Goal: Task Accomplishment & Management: Manage account settings

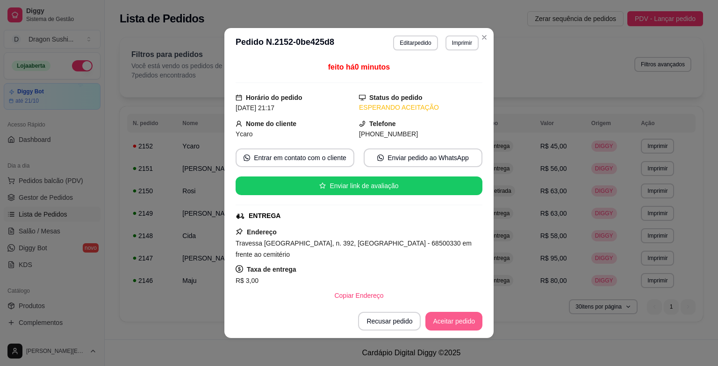
click at [458, 315] on button "Aceitar pedido" at bounding box center [453, 321] width 57 height 19
click at [458, 37] on button "Imprimir" at bounding box center [461, 43] width 33 height 15
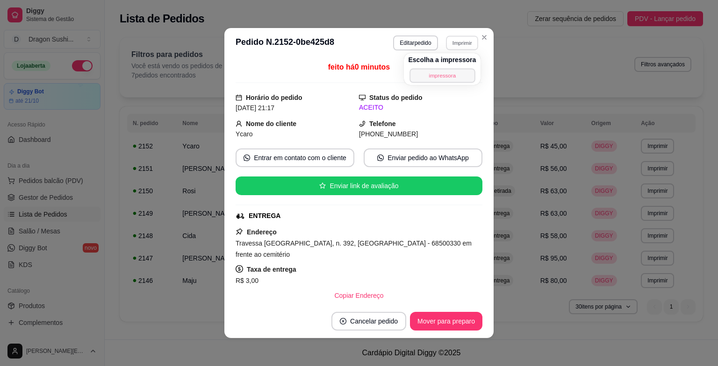
click at [447, 75] on button "impressora" at bounding box center [441, 75] width 65 height 14
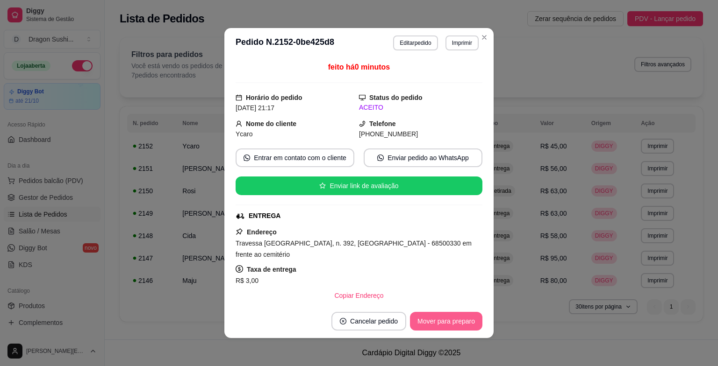
click at [466, 316] on button "Mover para preparo" at bounding box center [446, 321] width 72 height 19
click at [466, 316] on button "Mover para entrega" at bounding box center [446, 321] width 72 height 19
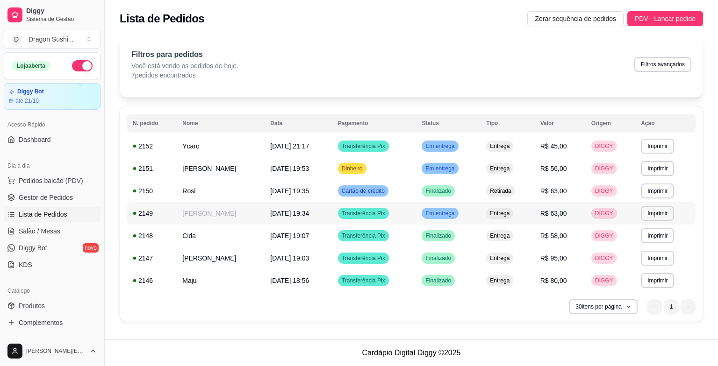
click at [480, 220] on td "Em entrega" at bounding box center [448, 213] width 65 height 22
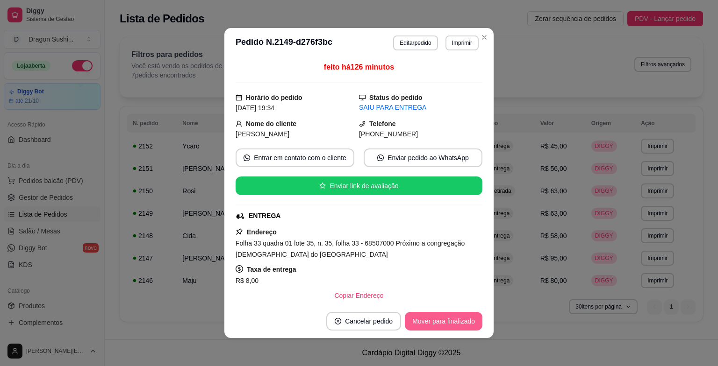
click at [464, 320] on button "Mover para finalizado" at bounding box center [444, 321] width 78 height 19
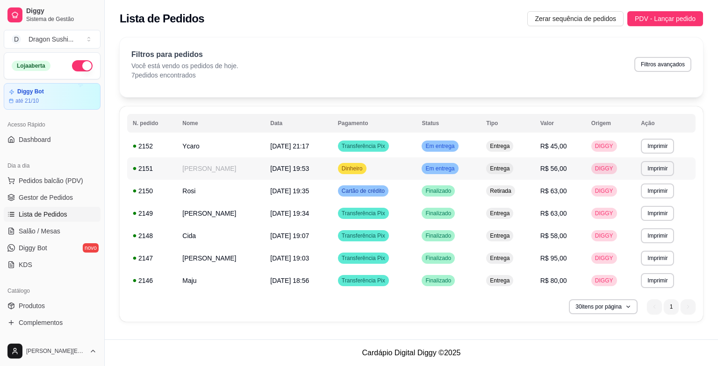
click at [456, 167] on span "Em entrega" at bounding box center [439, 168] width 33 height 7
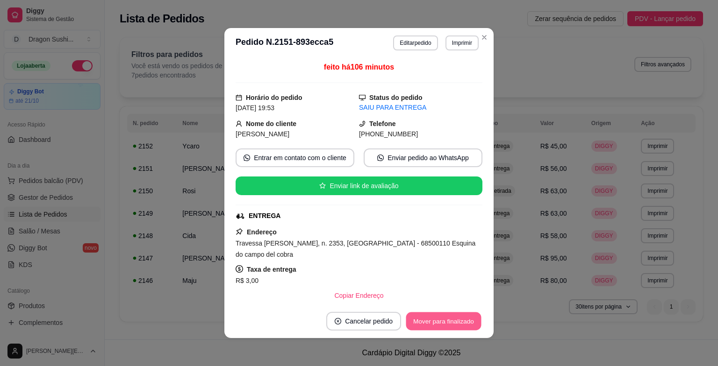
click at [467, 322] on button "Mover para finalizado" at bounding box center [443, 322] width 75 height 18
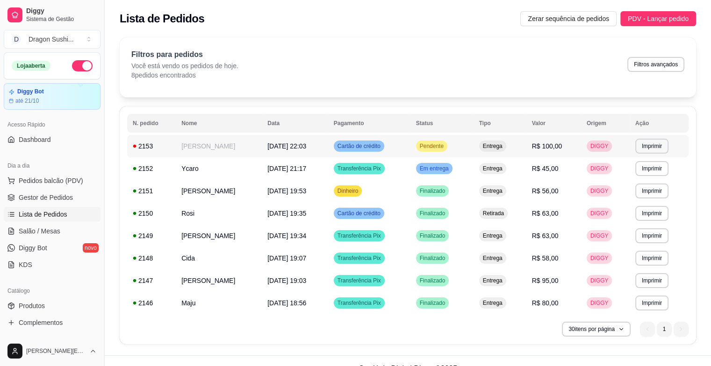
click at [447, 150] on div "Pendente" at bounding box center [431, 146] width 31 height 11
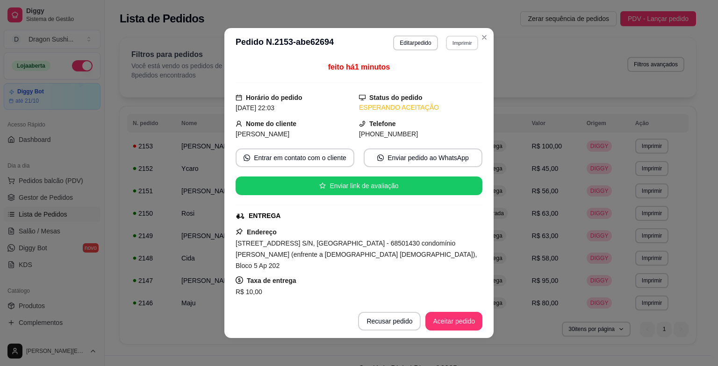
click at [458, 44] on button "Imprimir" at bounding box center [462, 43] width 32 height 14
click at [413, 73] on button "impressora" at bounding box center [441, 75] width 65 height 14
click at [456, 311] on footer "Recusar pedido Aceitar pedido" at bounding box center [358, 322] width 269 height 34
click at [454, 315] on button "Aceitar pedido" at bounding box center [453, 322] width 55 height 18
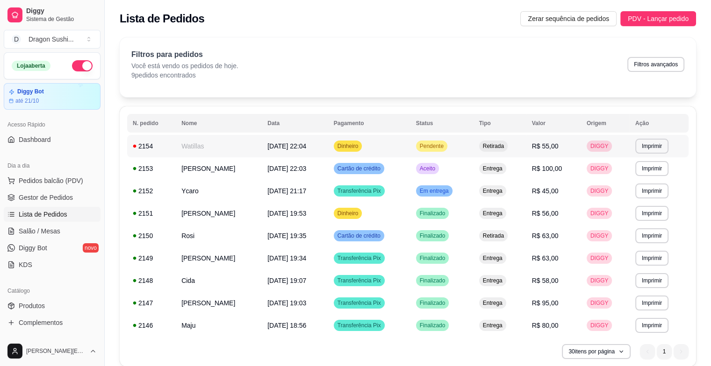
click at [445, 147] on span "Pendente" at bounding box center [432, 146] width 28 height 7
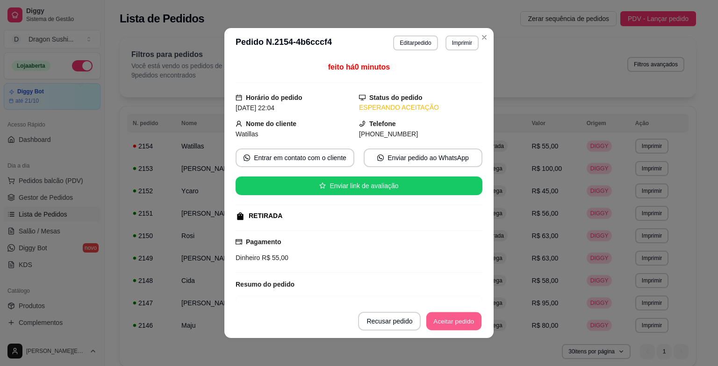
click at [446, 318] on button "Aceitar pedido" at bounding box center [453, 322] width 55 height 18
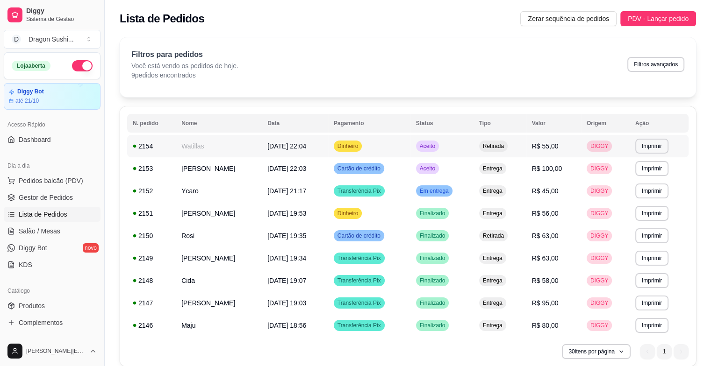
click at [437, 144] on span "Aceito" at bounding box center [427, 146] width 19 height 7
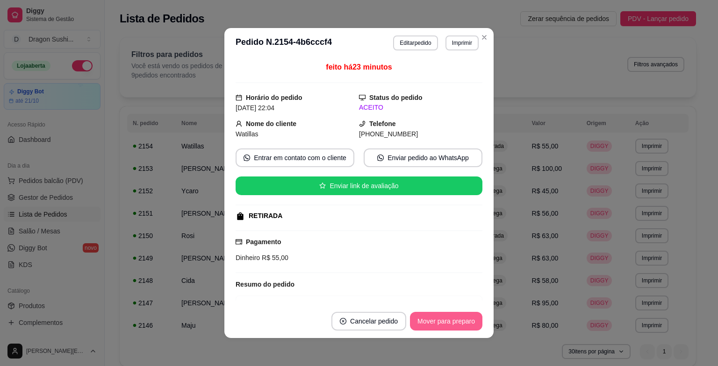
click at [445, 313] on button "Mover para preparo" at bounding box center [446, 321] width 72 height 19
click at [445, 314] on button "Mover para retirada disponível" at bounding box center [430, 322] width 100 height 18
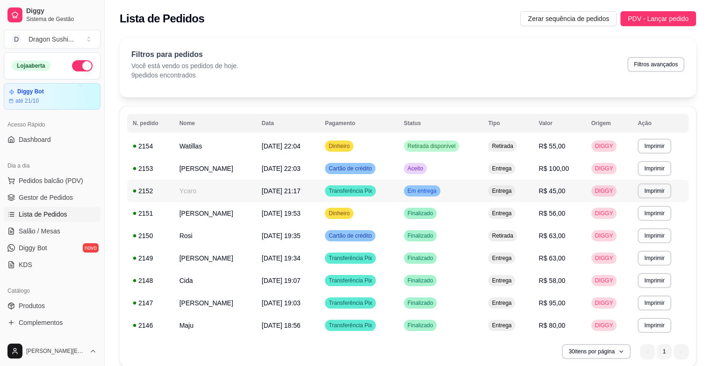
click at [459, 184] on td "Em entrega" at bounding box center [440, 191] width 85 height 22
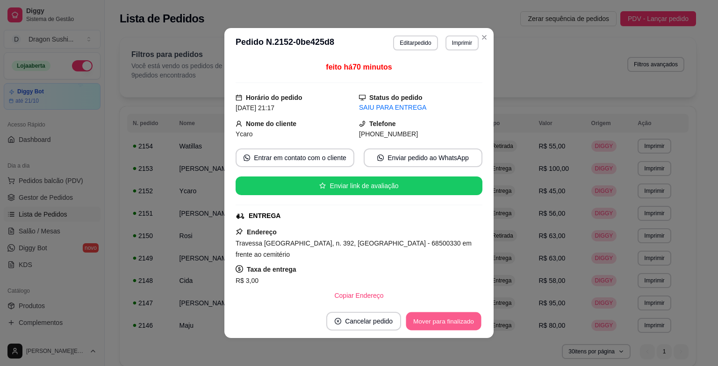
click at [466, 330] on button "Mover para finalizado" at bounding box center [443, 322] width 75 height 18
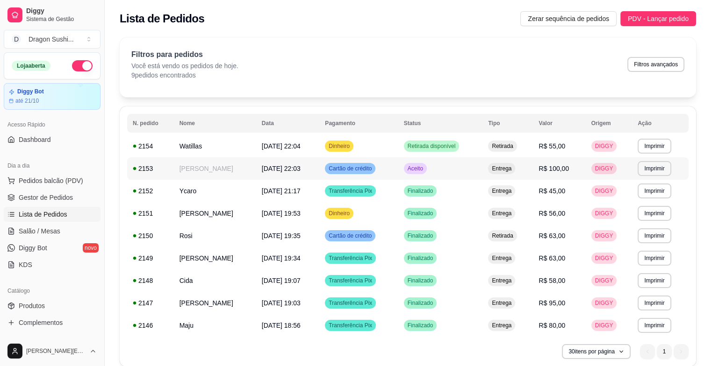
click at [425, 169] on span "Aceito" at bounding box center [415, 168] width 19 height 7
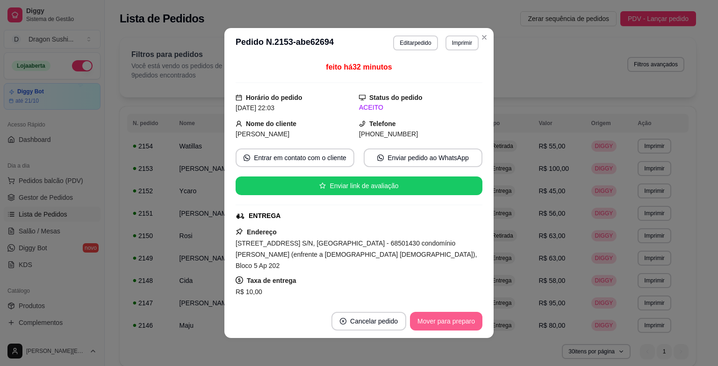
click at [467, 326] on button "Mover para preparo" at bounding box center [446, 321] width 72 height 19
click at [467, 325] on button "Mover para entrega" at bounding box center [446, 322] width 70 height 18
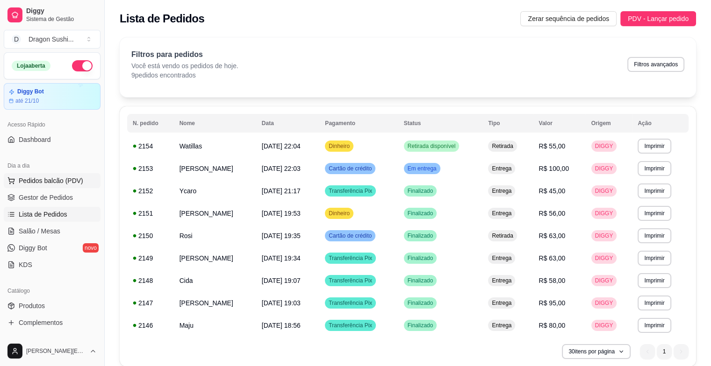
click at [81, 179] on button "Pedidos balcão (PDV)" at bounding box center [52, 180] width 97 height 15
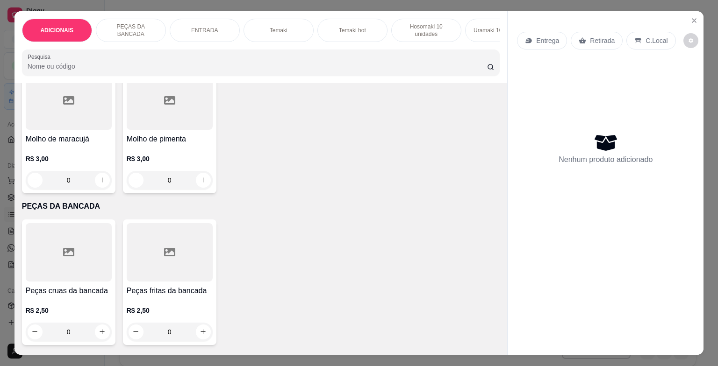
scroll to position [374, 0]
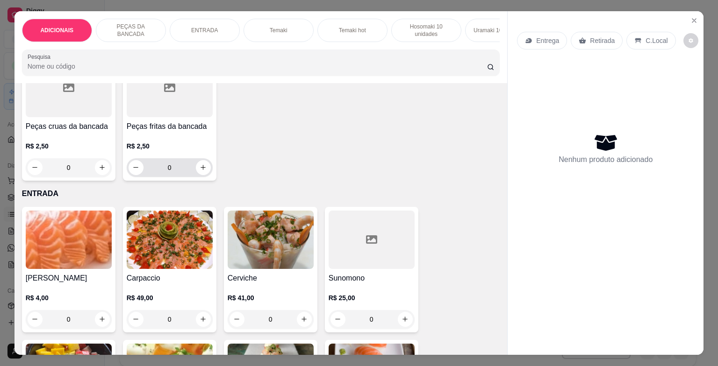
click at [182, 172] on input "0" at bounding box center [169, 167] width 52 height 19
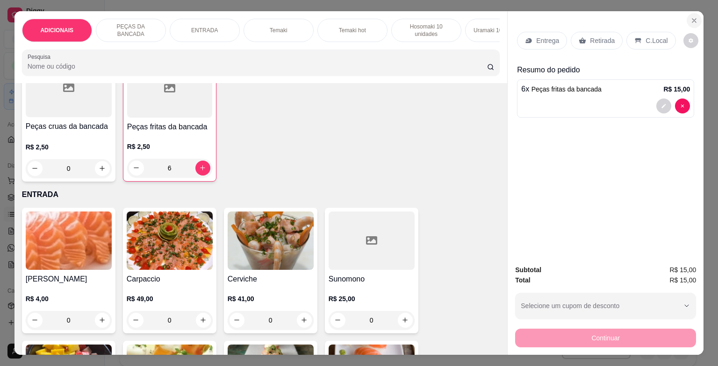
type input "6"
click at [690, 17] on icon "Close" at bounding box center [693, 20] width 7 height 7
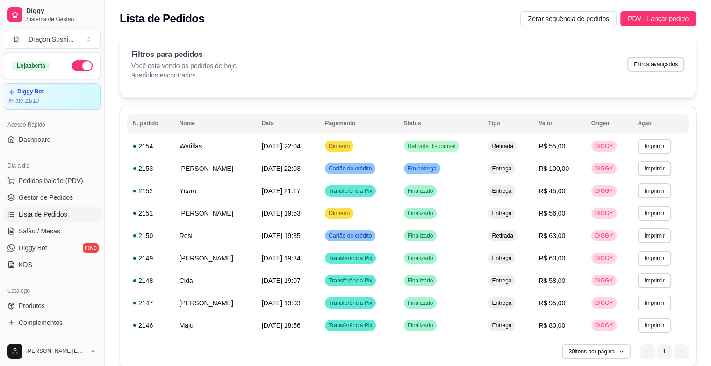
click at [75, 69] on button "button" at bounding box center [82, 65] width 21 height 11
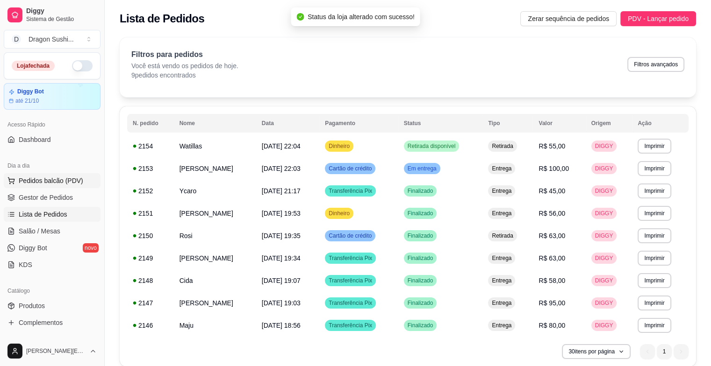
click at [78, 182] on span "Pedidos balcão (PDV)" at bounding box center [51, 180] width 65 height 9
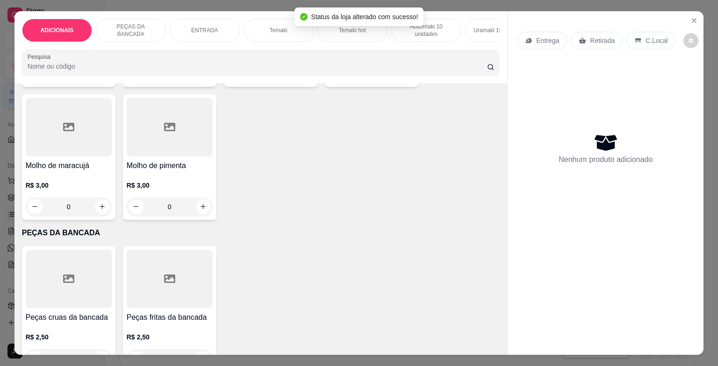
scroll to position [280, 0]
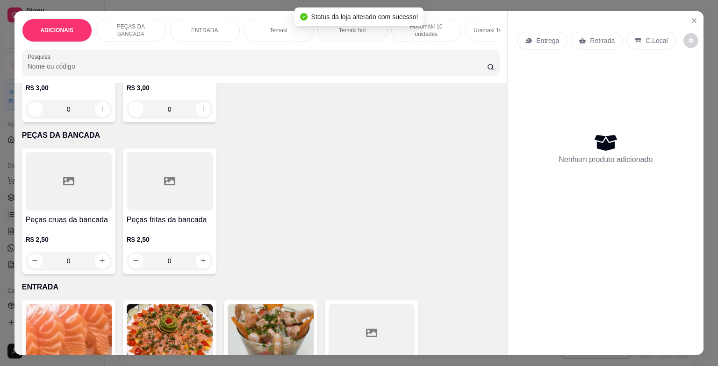
click at [179, 261] on input "0" at bounding box center [169, 261] width 52 height 19
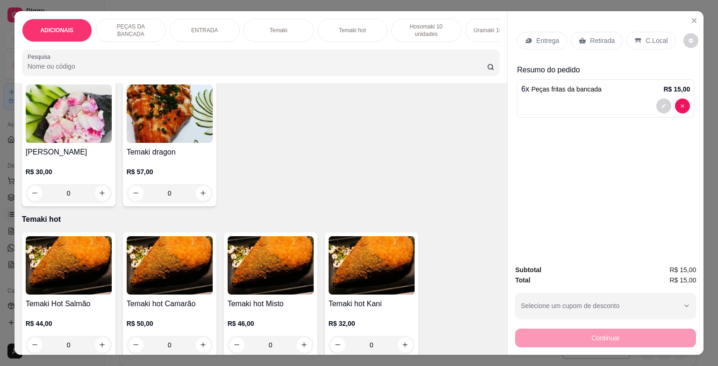
scroll to position [1075, 0]
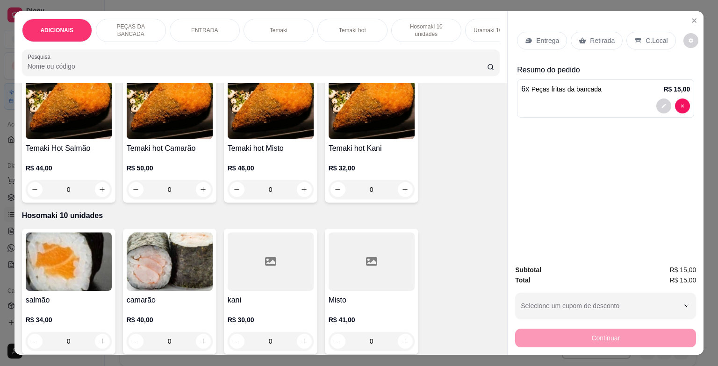
type input "6"
click at [100, 187] on div "0" at bounding box center [69, 189] width 86 height 19
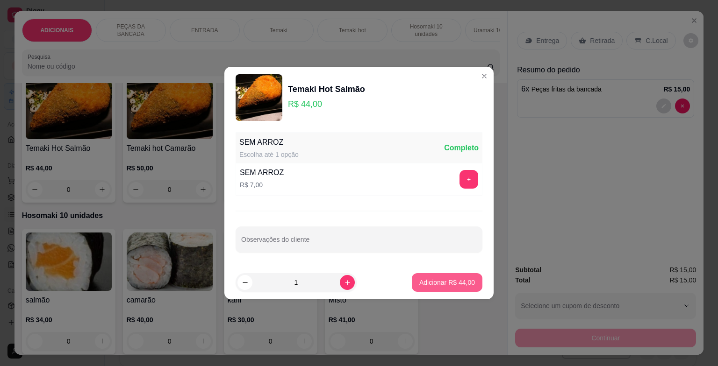
click at [452, 279] on p "Adicionar R$ 44,00" at bounding box center [447, 282] width 56 height 9
type input "1"
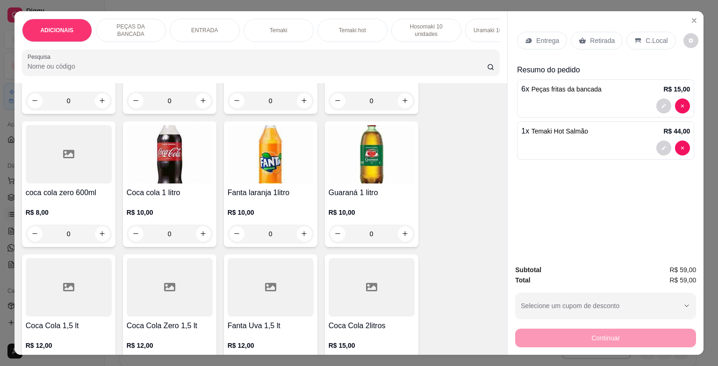
scroll to position [3365, 0]
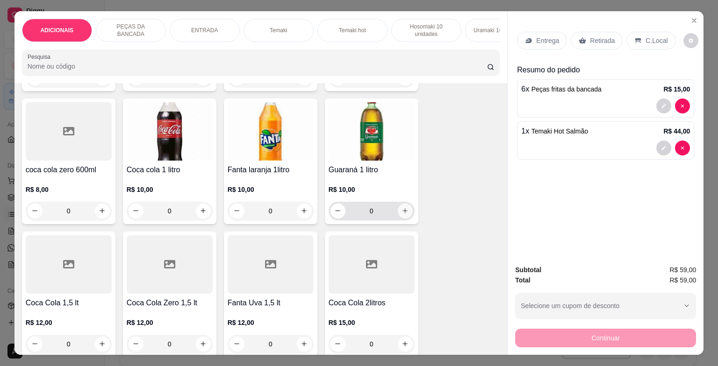
click at [404, 215] on icon "increase-product-quantity" at bounding box center [405, 211] width 7 height 7
type input "1"
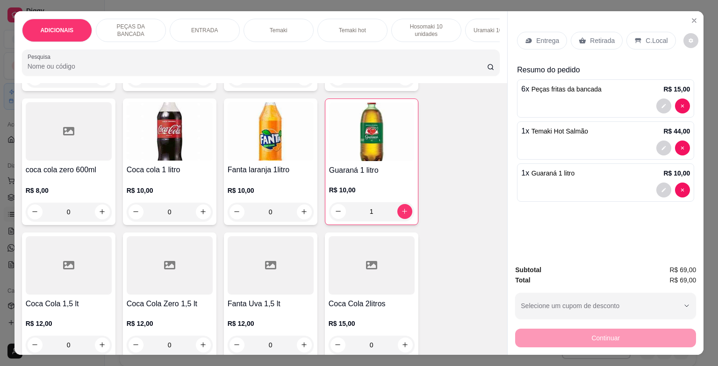
click at [647, 38] on p "C.Local" at bounding box center [656, 40] width 22 height 9
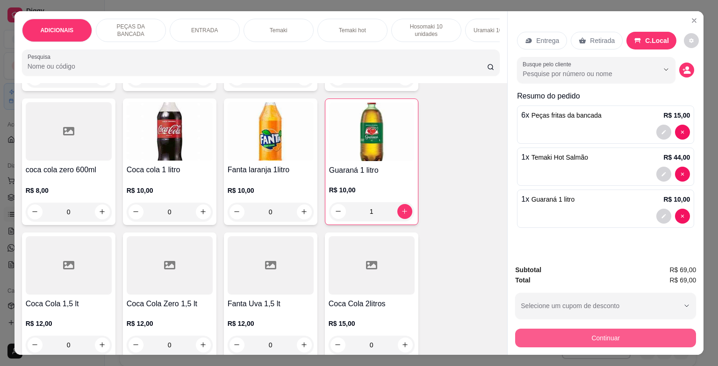
click at [585, 333] on button "Continuar" at bounding box center [605, 338] width 181 height 19
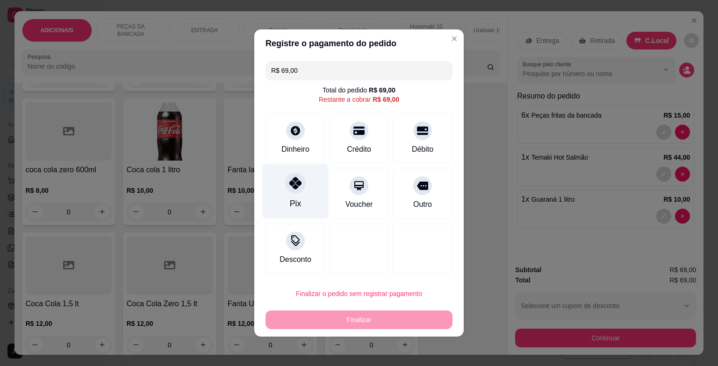
click at [296, 200] on div "Pix" at bounding box center [296, 192] width 66 height 55
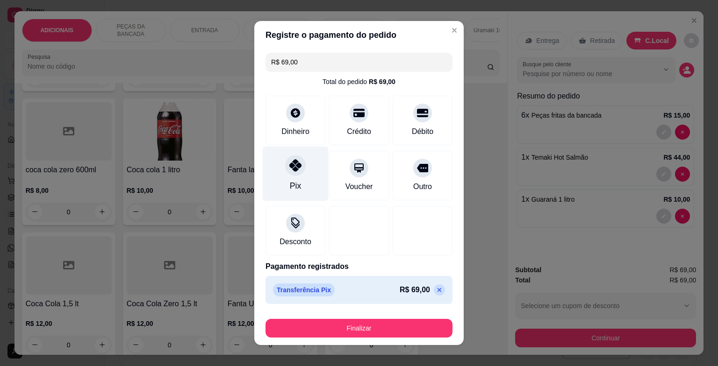
type input "R$ 0,00"
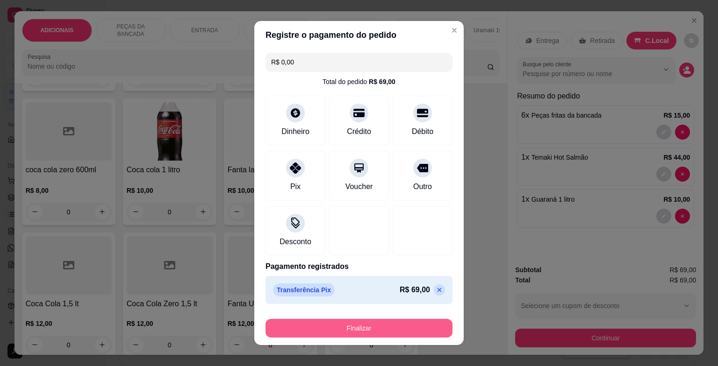
click at [333, 334] on button "Finalizar" at bounding box center [358, 328] width 187 height 19
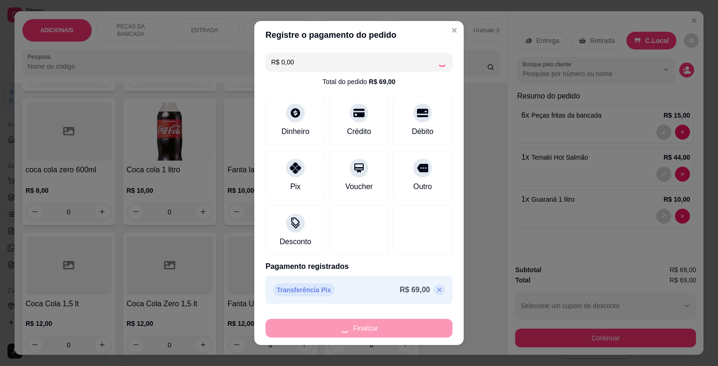
type input "0"
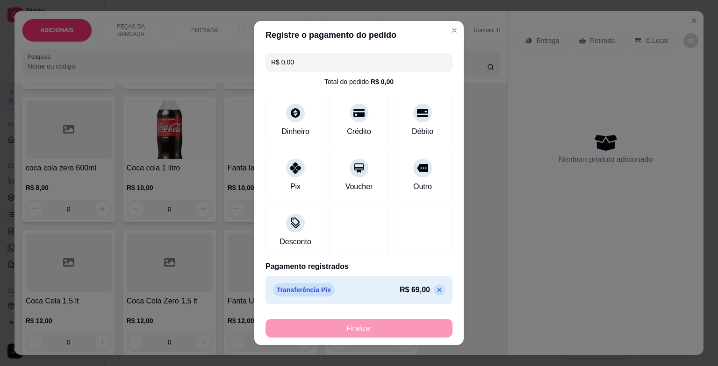
type input "-R$ 69,00"
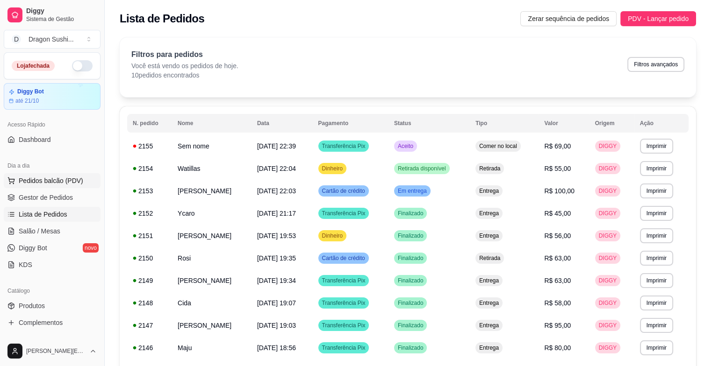
click at [69, 182] on span "Pedidos balcão (PDV)" at bounding box center [51, 180] width 65 height 9
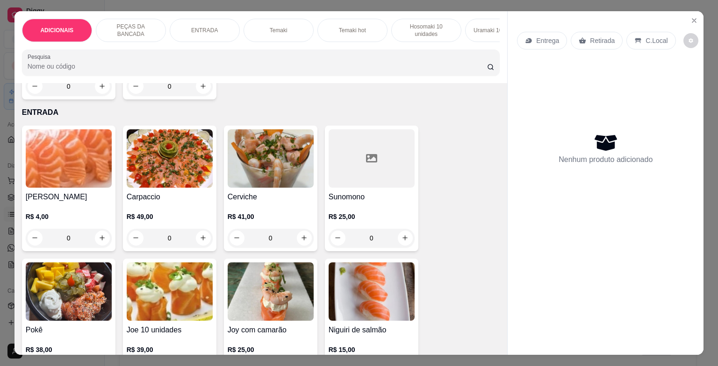
scroll to position [514, 0]
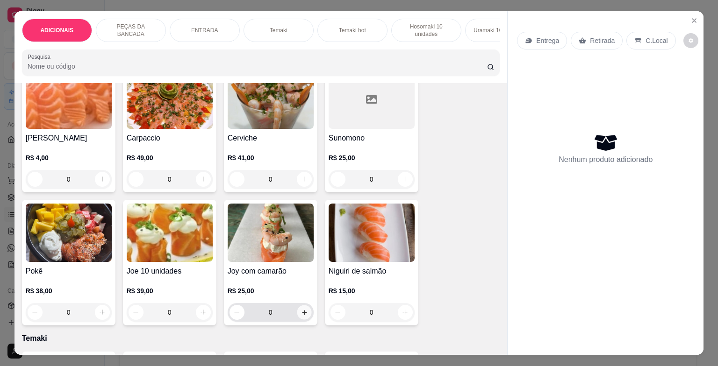
click at [302, 313] on icon "increase-product-quantity" at bounding box center [304, 312] width 7 height 7
type input "1"
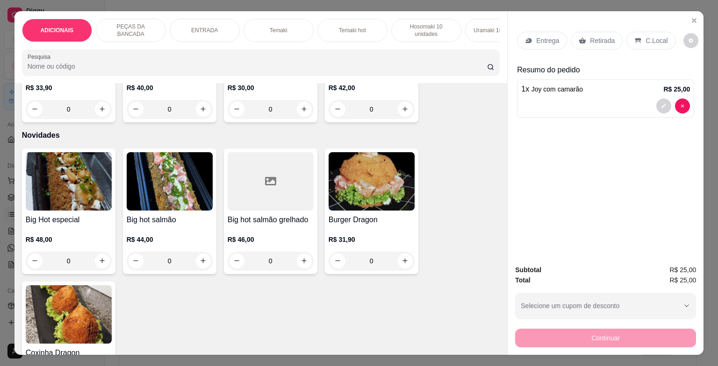
scroll to position [1729, 0]
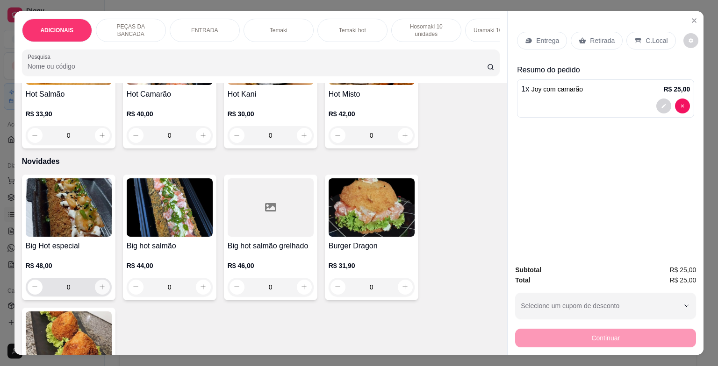
click at [101, 291] on icon "increase-product-quantity" at bounding box center [102, 287] width 7 height 7
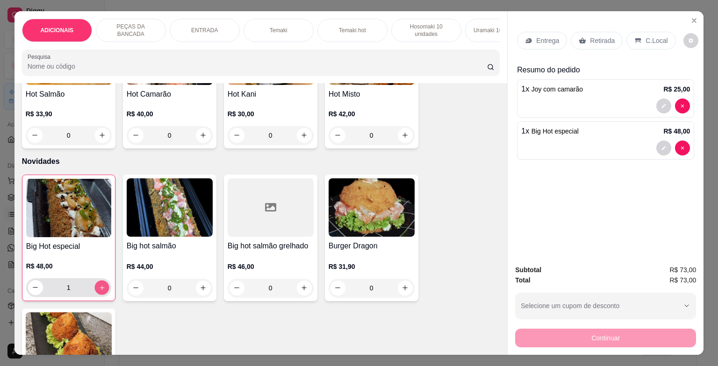
click at [101, 291] on icon "increase-product-quantity" at bounding box center [101, 287] width 7 height 7
type input "3"
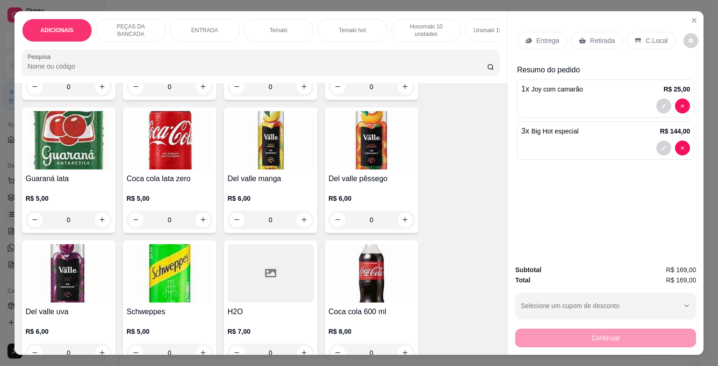
scroll to position [2945, 0]
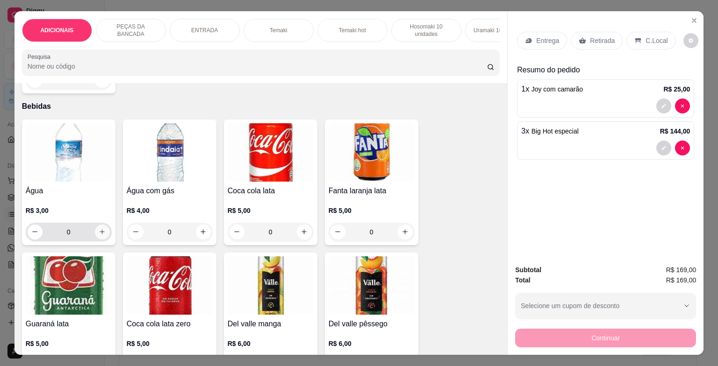
click at [100, 235] on icon "increase-product-quantity" at bounding box center [102, 231] width 5 height 5
type input "1"
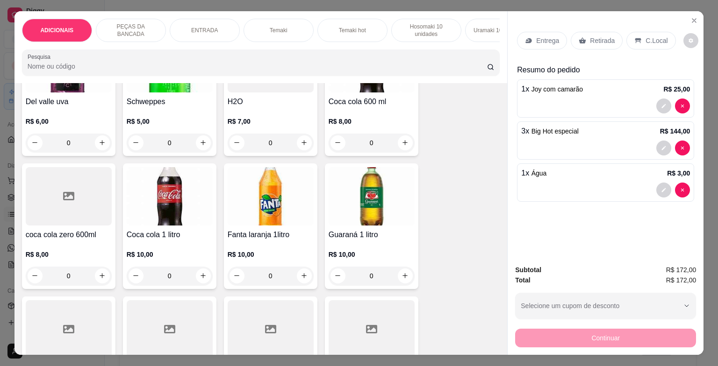
scroll to position [3272, 0]
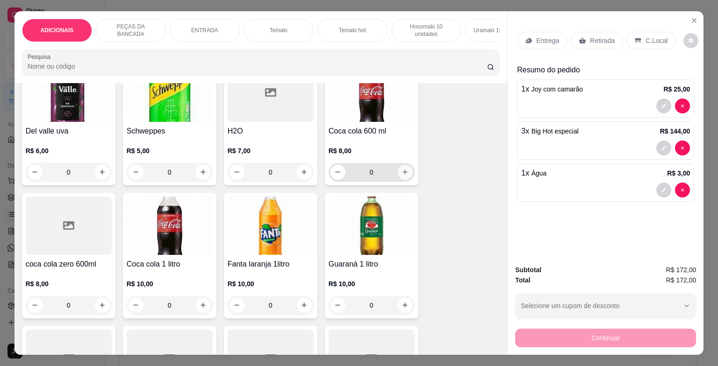
click at [402, 172] on icon "increase-product-quantity" at bounding box center [405, 172] width 7 height 7
type input "1"
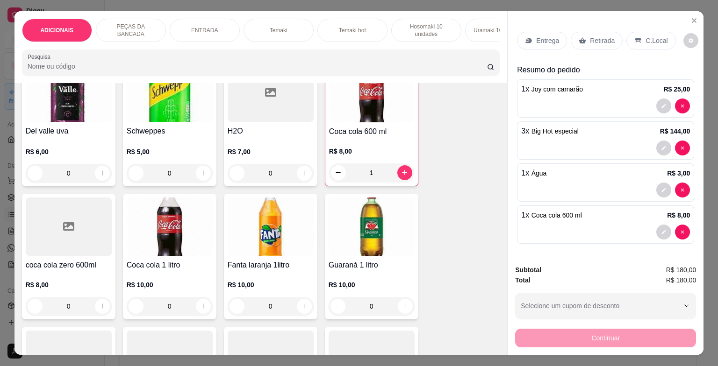
click at [645, 32] on div "C.Local" at bounding box center [650, 41] width 49 height 18
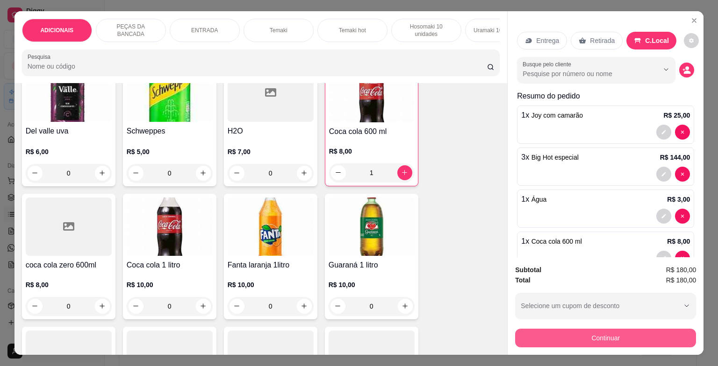
click at [570, 337] on button "Continuar" at bounding box center [605, 338] width 181 height 19
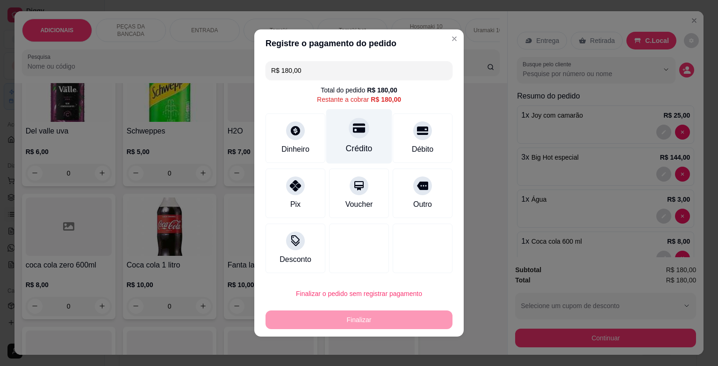
click at [357, 149] on div "Crédito" at bounding box center [359, 149] width 27 height 12
type input "R$ 0,00"
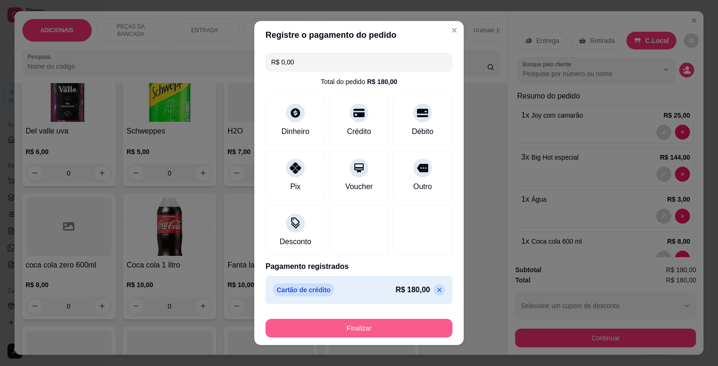
click at [383, 335] on button "Finalizar" at bounding box center [358, 328] width 187 height 19
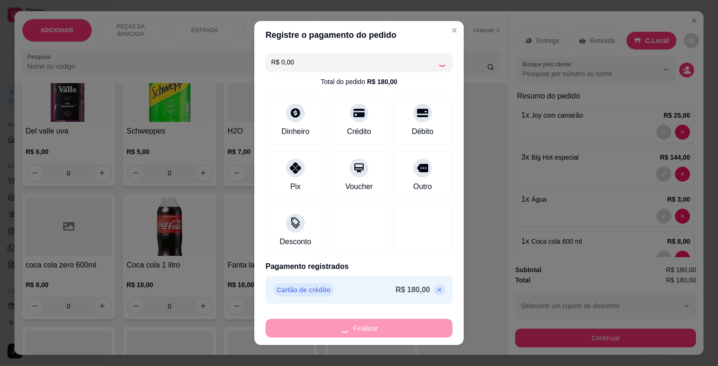
type input "0"
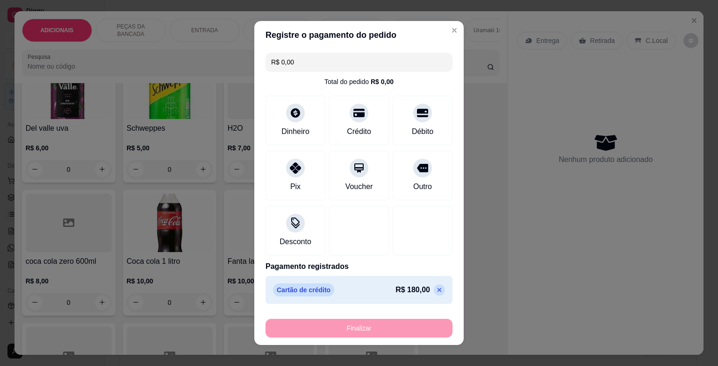
type input "-R$ 180,00"
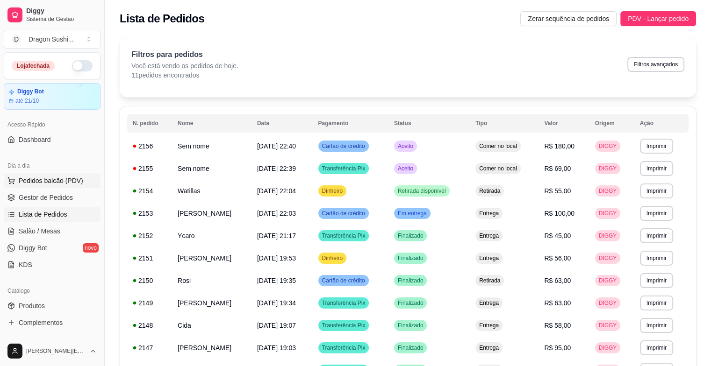
click at [74, 185] on span "Pedidos balcão (PDV)" at bounding box center [51, 180] width 65 height 9
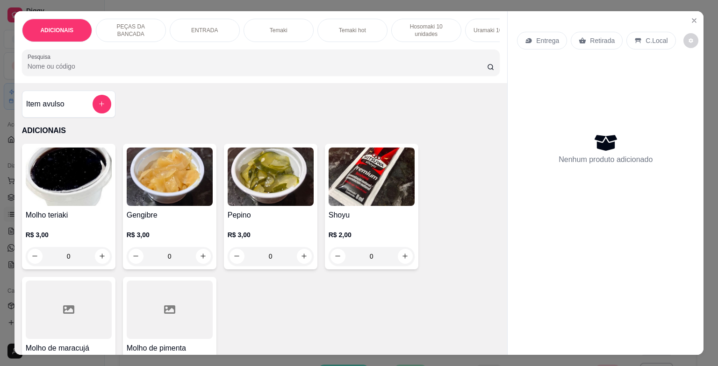
scroll to position [327, 0]
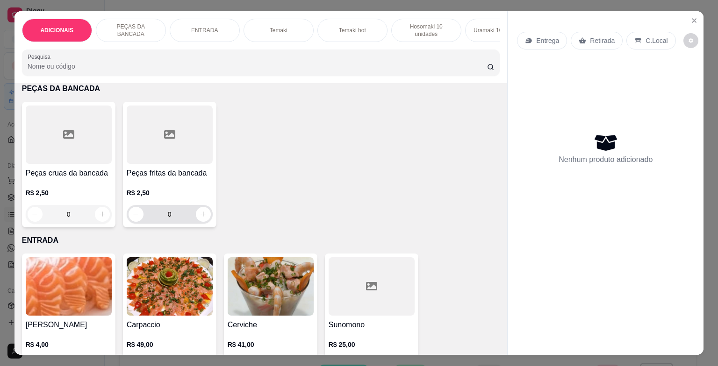
click at [185, 222] on input "0" at bounding box center [169, 214] width 52 height 19
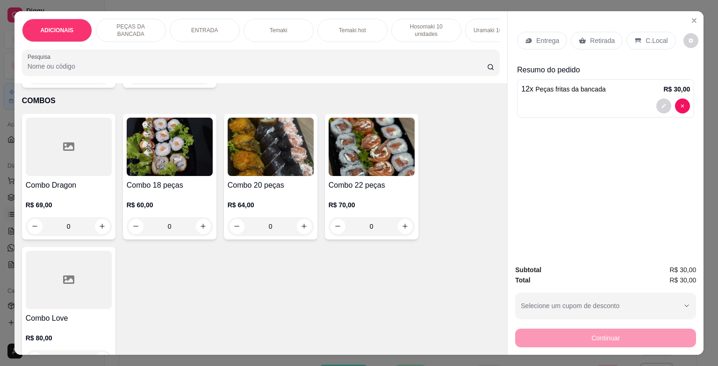
scroll to position [2898, 0]
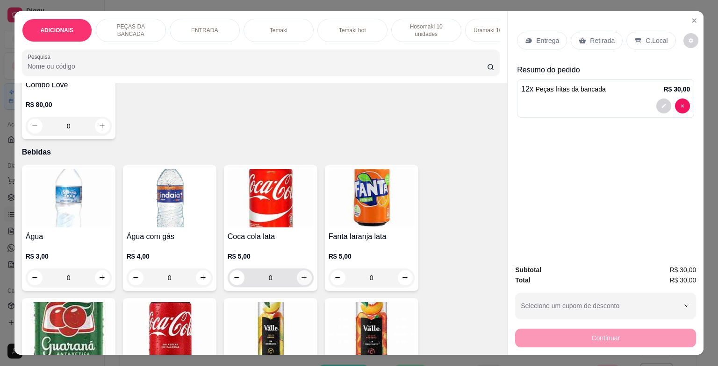
type input "12"
click at [297, 275] on button "increase-product-quantity" at bounding box center [304, 278] width 15 height 15
type input "1"
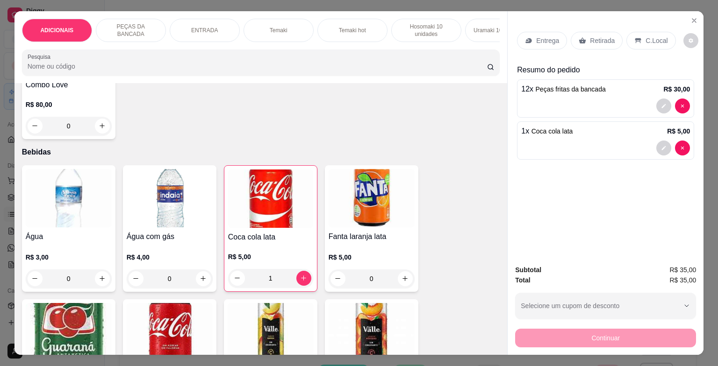
click at [652, 36] on p "C.Local" at bounding box center [656, 40] width 22 height 9
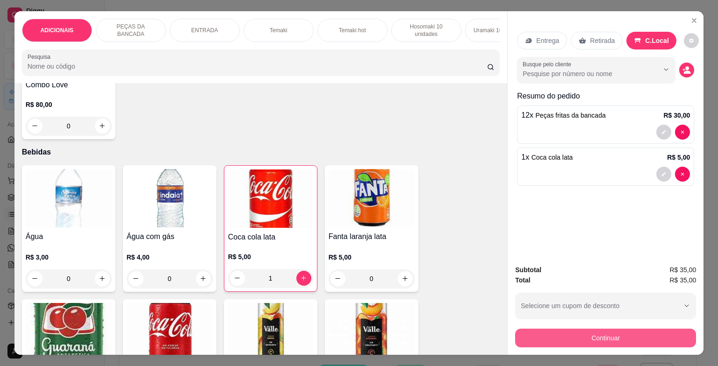
click at [570, 335] on button "Continuar" at bounding box center [605, 338] width 181 height 19
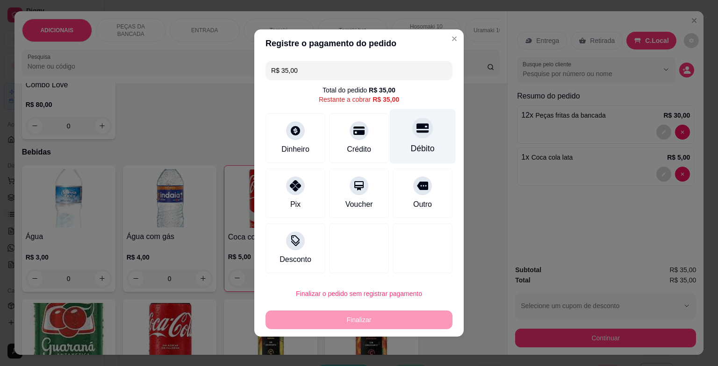
click at [412, 135] on div at bounding box center [422, 128] width 21 height 21
type input "R$ 0,00"
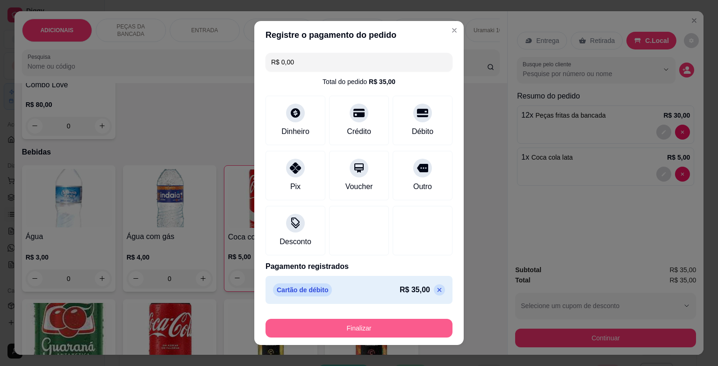
click at [368, 323] on button "Finalizar" at bounding box center [358, 328] width 187 height 19
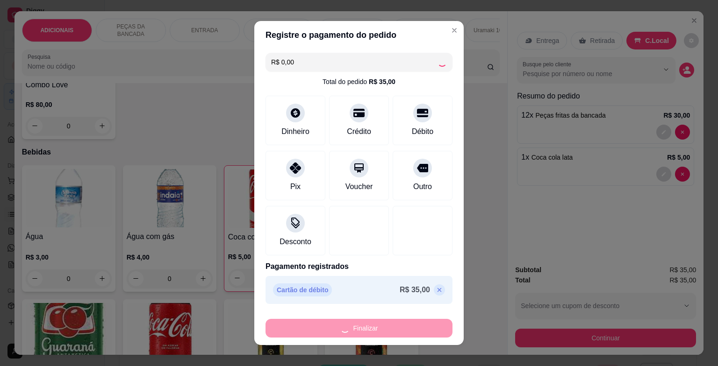
type input "0"
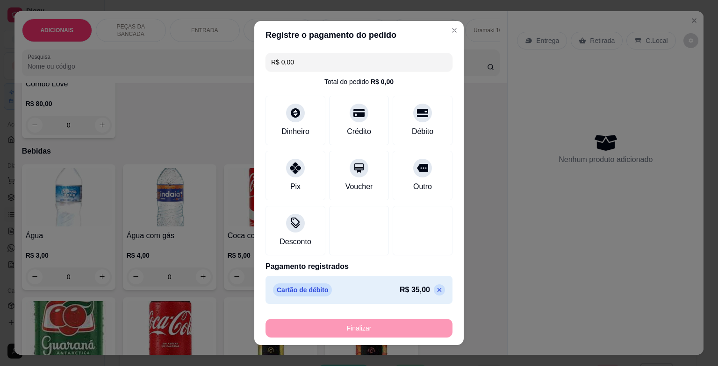
type input "-R$ 35,00"
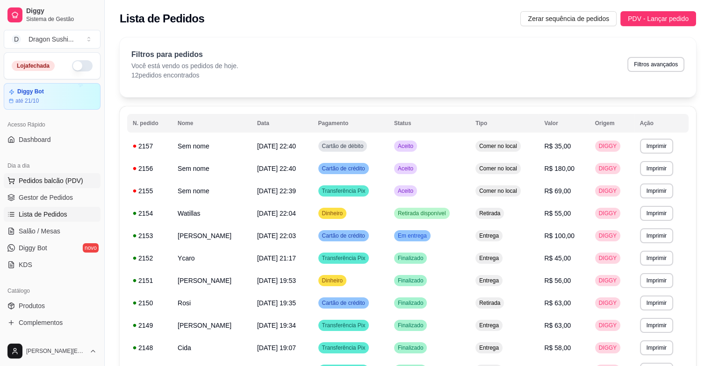
click at [71, 185] on span "Pedidos balcão (PDV)" at bounding box center [51, 180] width 65 height 9
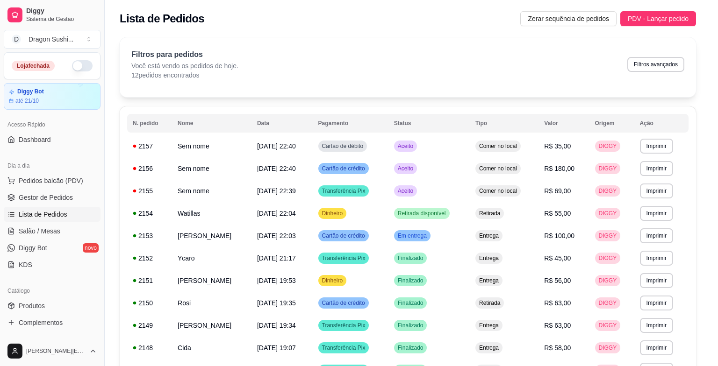
scroll to position [374, 0]
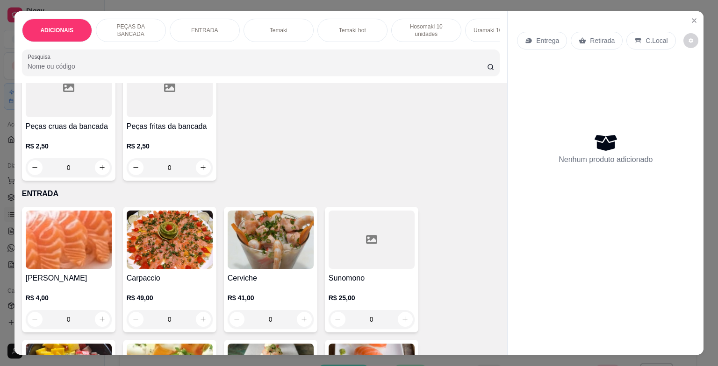
click at [174, 172] on input "0" at bounding box center [169, 167] width 52 height 19
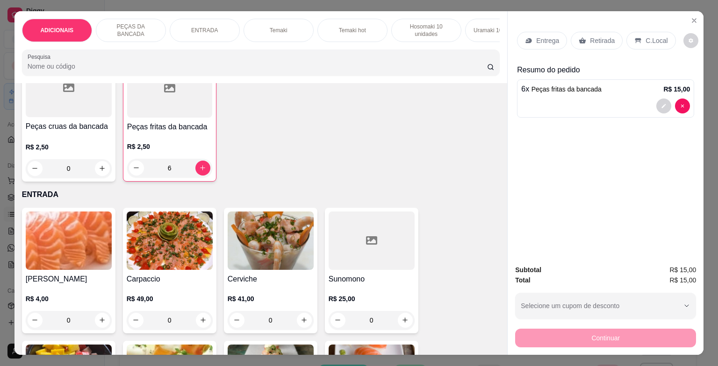
type input "6"
click at [646, 36] on p "C.Local" at bounding box center [656, 40] width 22 height 9
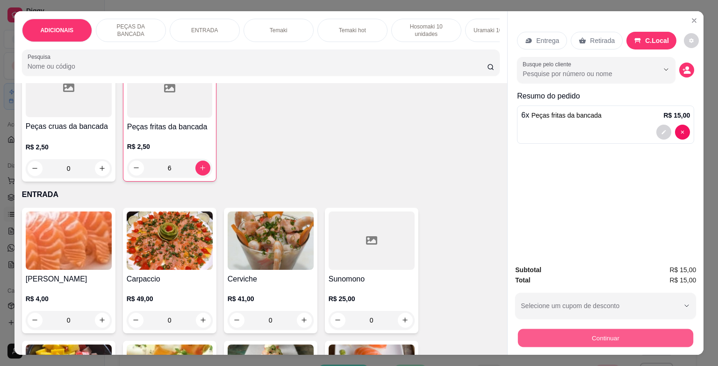
click at [615, 331] on button "Continuar" at bounding box center [605, 339] width 175 height 18
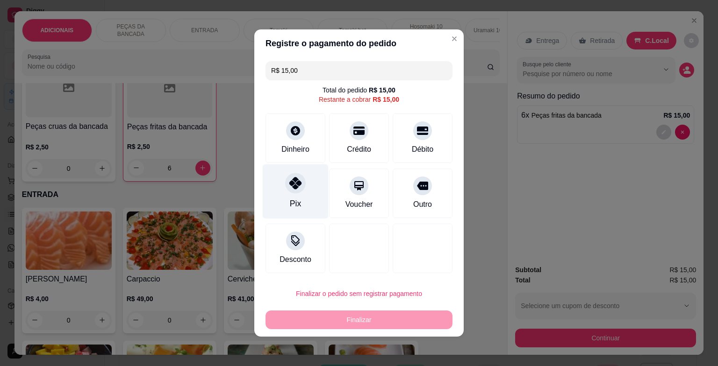
drag, startPoint x: 297, startPoint y: 192, endPoint x: 297, endPoint y: 187, distance: 5.2
click at [296, 189] on div "Pix" at bounding box center [296, 192] width 66 height 55
type input "R$ 0,00"
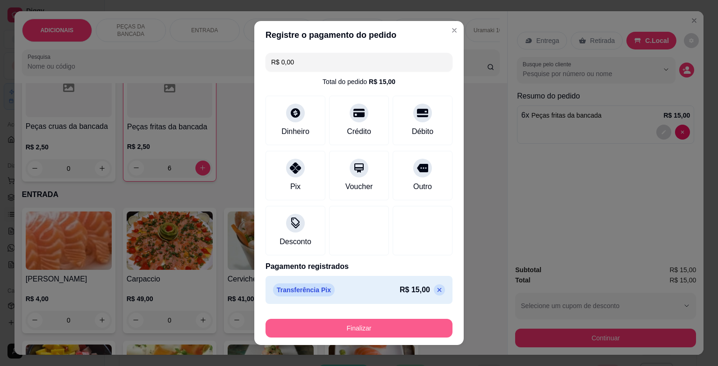
click at [376, 326] on button "Finalizar" at bounding box center [358, 328] width 187 height 19
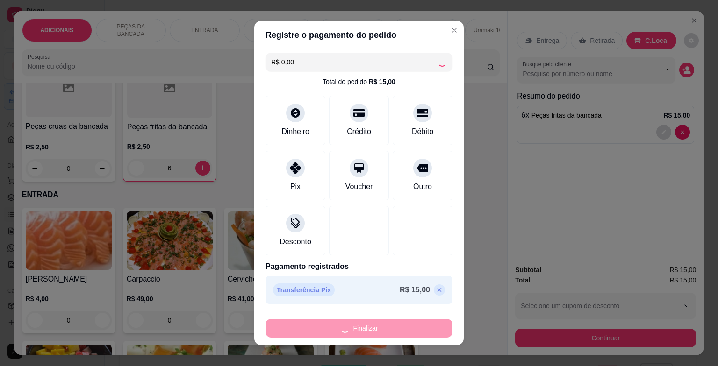
type input "0"
type input "-R$ 15,00"
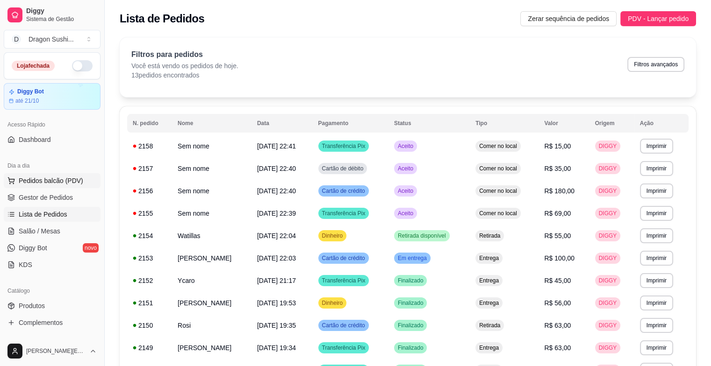
click at [86, 181] on button "Pedidos balcão (PDV)" at bounding box center [52, 180] width 97 height 15
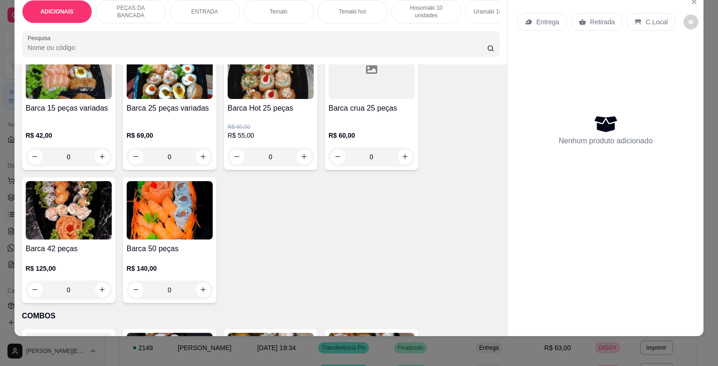
scroll to position [2431, 0]
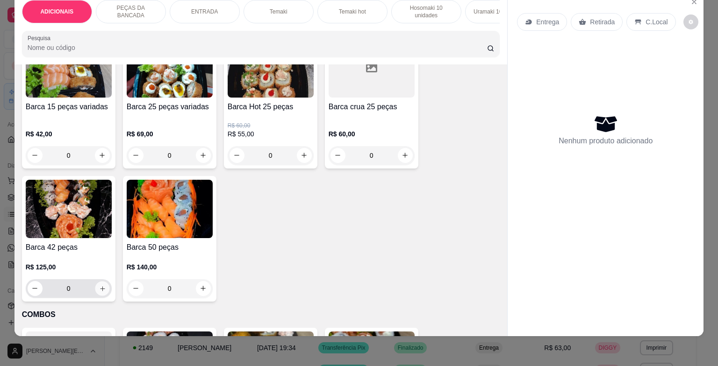
click at [99, 287] on icon "increase-product-quantity" at bounding box center [102, 288] width 7 height 7
type input "1"
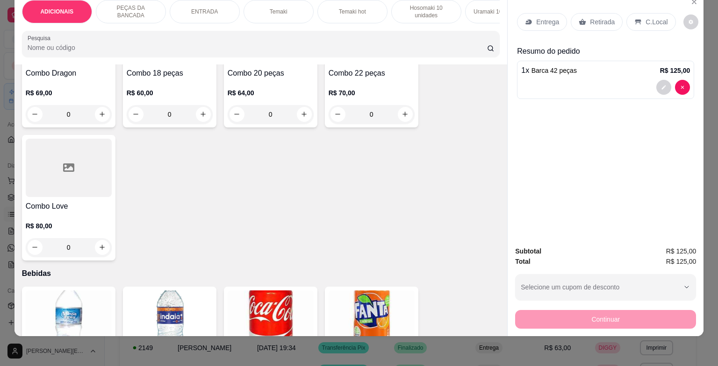
scroll to position [2991, 0]
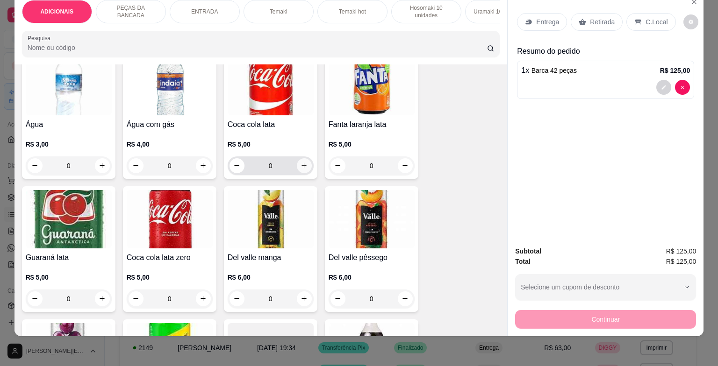
click at [297, 167] on button "increase-product-quantity" at bounding box center [304, 165] width 15 height 15
type input "1"
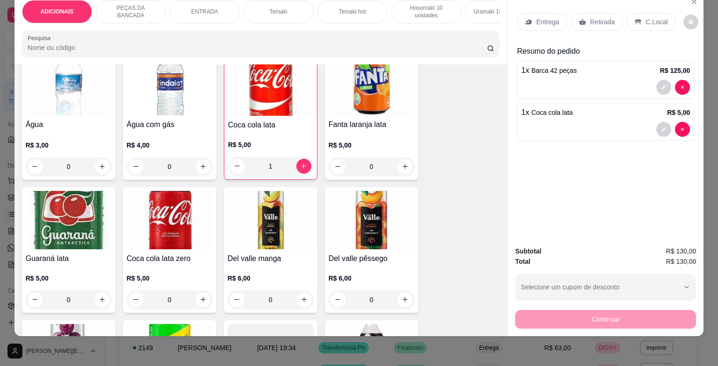
click at [647, 17] on p "C.Local" at bounding box center [656, 21] width 22 height 9
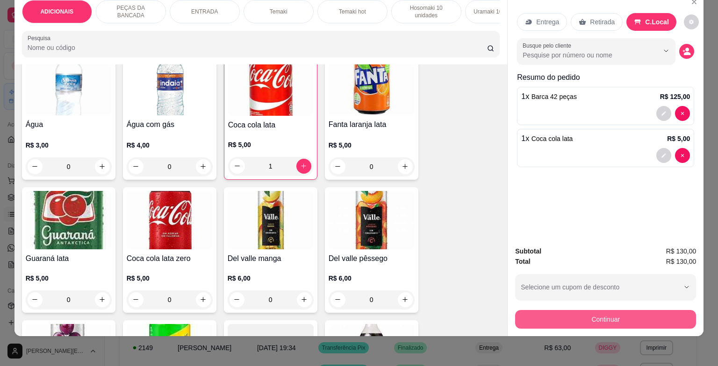
click at [612, 314] on button "Continuar" at bounding box center [605, 319] width 181 height 19
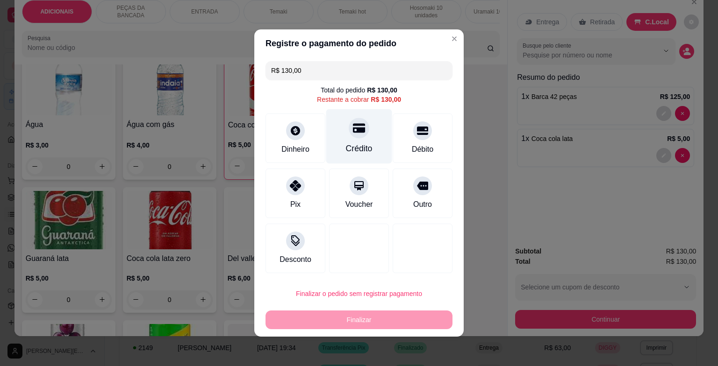
click at [358, 141] on div "Crédito" at bounding box center [359, 136] width 66 height 55
type input "R$ 0,00"
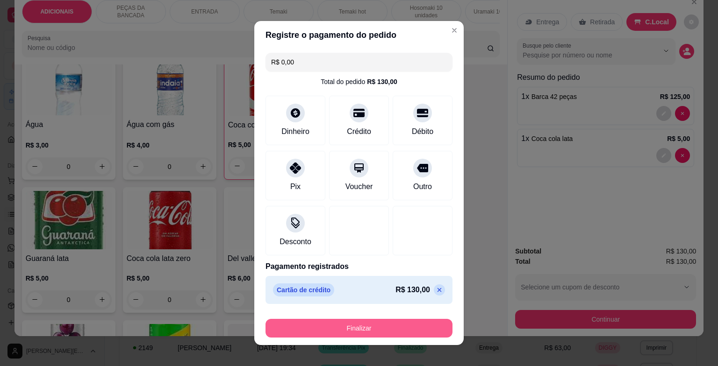
click at [366, 324] on button "Finalizar" at bounding box center [358, 328] width 187 height 19
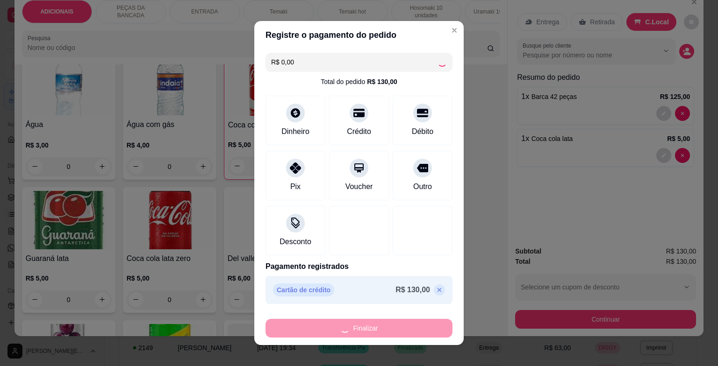
type input "0"
type input "-R$ 130,00"
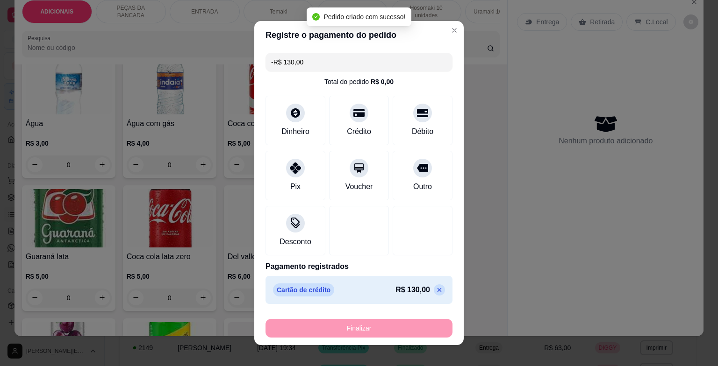
scroll to position [2990, 0]
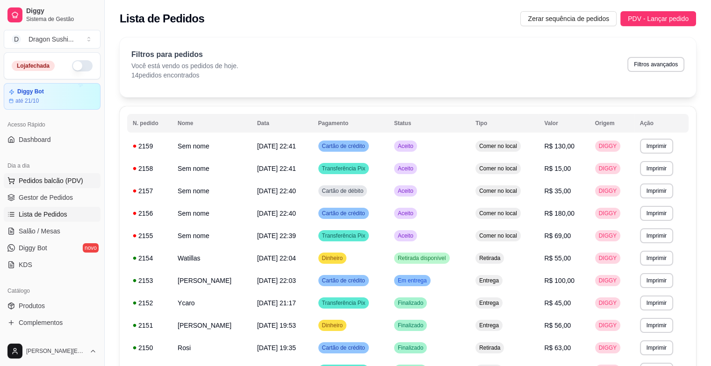
drag, startPoint x: 67, startPoint y: 185, endPoint x: 65, endPoint y: 179, distance: 6.1
click at [67, 185] on span "Pedidos balcão (PDV)" at bounding box center [51, 180] width 65 height 9
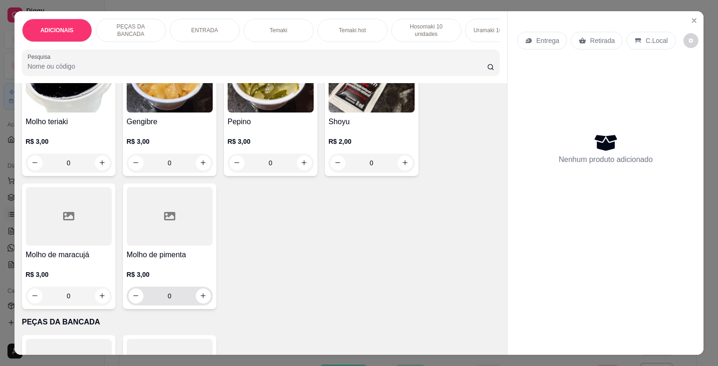
scroll to position [234, 0]
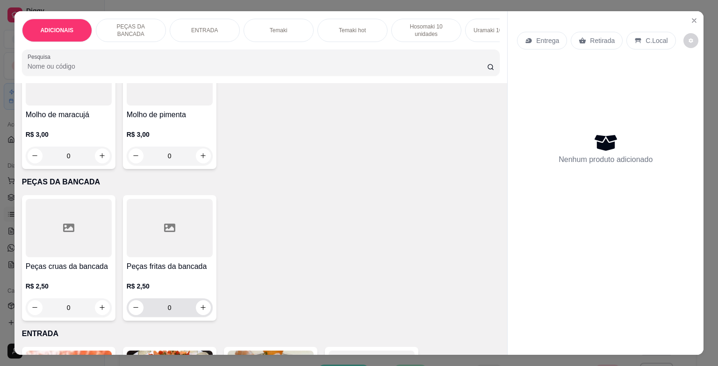
click at [173, 311] on input "0" at bounding box center [169, 308] width 52 height 19
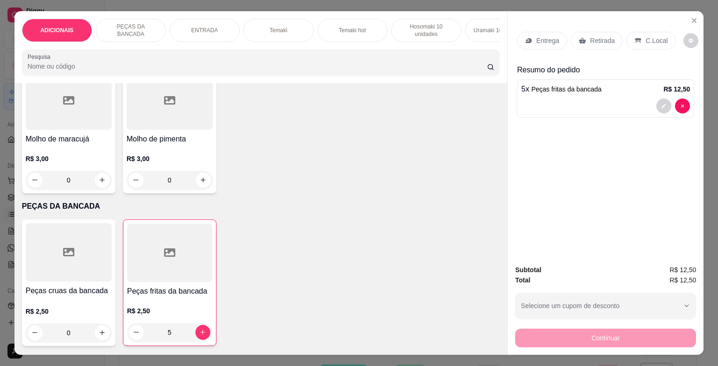
scroll to position [187, 0]
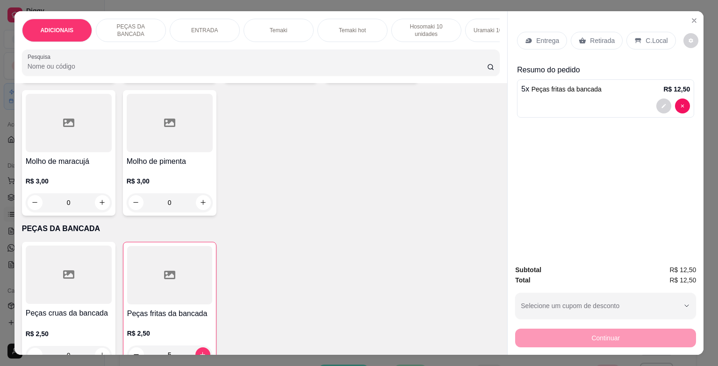
type input "5"
click at [643, 26] on div "Entrega Retirada C.Local" at bounding box center [605, 40] width 177 height 33
click at [641, 42] on div "C.Local" at bounding box center [650, 41] width 49 height 18
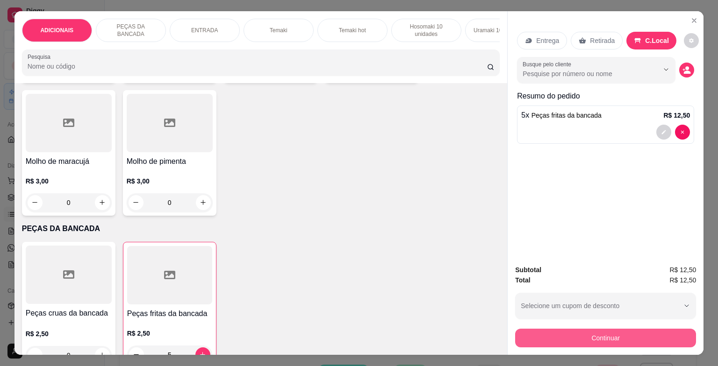
click at [619, 335] on button "Continuar" at bounding box center [605, 338] width 181 height 19
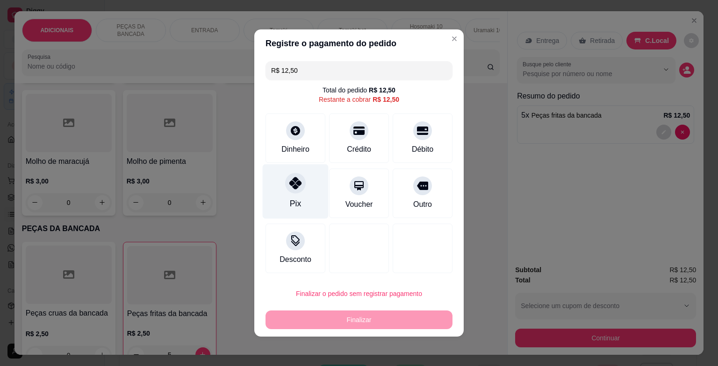
click at [300, 190] on div "Pix" at bounding box center [296, 192] width 66 height 55
type input "R$ 0,00"
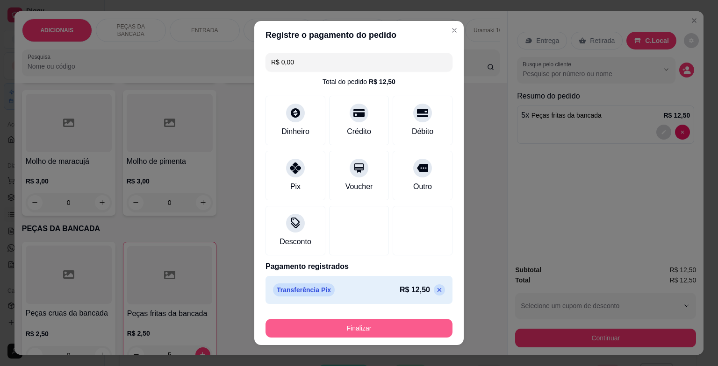
click at [323, 324] on button "Finalizar" at bounding box center [358, 328] width 187 height 19
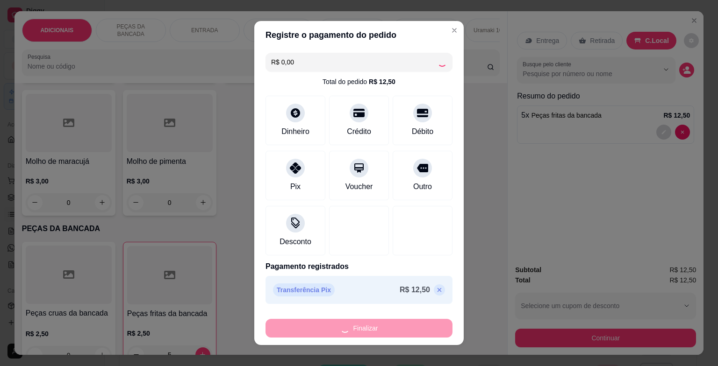
type input "0"
type input "-R$ 12,50"
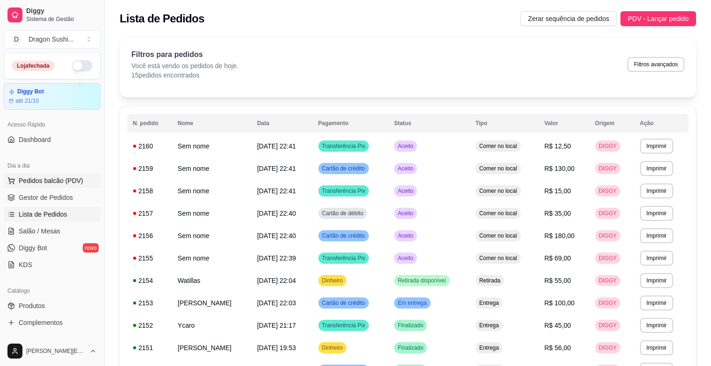
click at [59, 176] on span "Pedidos balcão (PDV)" at bounding box center [51, 180] width 65 height 9
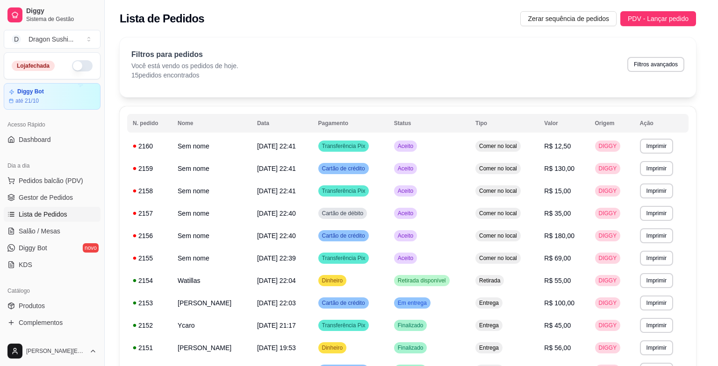
scroll to position [421, 0]
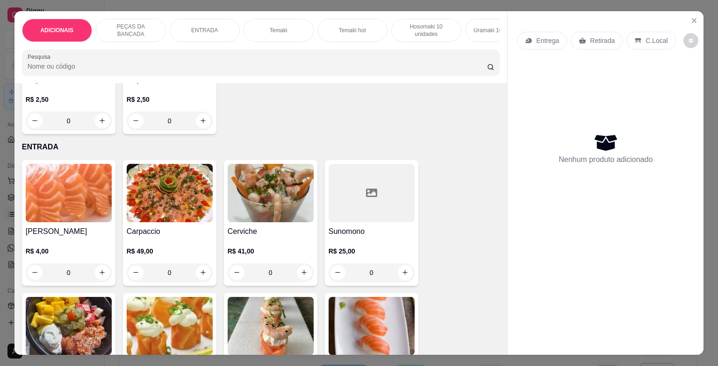
click at [166, 127] on input "0" at bounding box center [169, 121] width 52 height 19
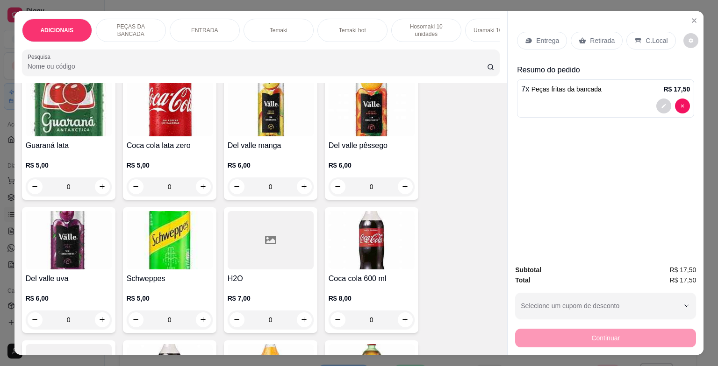
scroll to position [3132, 0]
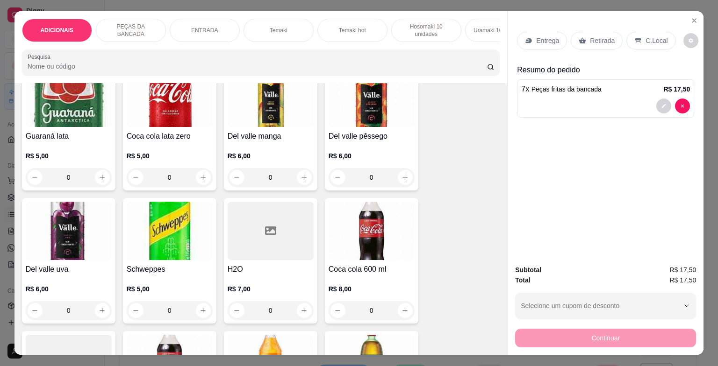
type input "7"
click at [300, 168] on div "R$ 6,00 0" at bounding box center [271, 169] width 86 height 36
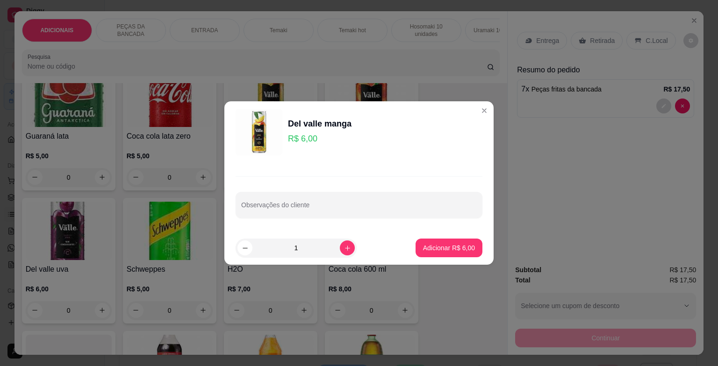
click at [306, 180] on div "Observações do cliente" at bounding box center [358, 197] width 269 height 68
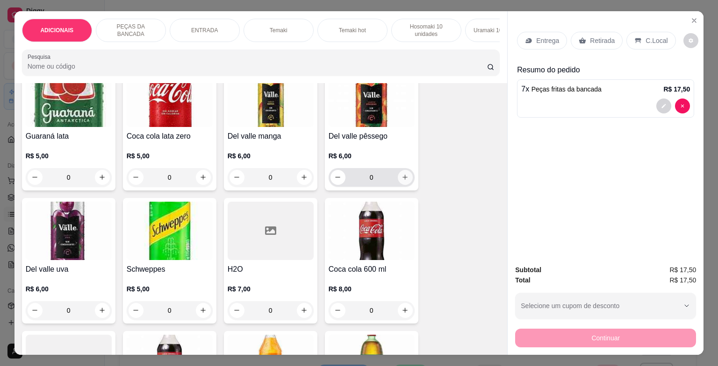
click at [398, 183] on button "increase-product-quantity" at bounding box center [405, 177] width 15 height 15
type input "1"
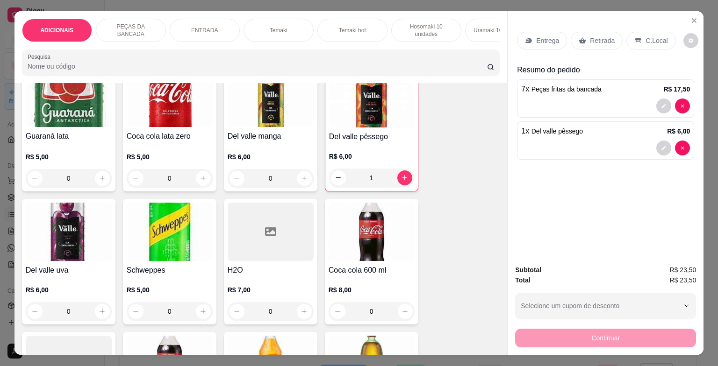
click at [638, 39] on div "C.Local" at bounding box center [650, 41] width 49 height 18
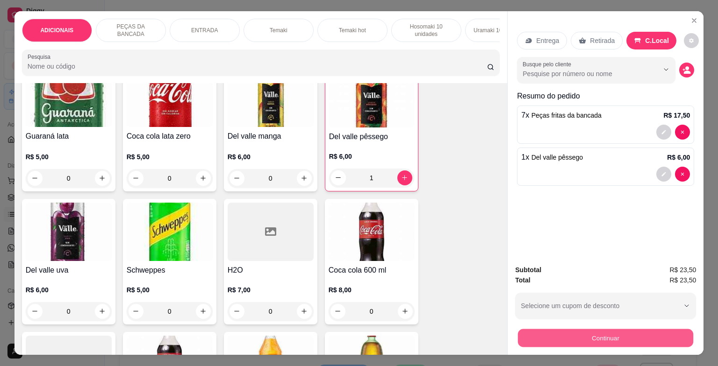
click at [535, 330] on button "Continuar" at bounding box center [605, 339] width 175 height 18
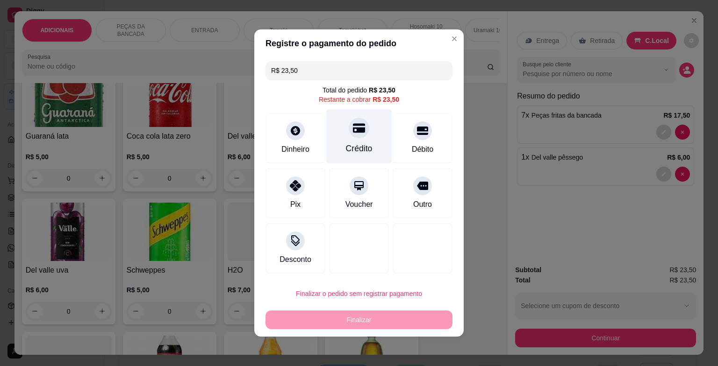
click at [361, 141] on div "Crédito" at bounding box center [359, 136] width 66 height 55
type input "R$ 0,00"
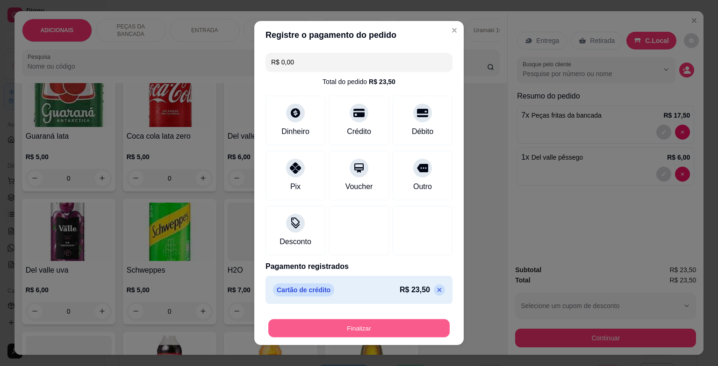
click at [365, 316] on div "Finalizar" at bounding box center [358, 326] width 187 height 22
click at [365, 323] on button "Finalizar" at bounding box center [358, 328] width 187 height 19
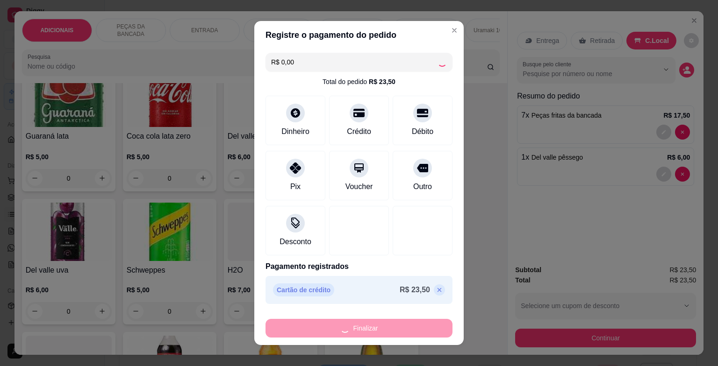
type input "0"
type input "-R$ 23,50"
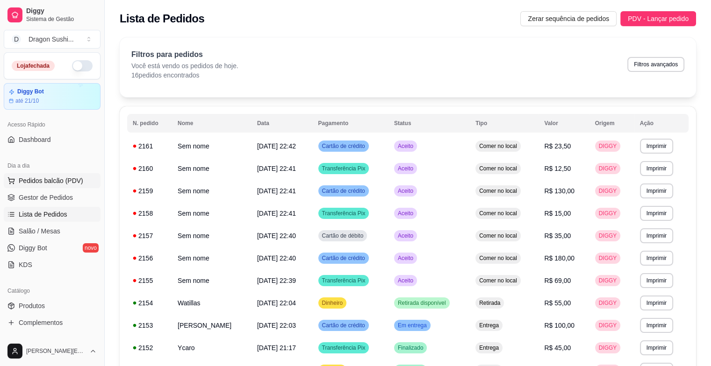
click at [60, 176] on span "Pedidos balcão (PDV)" at bounding box center [51, 180] width 65 height 9
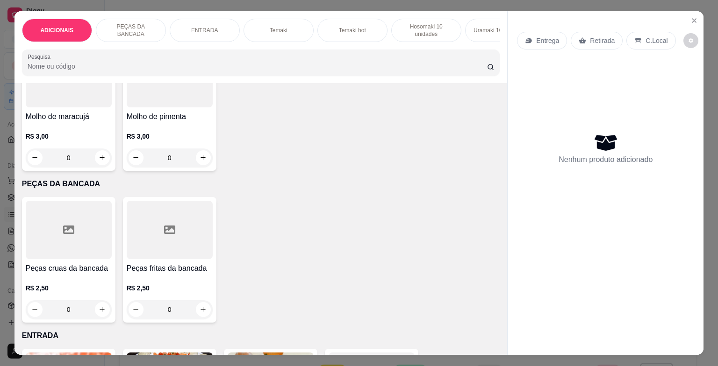
scroll to position [234, 0]
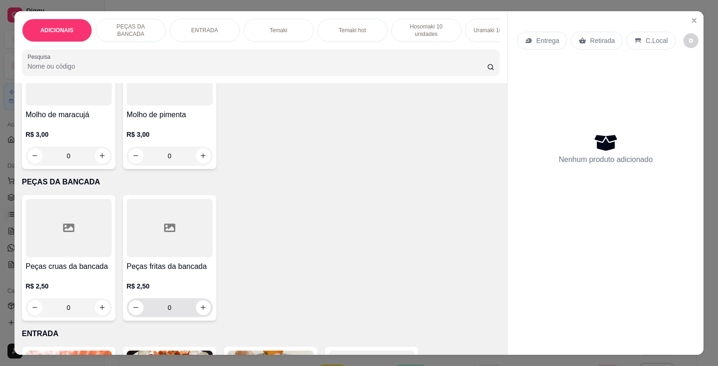
click at [183, 313] on input "0" at bounding box center [169, 308] width 52 height 19
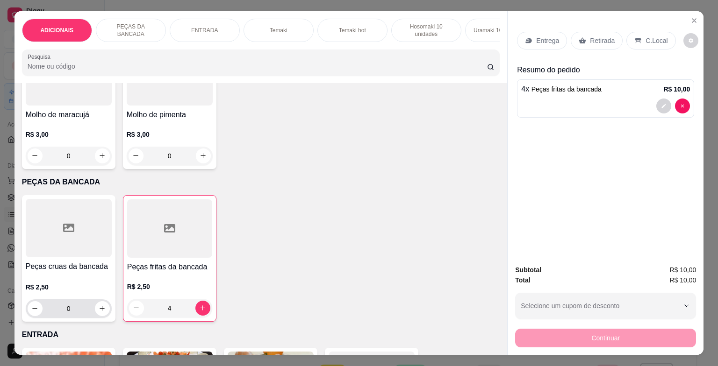
type input "4"
click at [80, 315] on input "0" at bounding box center [69, 309] width 52 height 19
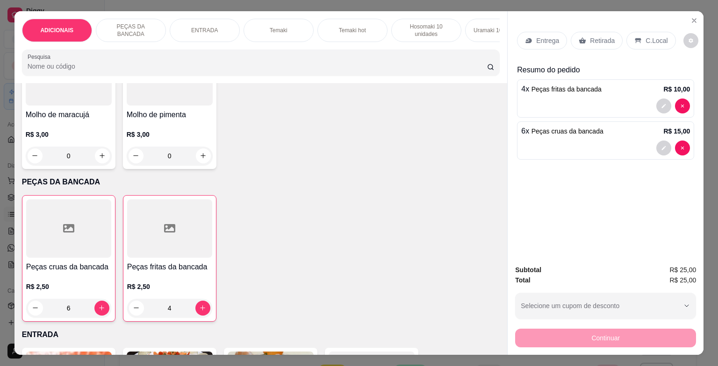
type input "6"
click at [654, 36] on p "C.Local" at bounding box center [656, 40] width 22 height 9
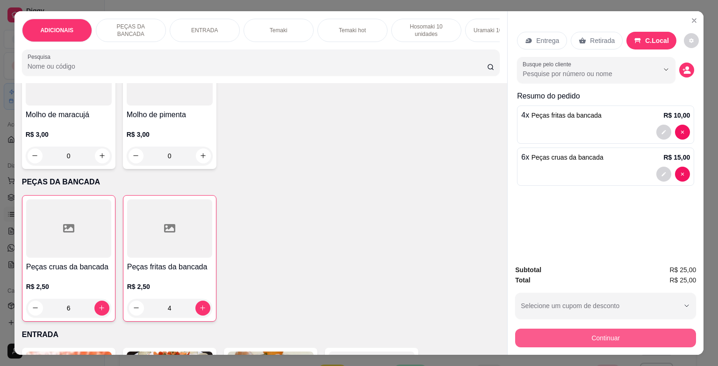
click at [584, 331] on button "Continuar" at bounding box center [605, 338] width 181 height 19
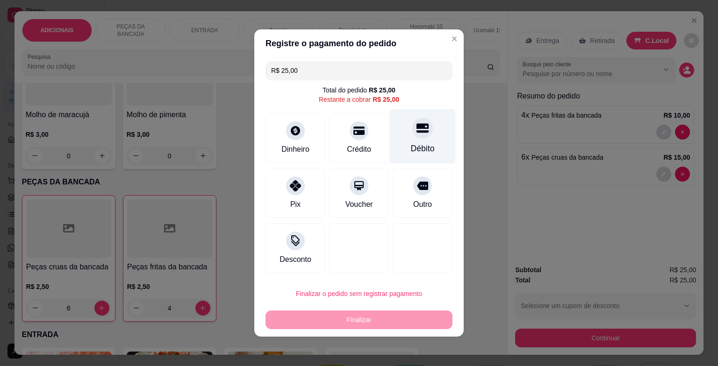
click at [390, 130] on div "Débito" at bounding box center [423, 136] width 66 height 55
type input "R$ 0,00"
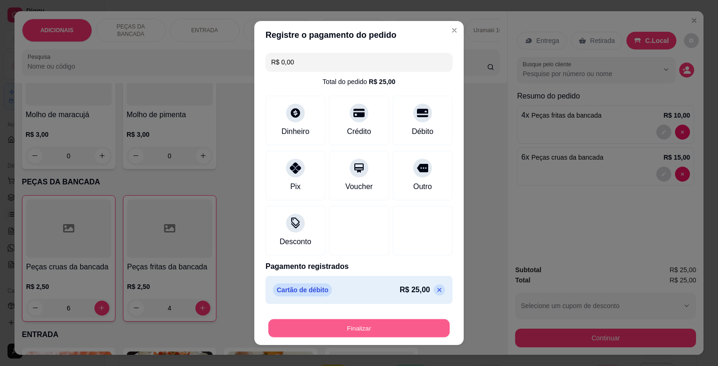
click at [383, 326] on button "Finalizar" at bounding box center [358, 329] width 181 height 18
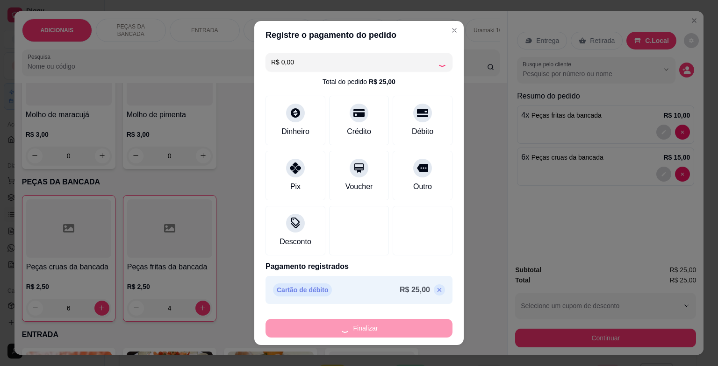
type input "0"
type input "-R$ 25,00"
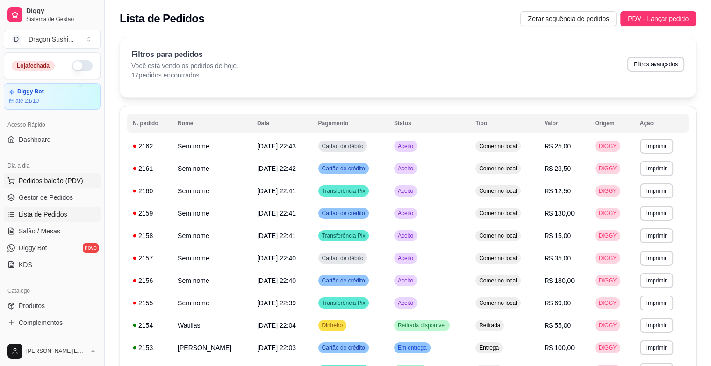
click at [79, 175] on button "Pedidos balcão (PDV)" at bounding box center [52, 180] width 97 height 15
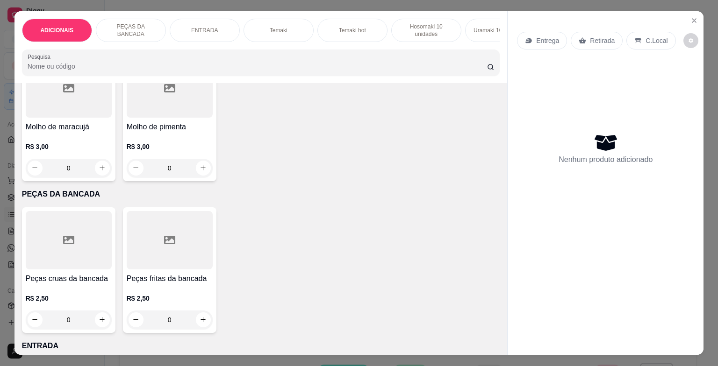
scroll to position [234, 0]
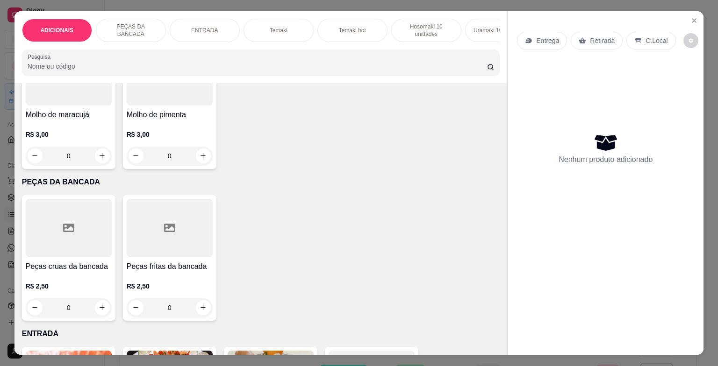
click at [184, 320] on div "Peças fritas da bancada R$ 2,50 0" at bounding box center [169, 258] width 93 height 126
click at [181, 316] on input "0" at bounding box center [169, 308] width 52 height 19
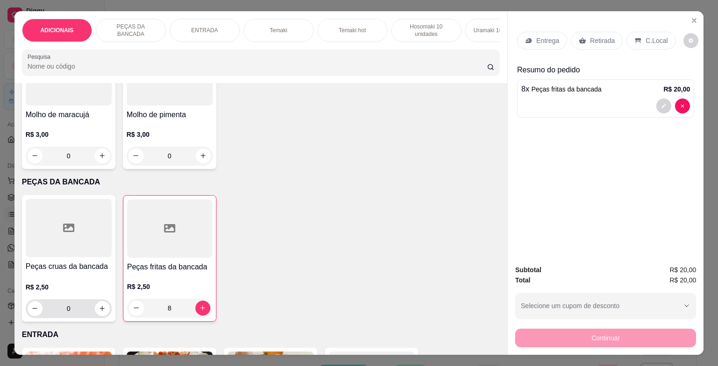
type input "8"
click at [91, 315] on div "0" at bounding box center [69, 309] width 82 height 19
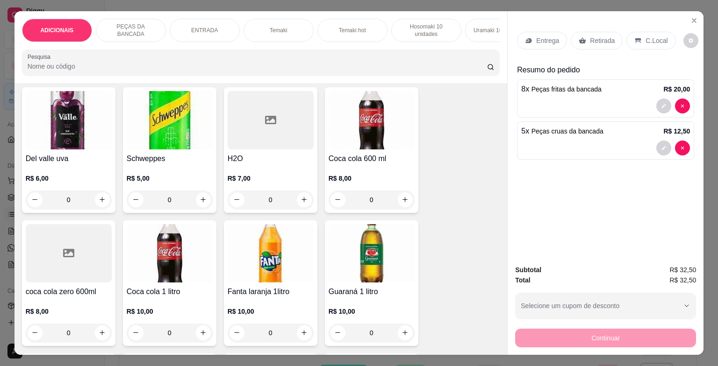
scroll to position [3272, 0]
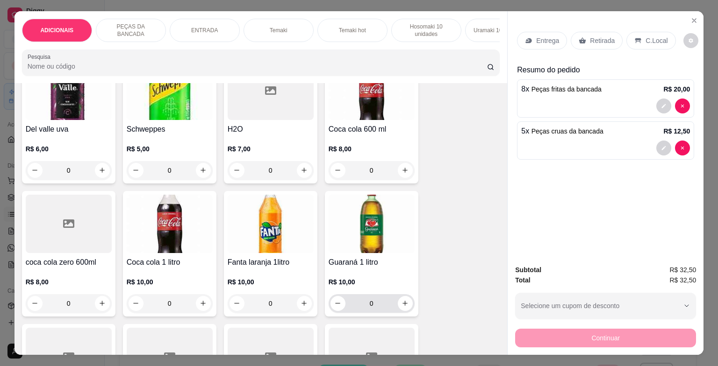
type input "5"
click at [409, 307] on div "0" at bounding box center [372, 303] width 86 height 19
click at [402, 303] on icon "increase-product-quantity" at bounding box center [405, 303] width 7 height 7
type input "1"
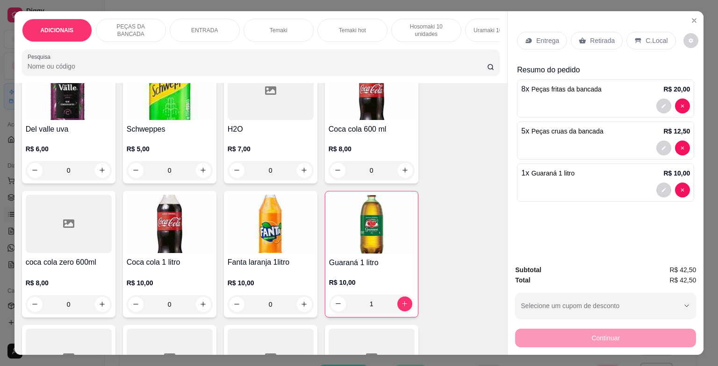
click at [647, 36] on p "C.Local" at bounding box center [656, 40] width 22 height 9
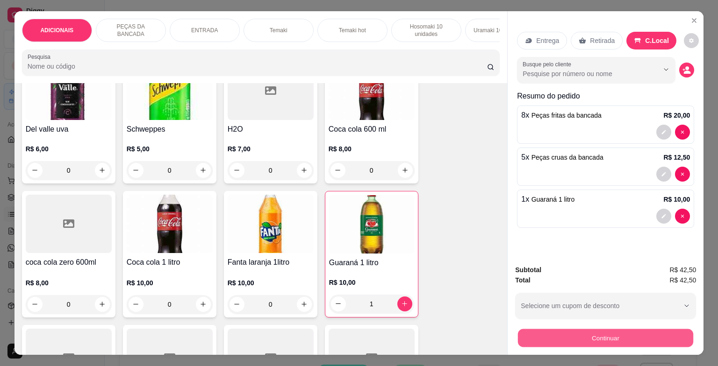
click at [603, 336] on button "Continuar" at bounding box center [605, 339] width 175 height 18
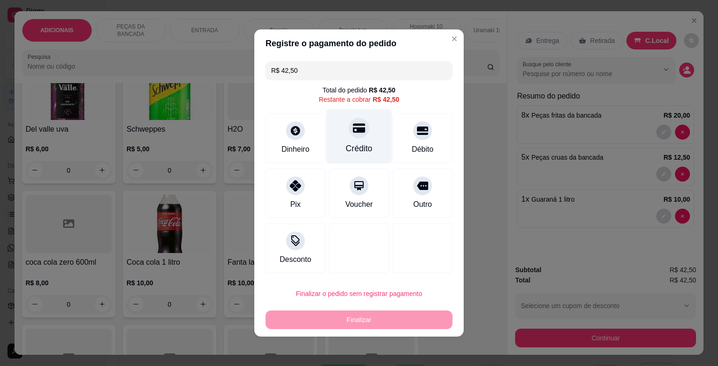
click at [357, 143] on div "Crédito" at bounding box center [359, 149] width 27 height 12
type input "R$ 0,00"
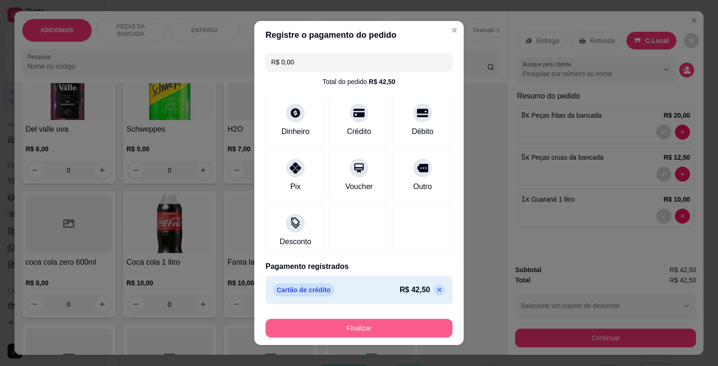
click at [398, 330] on button "Finalizar" at bounding box center [358, 328] width 187 height 19
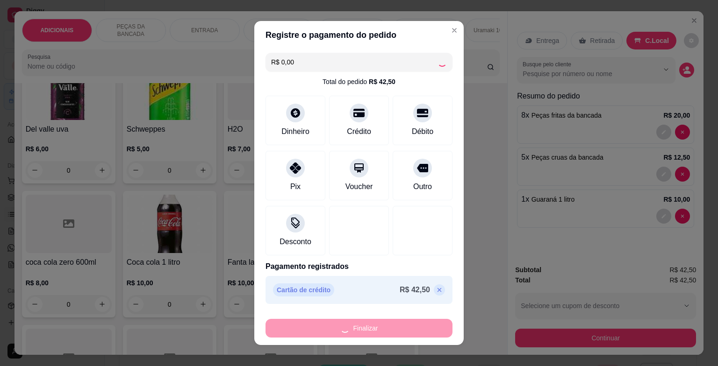
type input "0"
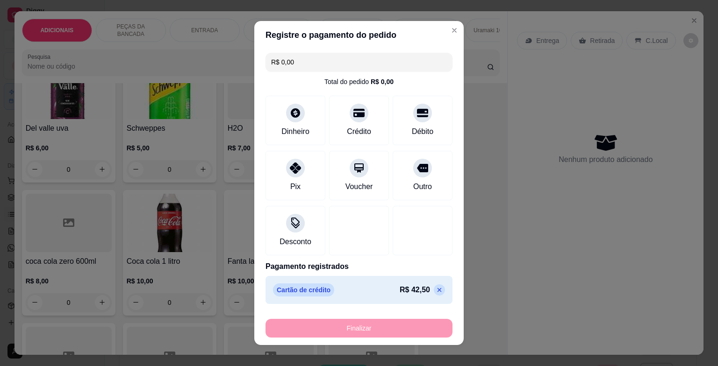
type input "-R$ 42,50"
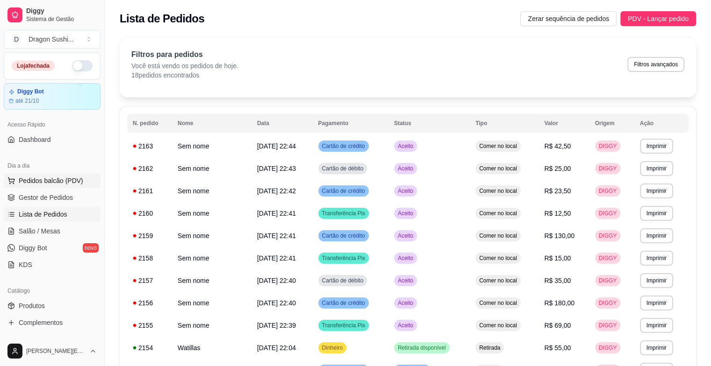
click at [74, 184] on span "Pedidos balcão (PDV)" at bounding box center [51, 180] width 65 height 9
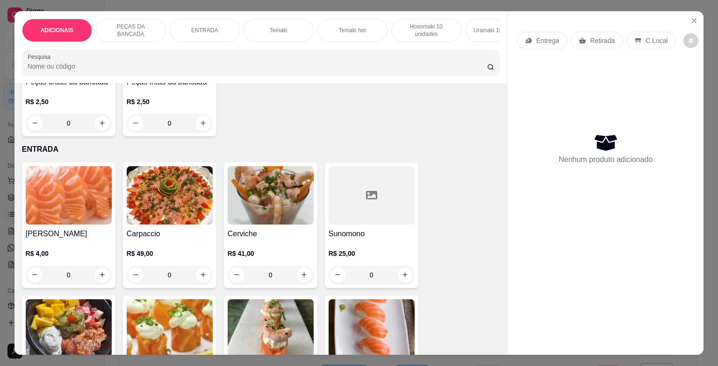
scroll to position [421, 0]
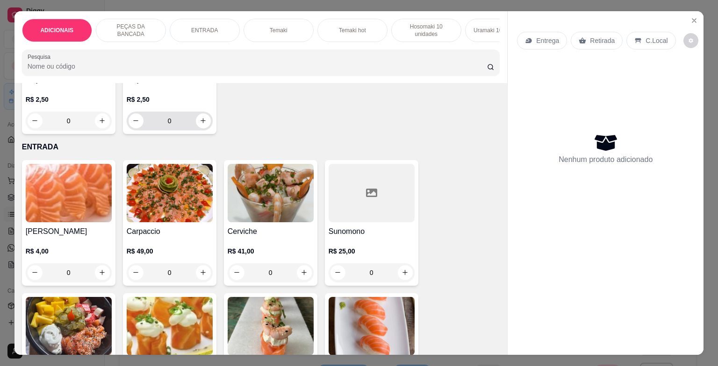
click at [177, 122] on input "0" at bounding box center [169, 121] width 52 height 19
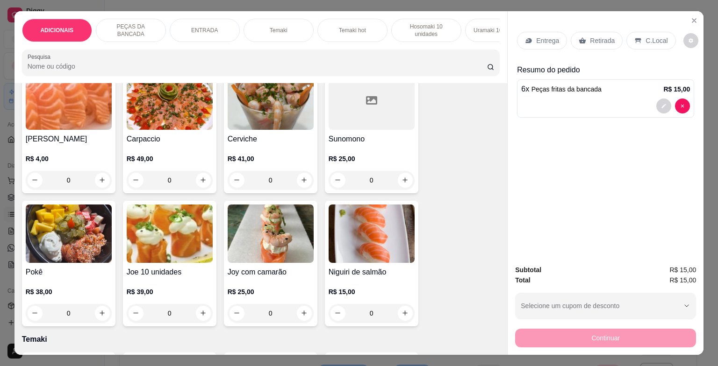
scroll to position [561, 0]
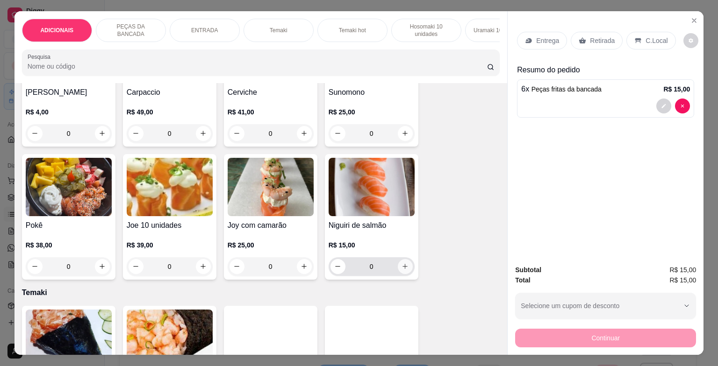
type input "6"
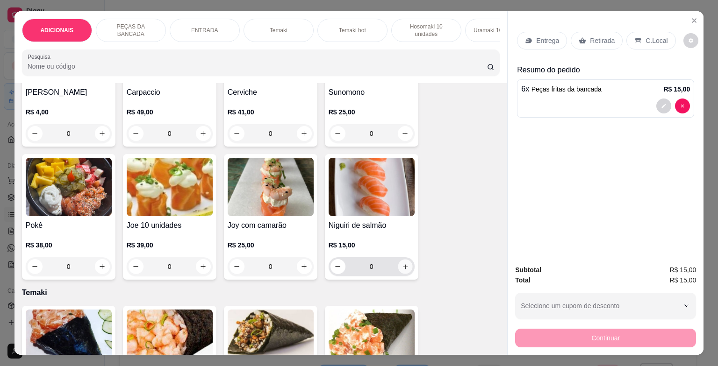
click at [400, 274] on button "increase-product-quantity" at bounding box center [405, 266] width 14 height 14
type input "1"
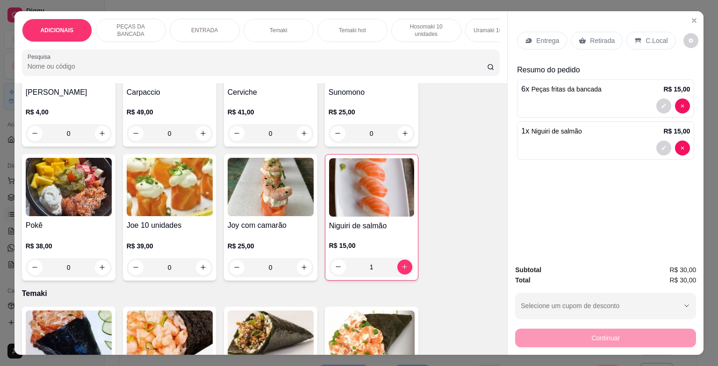
click at [647, 39] on p "C.Local" at bounding box center [656, 40] width 22 height 9
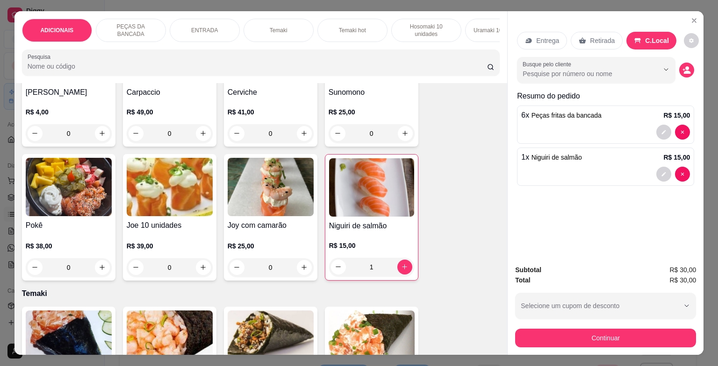
click at [595, 329] on button "Continuar" at bounding box center [605, 338] width 181 height 19
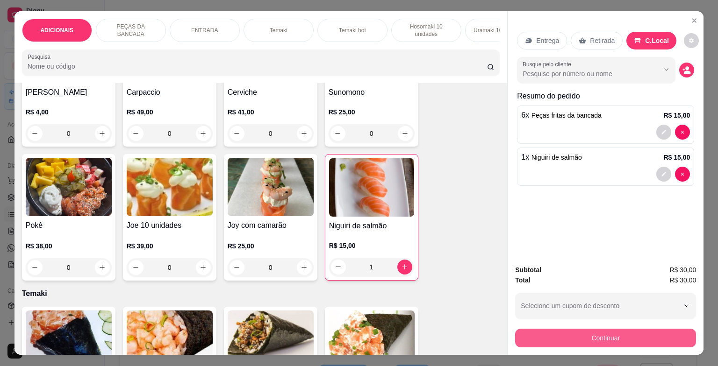
click at [578, 329] on button "Continuar" at bounding box center [605, 338] width 181 height 19
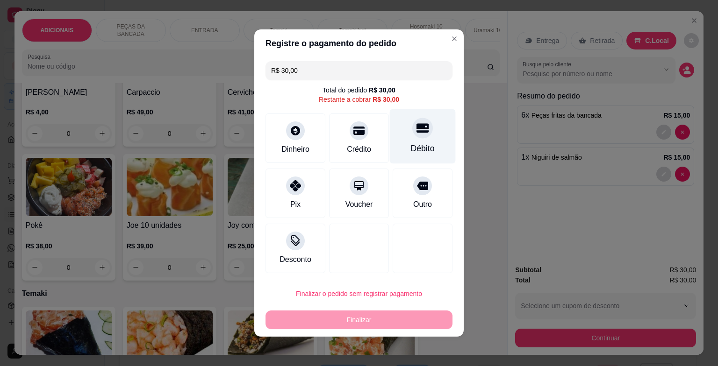
click at [419, 140] on div "Débito" at bounding box center [423, 136] width 66 height 55
type input "R$ 0,00"
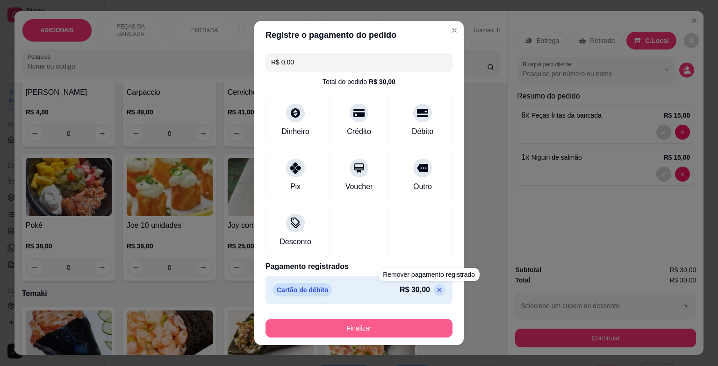
click at [421, 327] on button "Finalizar" at bounding box center [358, 328] width 187 height 19
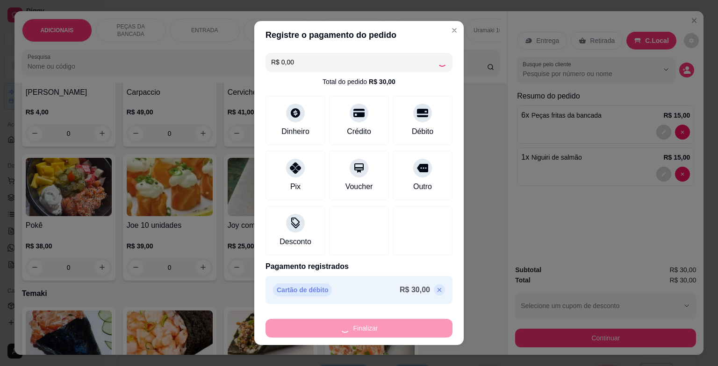
type input "0"
type input "-R$ 30,00"
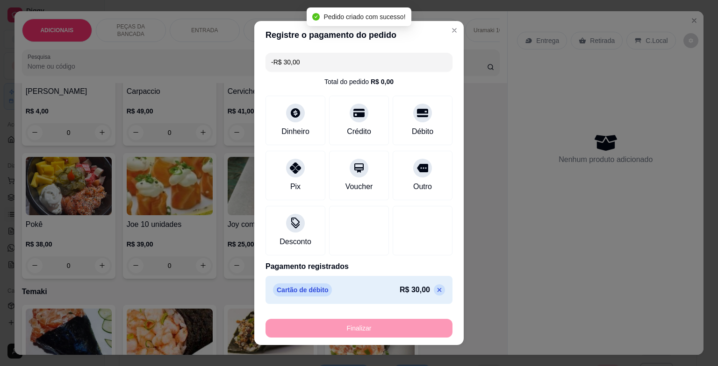
scroll to position [560, 0]
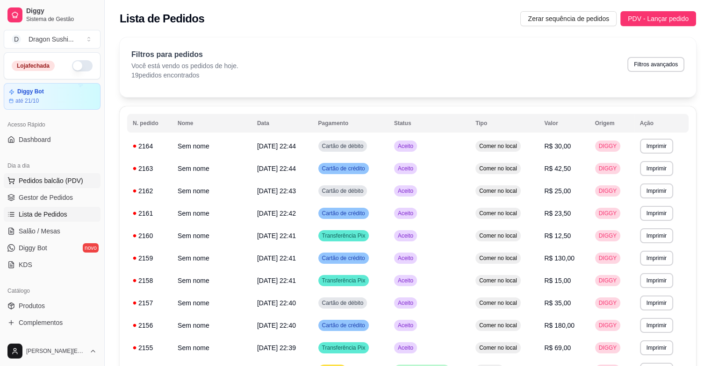
click at [66, 185] on button "Pedidos balcão (PDV)" at bounding box center [52, 180] width 97 height 15
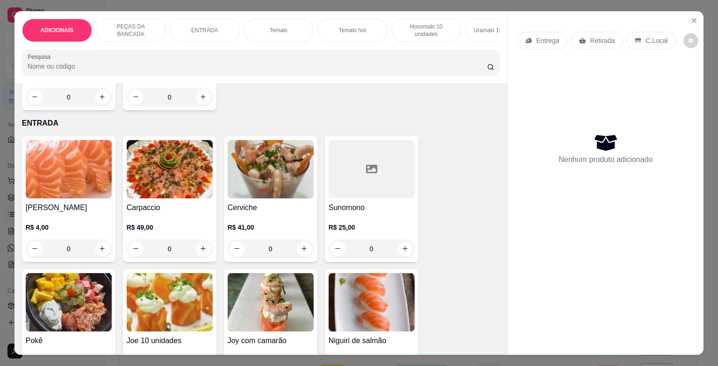
scroll to position [327, 0]
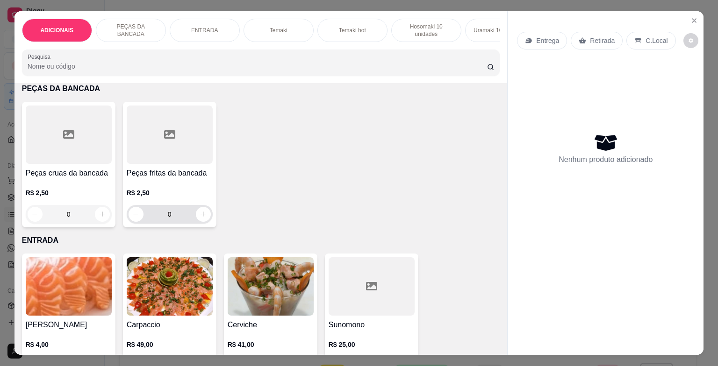
click at [179, 215] on input "0" at bounding box center [169, 214] width 52 height 19
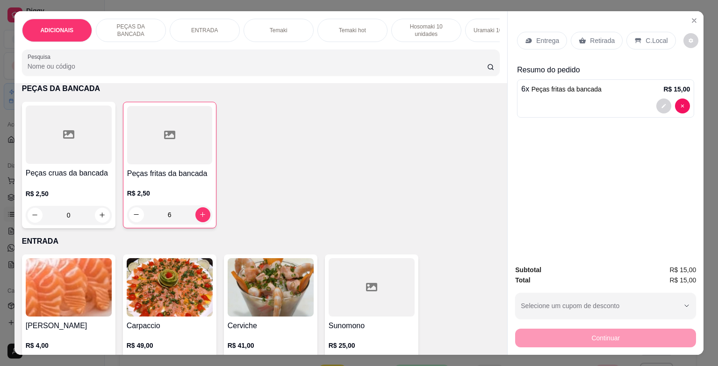
type input "6"
click at [656, 36] on p "C.Local" at bounding box center [656, 40] width 22 height 9
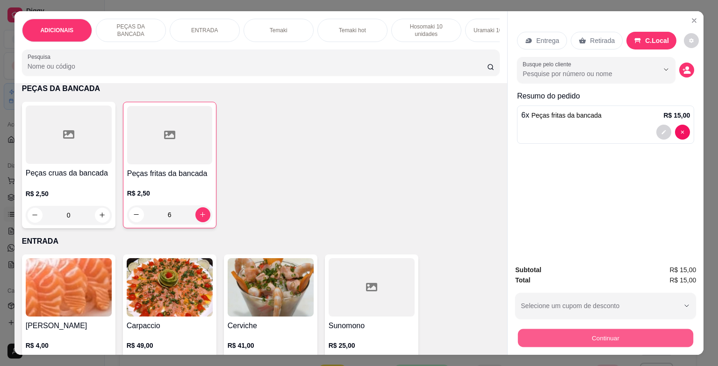
click at [554, 340] on button "Continuar" at bounding box center [605, 339] width 175 height 18
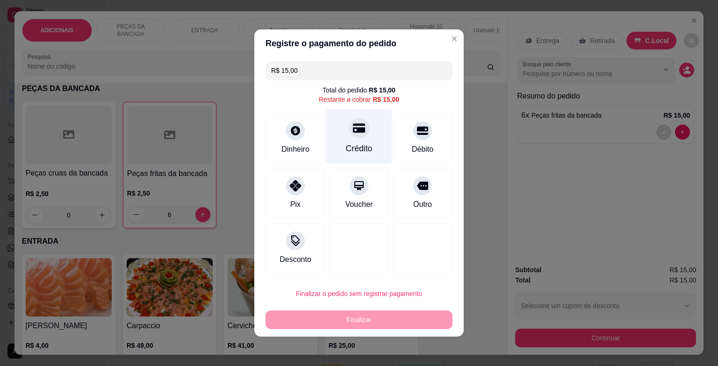
click at [368, 142] on div "Crédito" at bounding box center [359, 136] width 66 height 55
type input "R$ 0,00"
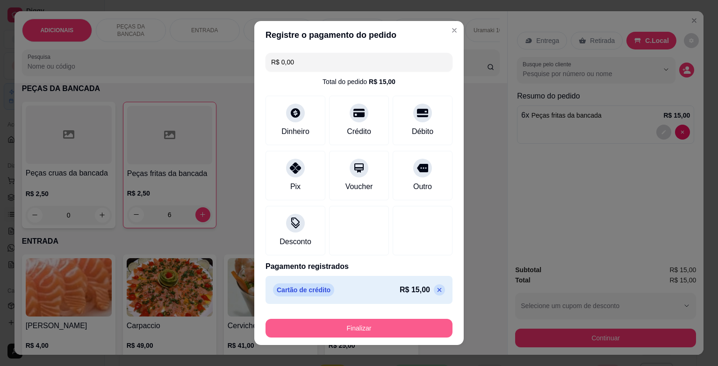
click at [362, 331] on button "Finalizar" at bounding box center [358, 328] width 187 height 19
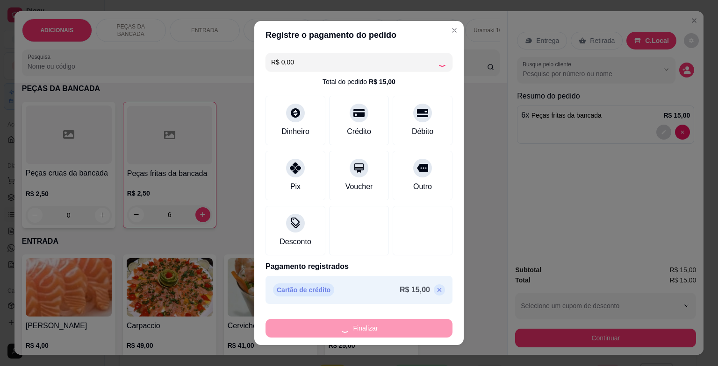
type input "0"
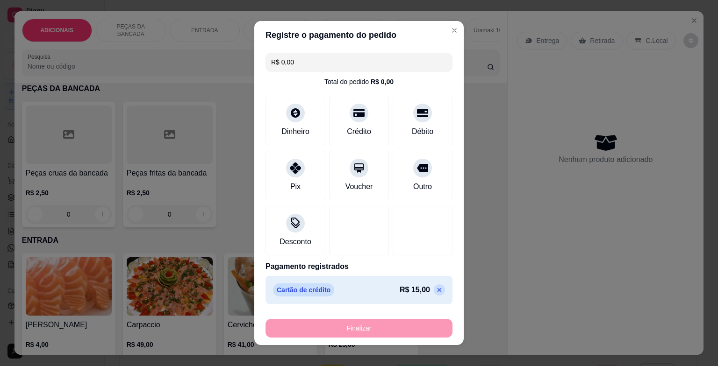
type input "-R$ 15,00"
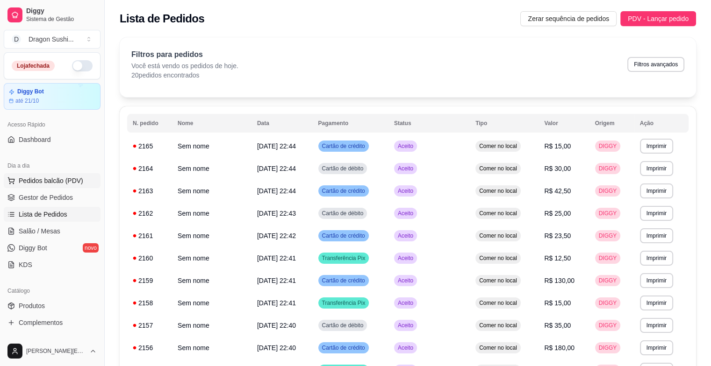
click at [59, 182] on span "Pedidos balcão (PDV)" at bounding box center [51, 180] width 65 height 9
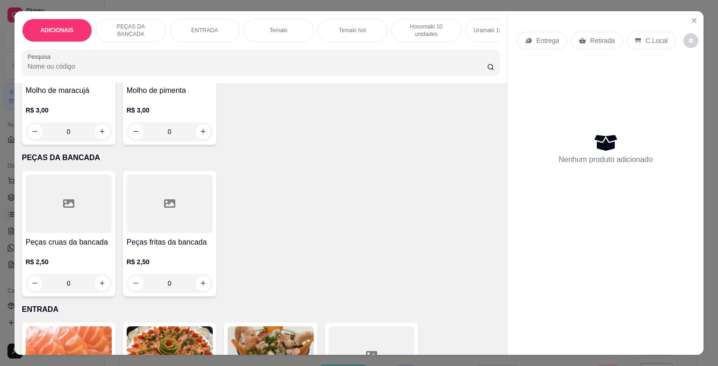
scroll to position [280, 0]
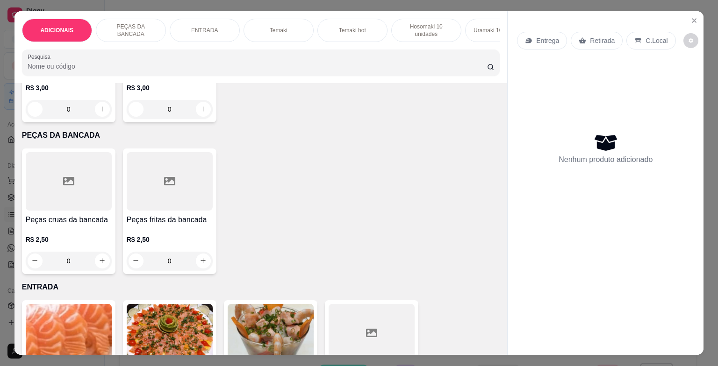
click at [166, 267] on input "0" at bounding box center [169, 261] width 52 height 19
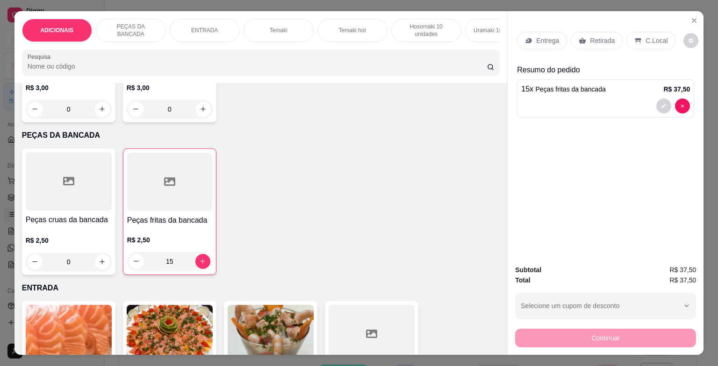
type input "15"
click at [645, 37] on p "C.Local" at bounding box center [656, 40] width 22 height 9
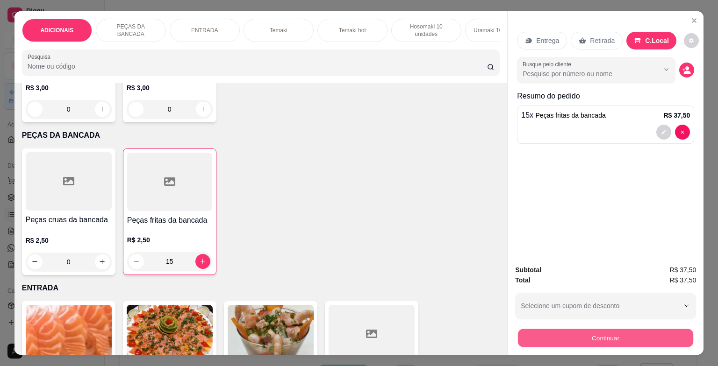
click at [552, 338] on button "Continuar" at bounding box center [605, 339] width 175 height 18
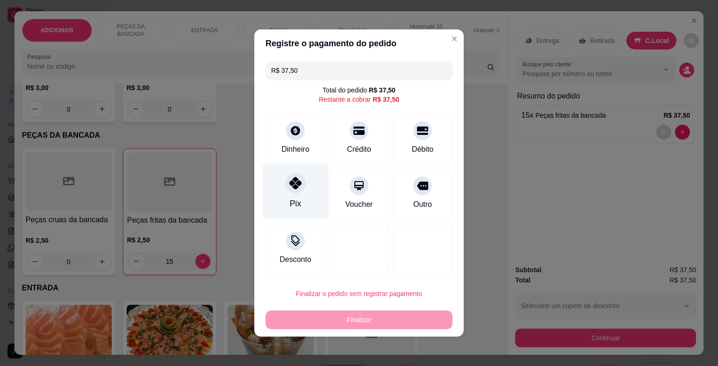
click at [301, 195] on div "Pix" at bounding box center [296, 192] width 66 height 55
type input "R$ 0,00"
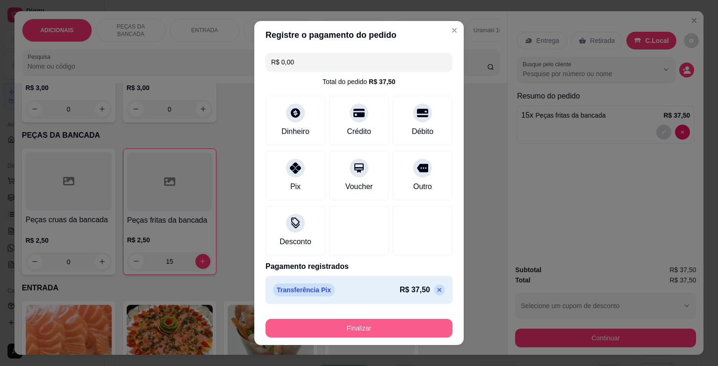
click at [330, 319] on button "Finalizar" at bounding box center [358, 328] width 187 height 19
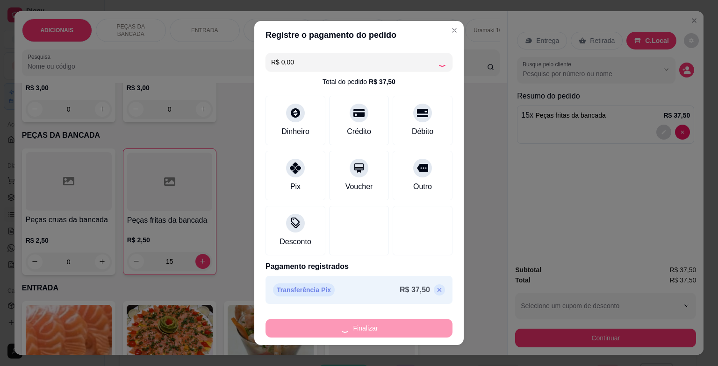
type input "0"
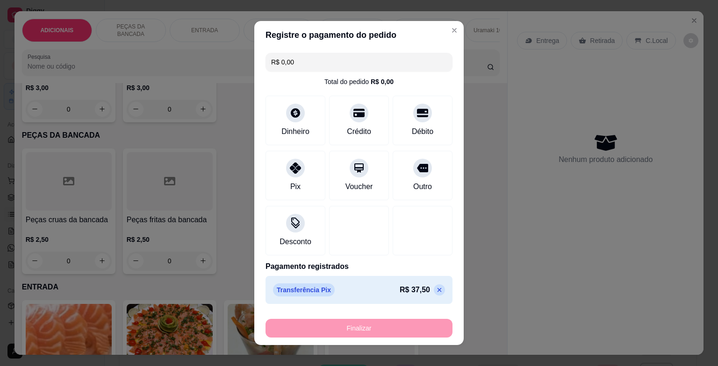
type input "-R$ 37,50"
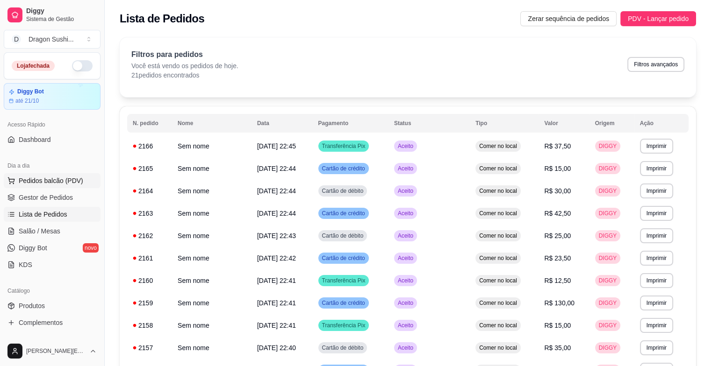
click at [77, 178] on span "Pedidos balcão (PDV)" at bounding box center [51, 180] width 65 height 9
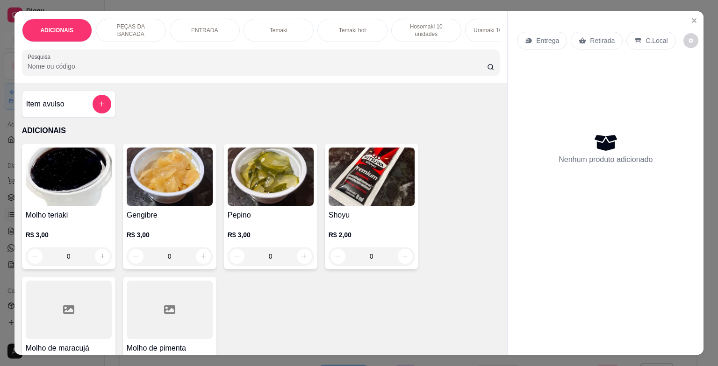
scroll to position [327, 0]
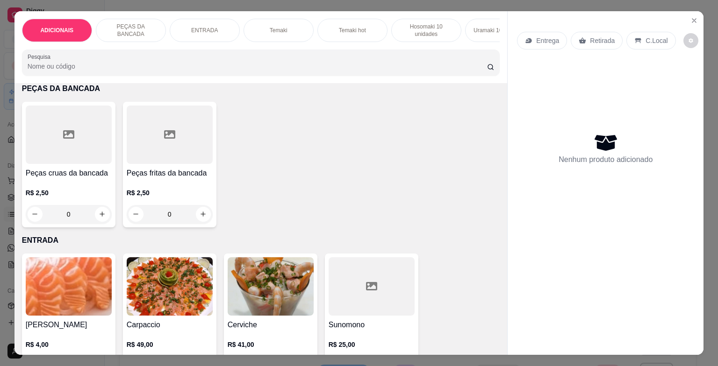
click at [183, 213] on input "0" at bounding box center [169, 214] width 52 height 19
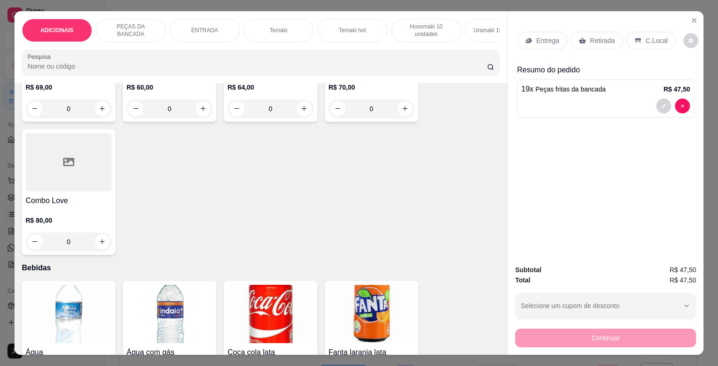
scroll to position [2898, 0]
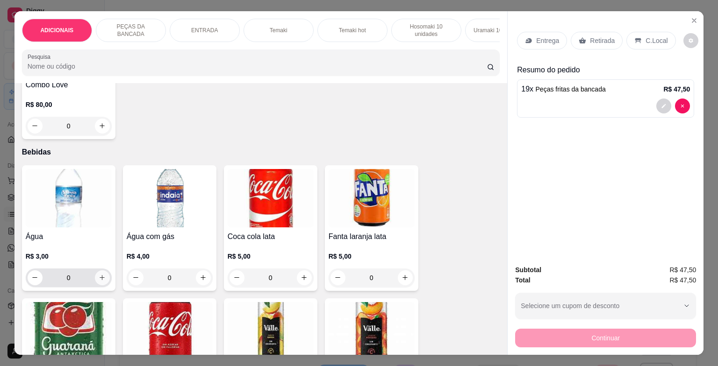
type input "19"
click at [100, 281] on icon "increase-product-quantity" at bounding box center [102, 277] width 7 height 7
type input "1"
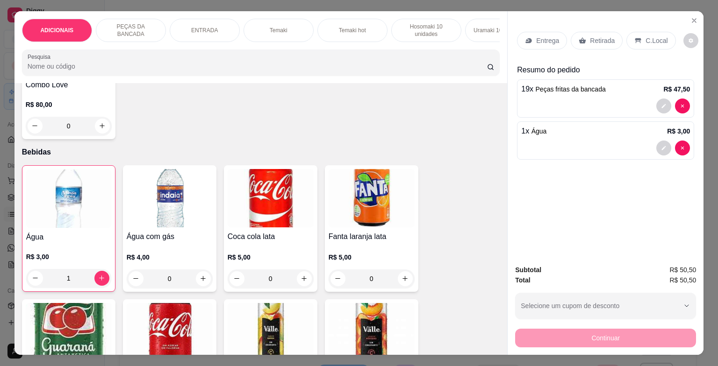
click at [649, 24] on div "Entrega Retirada C.Local" at bounding box center [605, 40] width 177 height 33
click at [645, 38] on p "C.Local" at bounding box center [656, 40] width 22 height 9
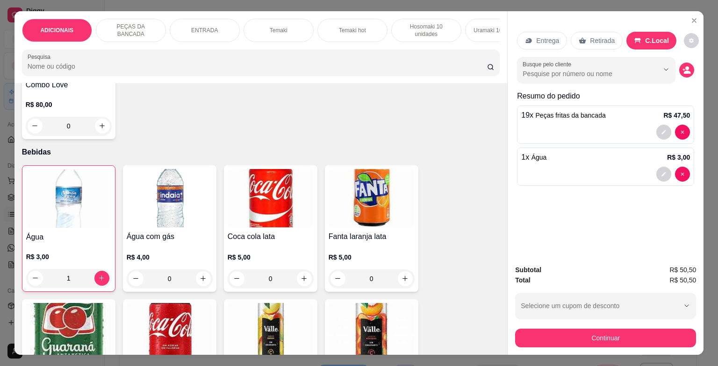
click at [570, 345] on div "Subtotal R$ 50,50 Total R$ 50,50 Selecione um cupom de desconto Selecione um cu…" at bounding box center [606, 307] width 196 height 98
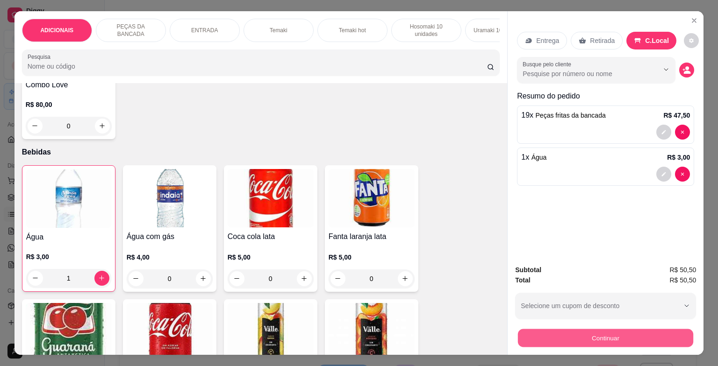
click at [571, 336] on button "Continuar" at bounding box center [605, 339] width 175 height 18
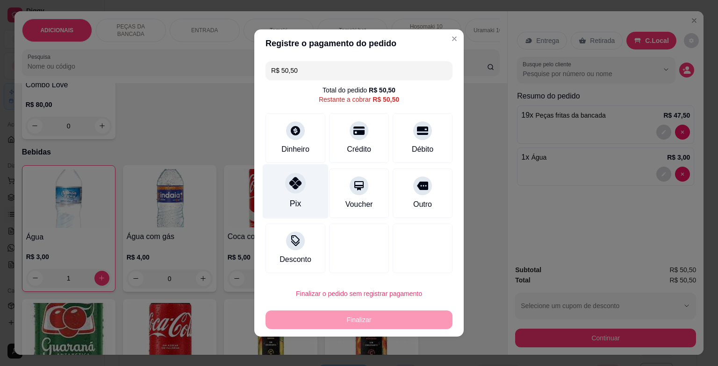
click at [273, 179] on div "Pix" at bounding box center [296, 192] width 66 height 55
type input "R$ 0,00"
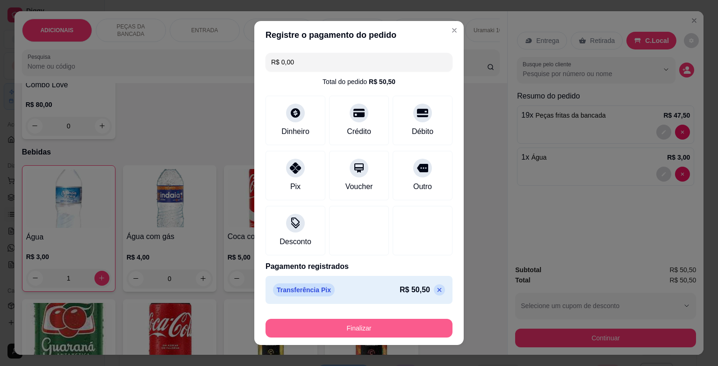
click at [333, 332] on button "Finalizar" at bounding box center [358, 328] width 187 height 19
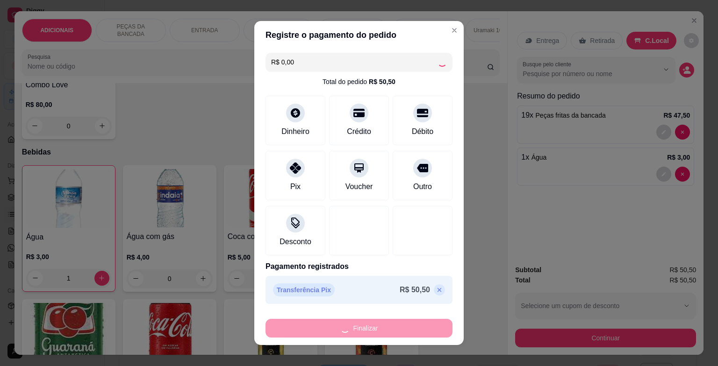
type input "0"
type input "-R$ 50,50"
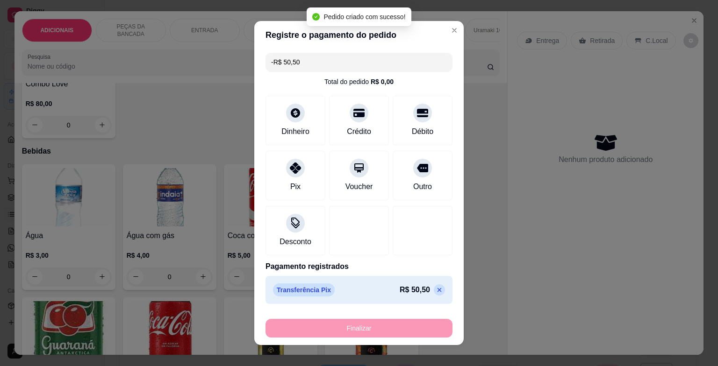
scroll to position [2897, 0]
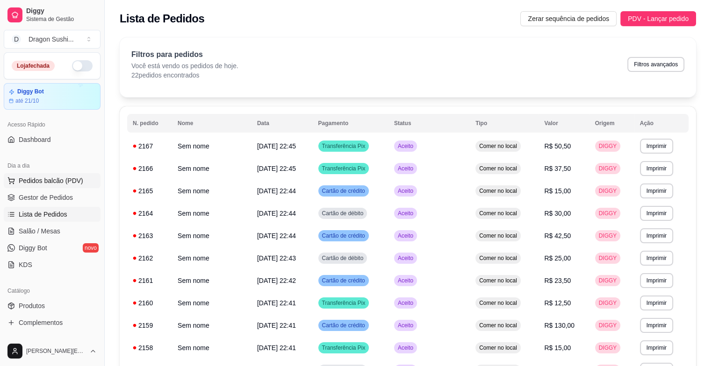
click at [88, 177] on button "Pedidos balcão (PDV)" at bounding box center [52, 180] width 97 height 15
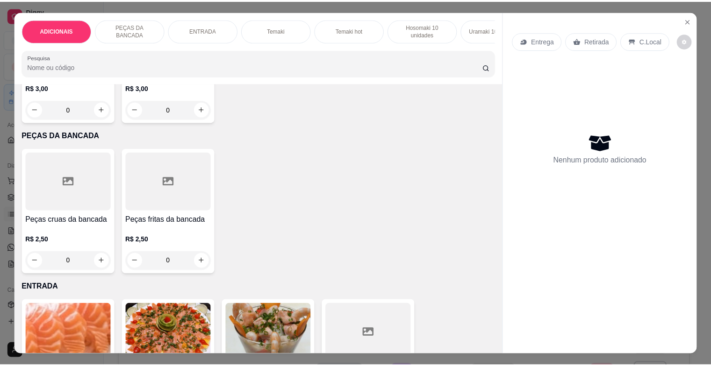
scroll to position [374, 0]
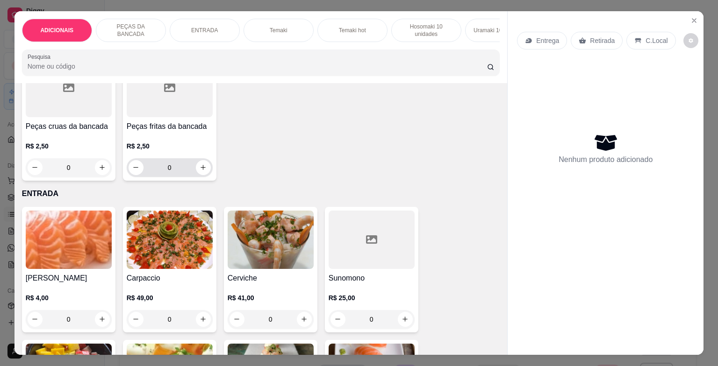
click at [183, 174] on input "0" at bounding box center [169, 167] width 52 height 19
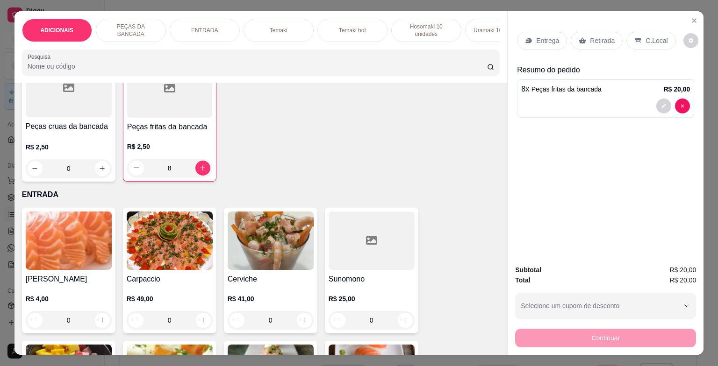
type input "8"
click at [637, 41] on div "C.Local" at bounding box center [650, 41] width 49 height 18
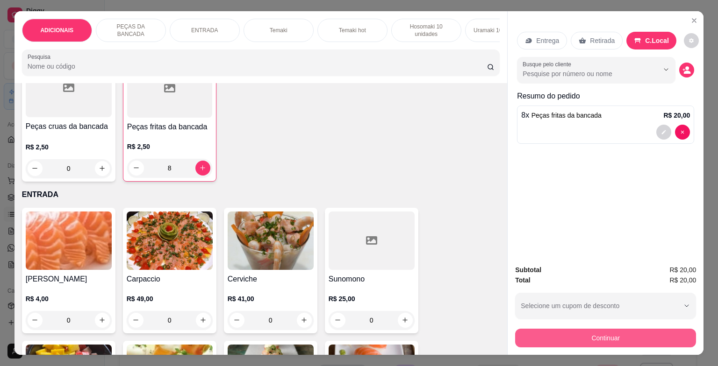
click at [572, 332] on button "Continuar" at bounding box center [605, 338] width 181 height 19
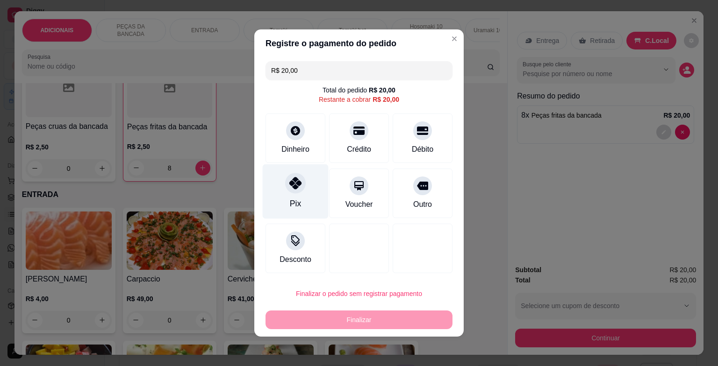
click at [301, 181] on div "Pix" at bounding box center [296, 192] width 66 height 55
type input "R$ 0,00"
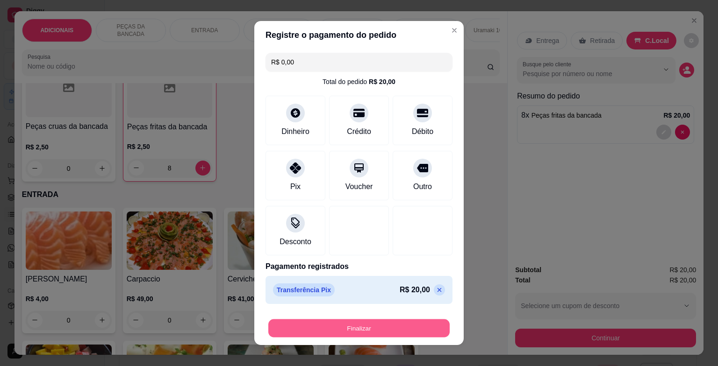
click at [320, 320] on button "Finalizar" at bounding box center [358, 329] width 181 height 18
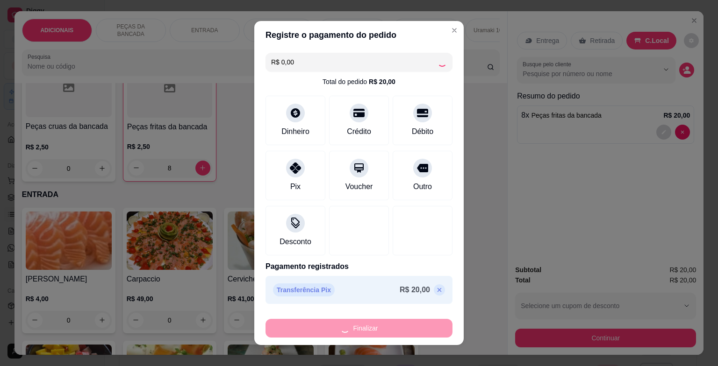
type input "0"
type input "-R$ 20,00"
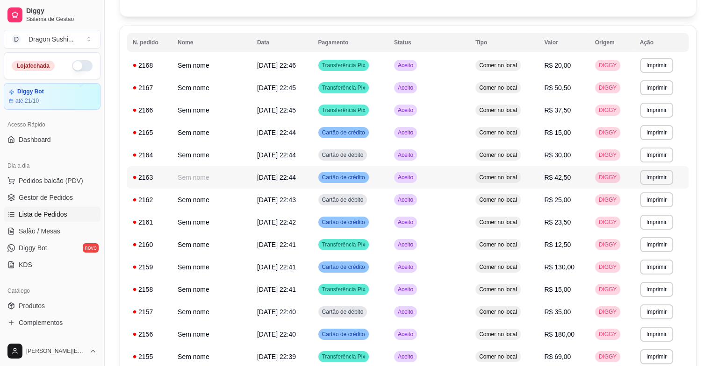
scroll to position [352, 0]
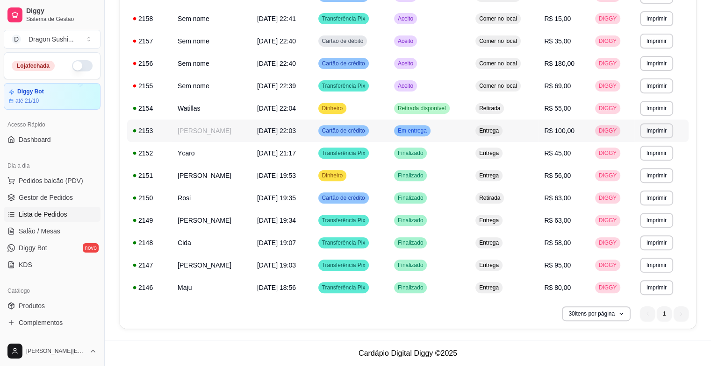
click at [429, 133] on span "Em entrega" at bounding box center [412, 130] width 33 height 7
click at [448, 105] on span "Retirada disponível" at bounding box center [422, 108] width 52 height 7
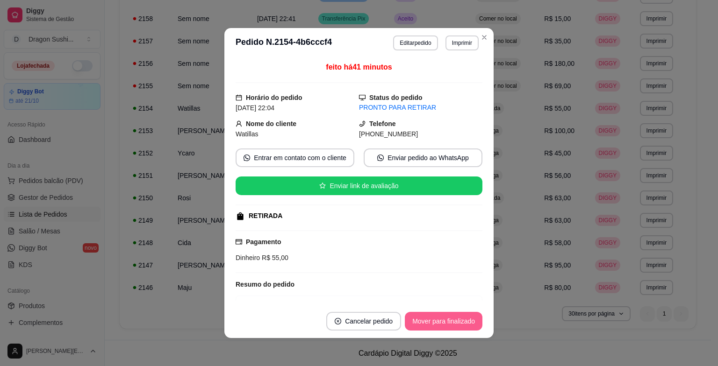
click at [437, 326] on button "Mover para finalizado" at bounding box center [444, 321] width 78 height 19
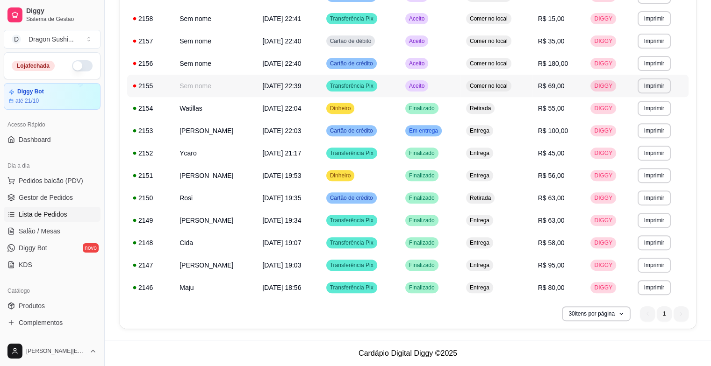
click at [426, 86] on span "Aceito" at bounding box center [416, 85] width 19 height 7
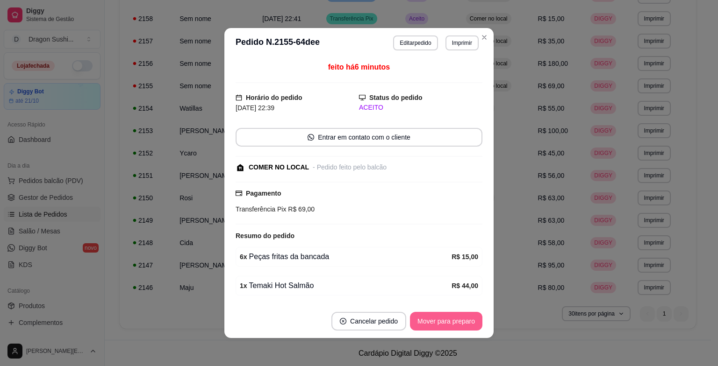
click at [417, 321] on button "Mover para preparo" at bounding box center [446, 321] width 72 height 19
click at [417, 321] on div "Mover para preparo" at bounding box center [440, 321] width 86 height 19
click at [417, 321] on button "Mover para retirada disponível" at bounding box center [430, 321] width 103 height 19
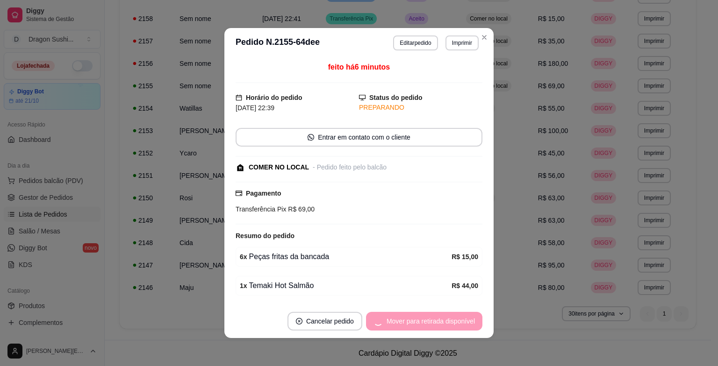
click at [417, 321] on div "Mover para retirada disponível" at bounding box center [424, 321] width 116 height 19
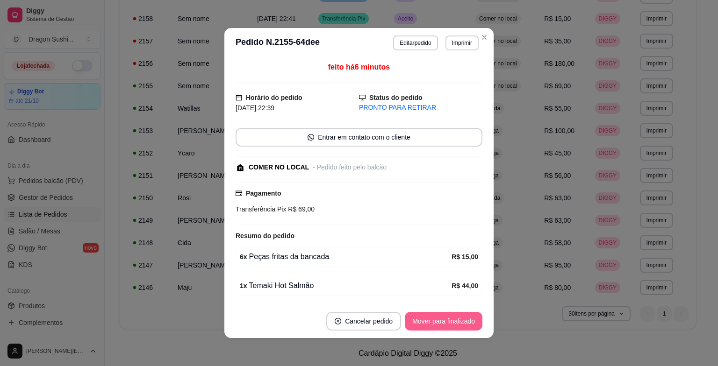
click at [417, 321] on button "Mover para finalizado" at bounding box center [444, 321] width 78 height 19
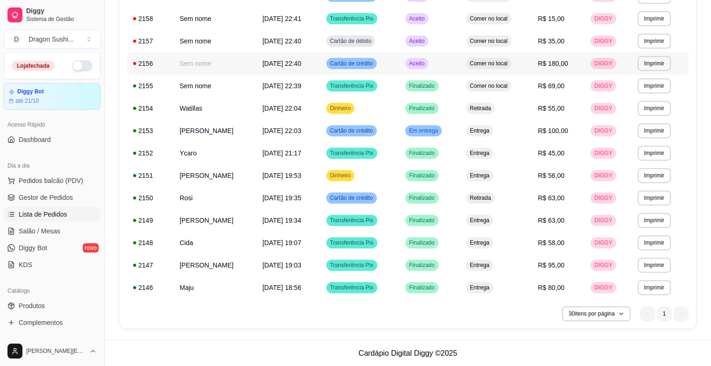
click at [426, 65] on span "Aceito" at bounding box center [416, 63] width 19 height 7
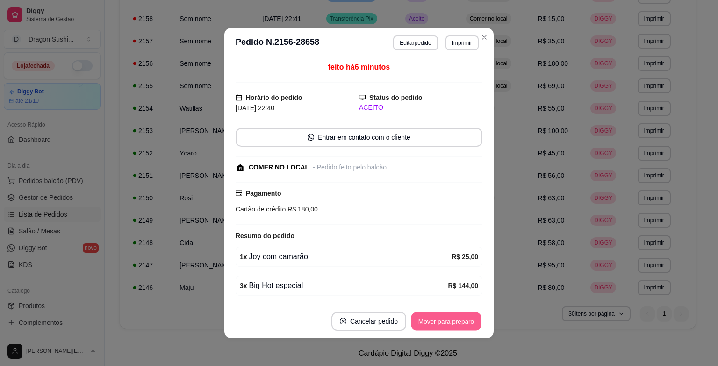
click at [424, 327] on button "Mover para preparo" at bounding box center [446, 322] width 70 height 18
click at [424, 327] on div "Mover para preparo" at bounding box center [446, 321] width 72 height 19
click at [424, 327] on button "Mover para retirada disponível" at bounding box center [430, 322] width 100 height 18
click at [424, 327] on div "Mover para retirada disponível" at bounding box center [430, 321] width 103 height 19
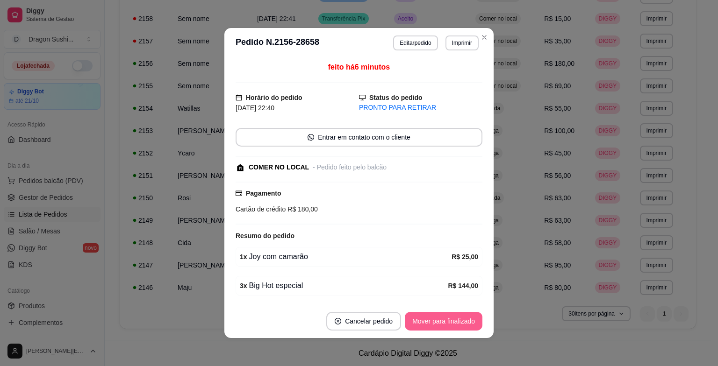
click at [424, 327] on button "Mover para finalizado" at bounding box center [444, 321] width 78 height 19
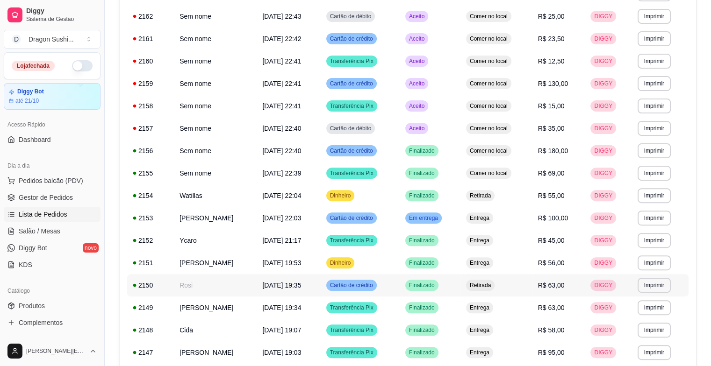
scroll to position [212, 0]
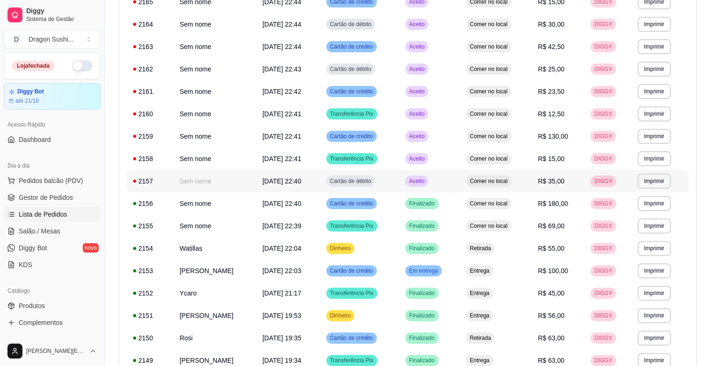
click at [428, 176] on div "Aceito" at bounding box center [416, 181] width 23 height 11
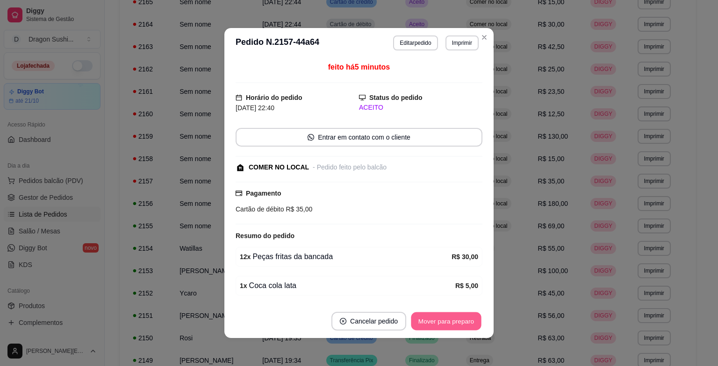
click at [436, 317] on button "Mover para preparo" at bounding box center [446, 322] width 70 height 18
click at [436, 317] on div "Mover para preparo" at bounding box center [446, 321] width 72 height 19
click at [436, 317] on div "Mover para preparo" at bounding box center [440, 321] width 86 height 19
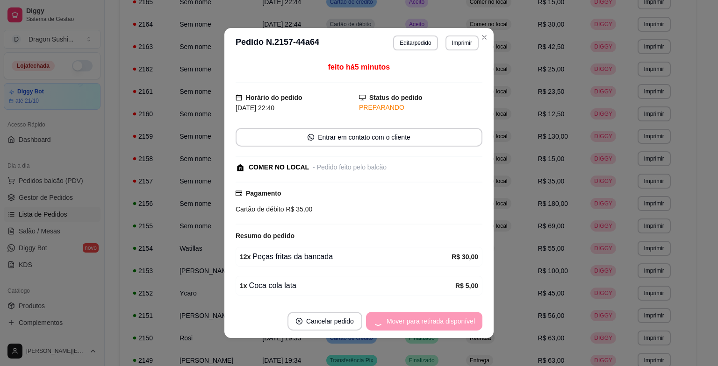
click at [436, 317] on div "Mover para retirada disponível" at bounding box center [424, 321] width 116 height 19
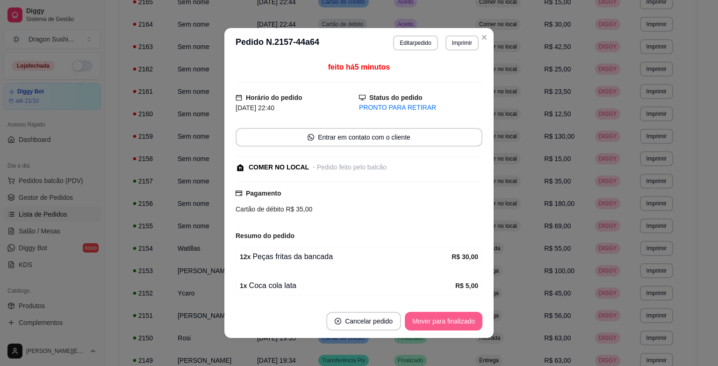
click at [441, 320] on button "Mover para finalizado" at bounding box center [444, 321] width 78 height 19
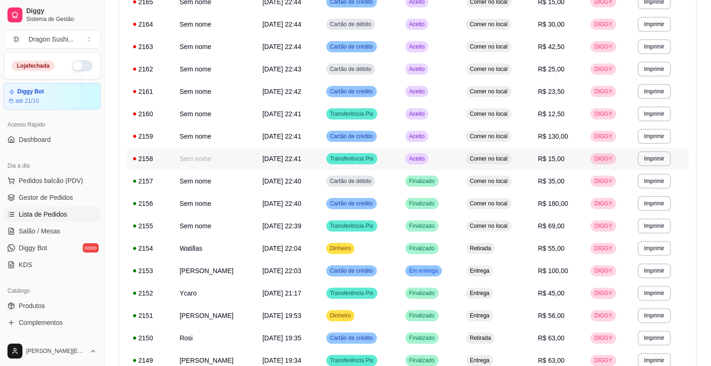
click at [426, 157] on span "Aceito" at bounding box center [416, 158] width 19 height 7
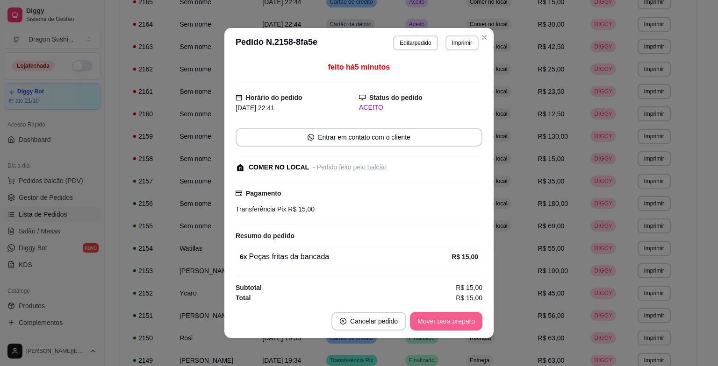
click at [454, 324] on button "Mover para preparo" at bounding box center [446, 321] width 72 height 19
click at [454, 324] on div "Mover para preparo" at bounding box center [440, 321] width 86 height 19
click at [454, 324] on button "Mover para retirada disponível" at bounding box center [430, 321] width 103 height 19
click at [454, 324] on div "Mover para retirada disponível" at bounding box center [430, 321] width 103 height 19
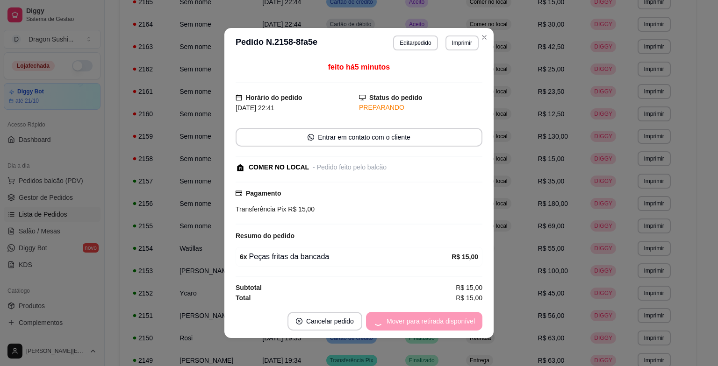
click at [454, 324] on div "Mover para retirada disponível" at bounding box center [424, 321] width 116 height 19
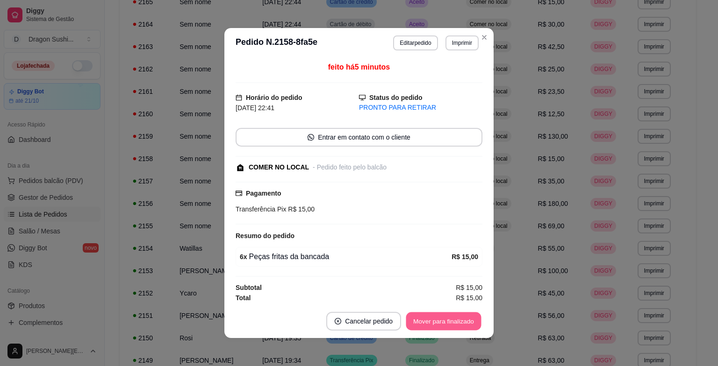
click at [454, 324] on button "Mover para finalizado" at bounding box center [443, 322] width 75 height 18
click at [454, 324] on div "Mover para finalizado" at bounding box center [444, 321] width 78 height 19
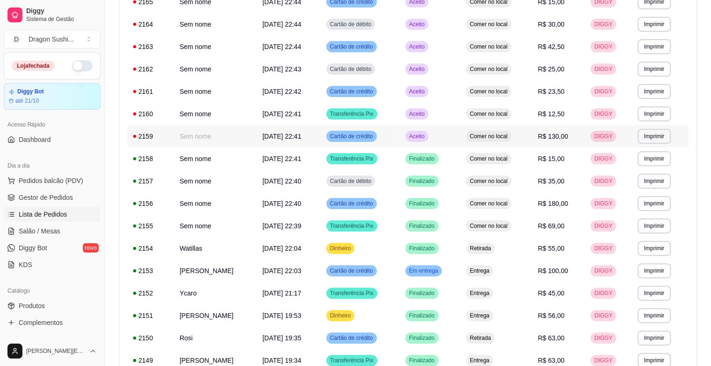
click at [426, 138] on span "Aceito" at bounding box center [416, 136] width 19 height 7
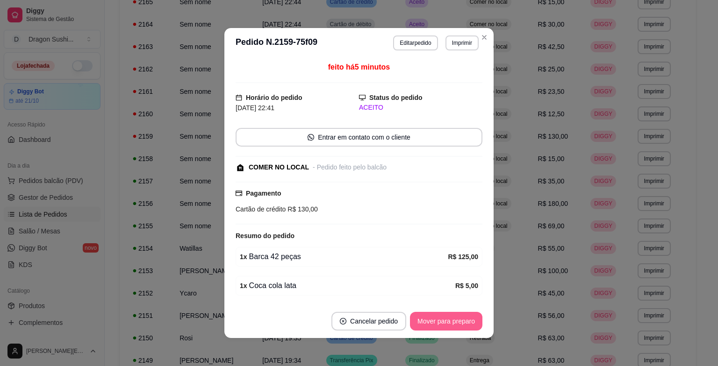
click at [437, 323] on button "Mover para preparo" at bounding box center [446, 321] width 72 height 19
click at [437, 323] on div "Mover para preparo" at bounding box center [440, 321] width 86 height 19
click at [437, 323] on button "Mover para retirada disponível" at bounding box center [430, 321] width 103 height 19
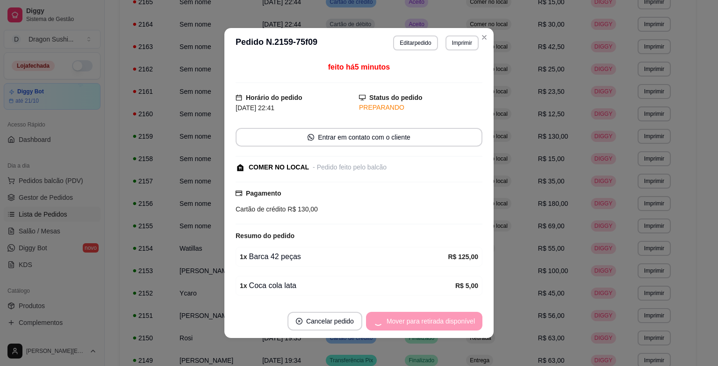
click at [437, 323] on div "Mover para retirada disponível" at bounding box center [424, 321] width 116 height 19
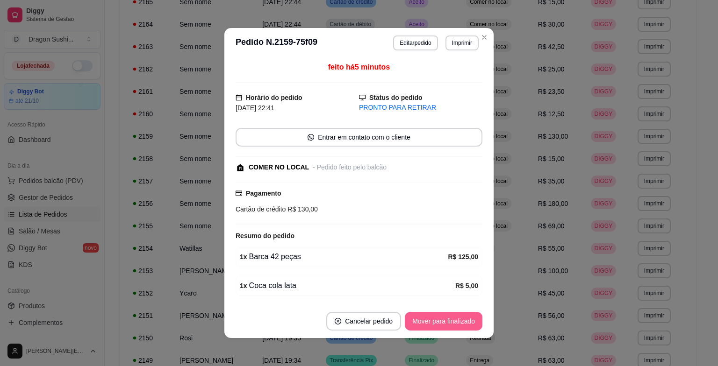
click at [437, 323] on button "Mover para finalizado" at bounding box center [444, 321] width 78 height 19
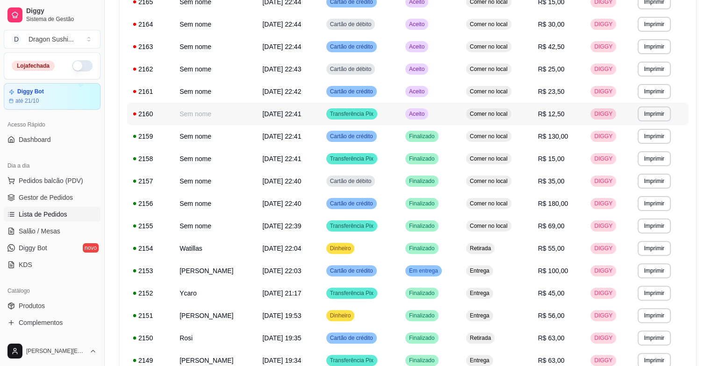
click at [426, 116] on span "Aceito" at bounding box center [416, 113] width 19 height 7
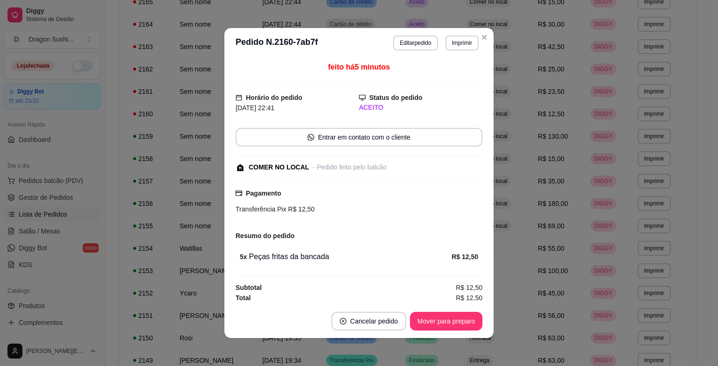
click at [432, 309] on footer "Cancelar pedido Mover para preparo" at bounding box center [358, 322] width 269 height 34
click at [432, 316] on button "Mover para preparo" at bounding box center [446, 321] width 72 height 19
click at [432, 316] on div "Mover para preparo" at bounding box center [446, 321] width 72 height 19
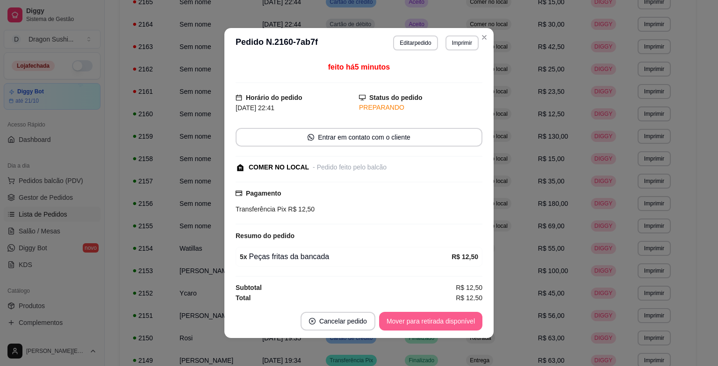
click at [432, 316] on div "Mover para retirada disponível" at bounding box center [430, 321] width 103 height 19
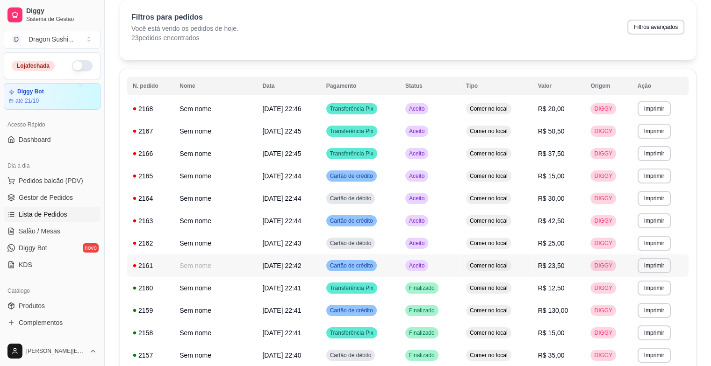
scroll to position [25, 0]
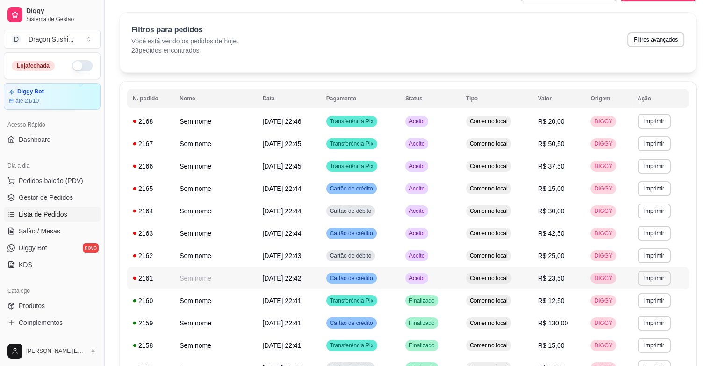
click at [441, 268] on td "Aceito" at bounding box center [430, 278] width 61 height 22
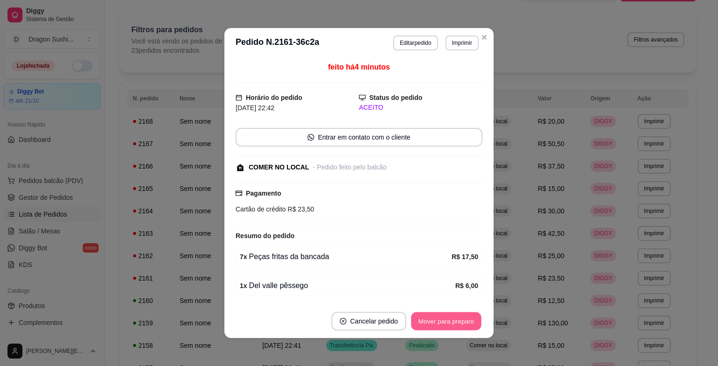
click at [467, 320] on button "Mover para preparo" at bounding box center [446, 322] width 70 height 18
click at [467, 320] on div "Mover para preparo" at bounding box center [446, 321] width 72 height 19
click at [467, 320] on button "Mover para retirada disponível" at bounding box center [430, 322] width 100 height 18
click at [467, 320] on div "Mover para retirada disponível" at bounding box center [430, 321] width 103 height 19
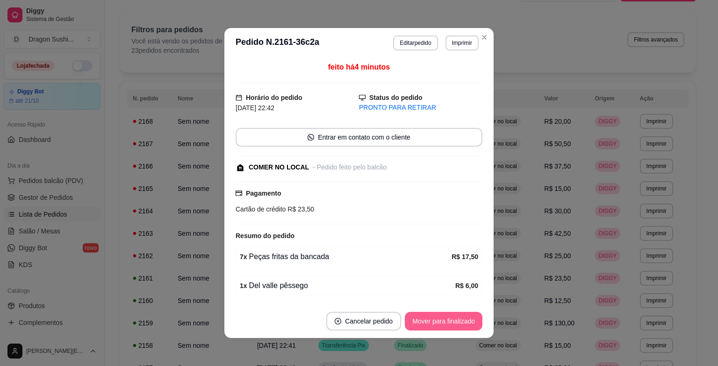
click at [463, 313] on button "Mover para finalizado" at bounding box center [444, 321] width 78 height 19
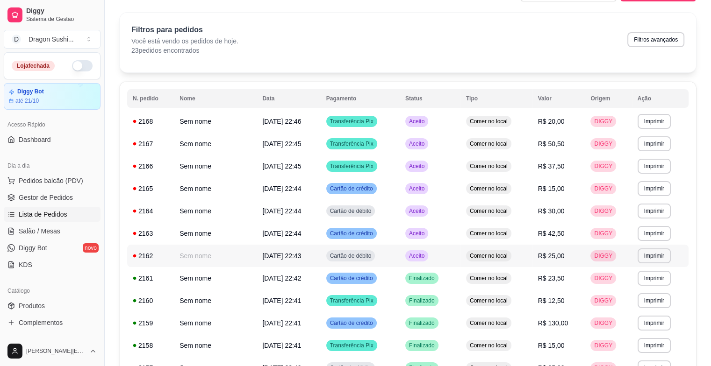
click at [426, 256] on span "Aceito" at bounding box center [416, 255] width 19 height 7
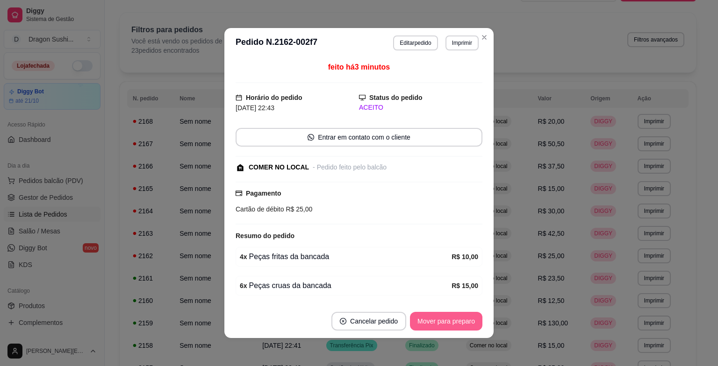
click at [450, 321] on button "Mover para preparo" at bounding box center [446, 321] width 72 height 19
click at [450, 321] on div "Mover para preparo" at bounding box center [440, 321] width 86 height 19
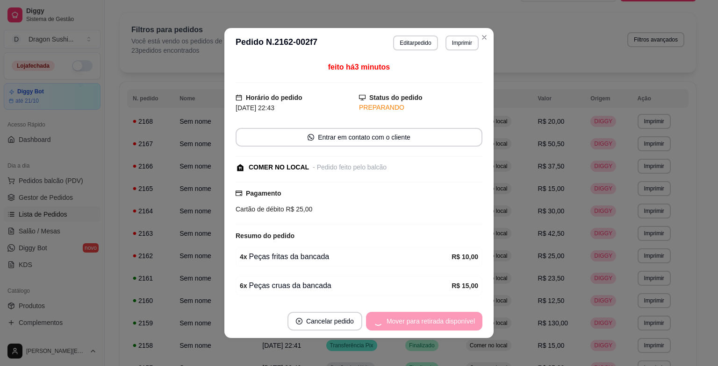
click at [450, 321] on div "Mover para retirada disponível" at bounding box center [424, 321] width 116 height 19
click at [450, 321] on div "Mover para finalizado" at bounding box center [437, 321] width 91 height 19
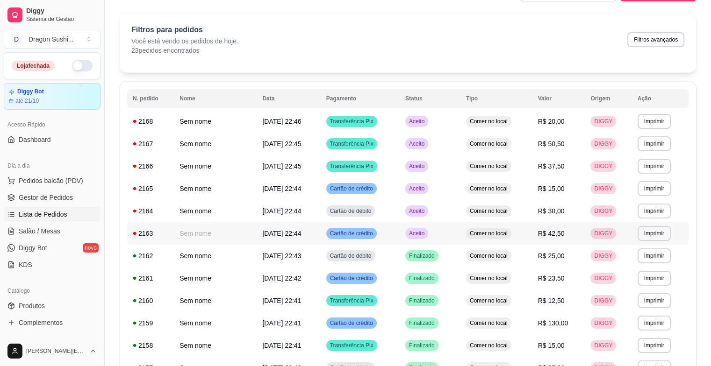
click at [460, 234] on td "Aceito" at bounding box center [430, 233] width 61 height 22
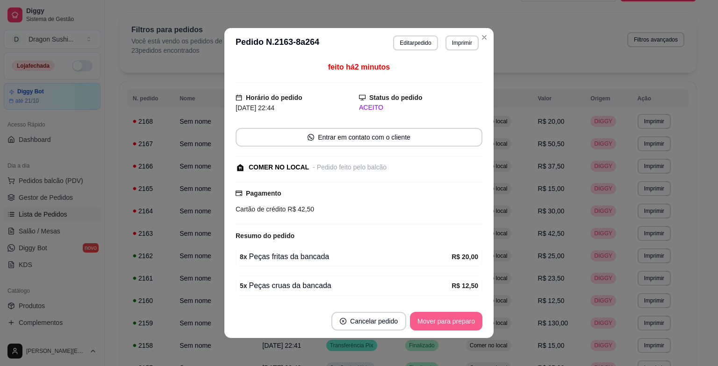
click at [423, 323] on button "Mover para preparo" at bounding box center [446, 321] width 72 height 19
click at [423, 323] on div "Mover para preparo" at bounding box center [440, 321] width 86 height 19
click at [423, 323] on button "Mover para retirada disponível" at bounding box center [430, 321] width 103 height 19
click at [423, 323] on div "Mover para retirada disponível" at bounding box center [430, 321] width 103 height 19
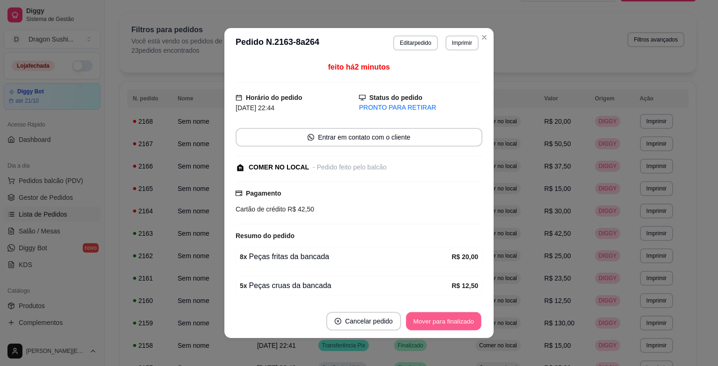
click at [423, 323] on button "Mover para finalizado" at bounding box center [443, 322] width 75 height 18
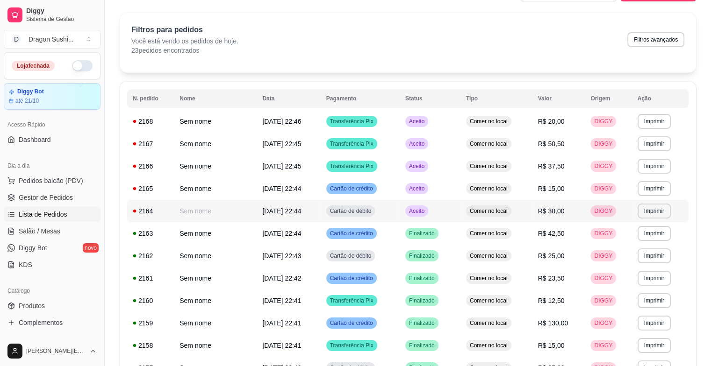
click at [428, 215] on div "Aceito" at bounding box center [416, 211] width 23 height 11
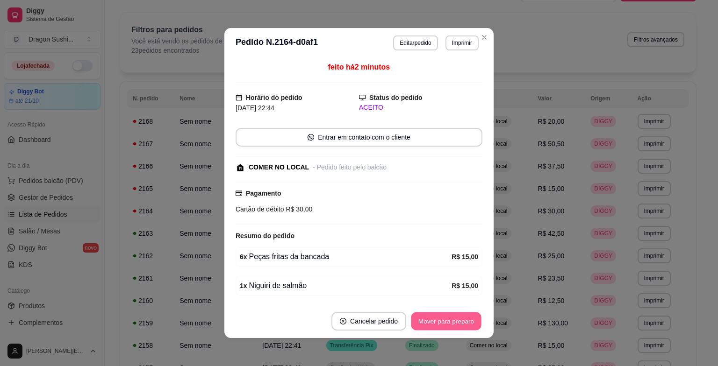
click at [425, 324] on button "Mover para preparo" at bounding box center [446, 322] width 70 height 18
click at [425, 324] on div "Mover para preparo" at bounding box center [446, 321] width 72 height 19
click at [425, 324] on button "Mover para retirada disponível" at bounding box center [430, 322] width 100 height 18
click at [425, 324] on div "Mover para retirada disponível" at bounding box center [430, 321] width 103 height 19
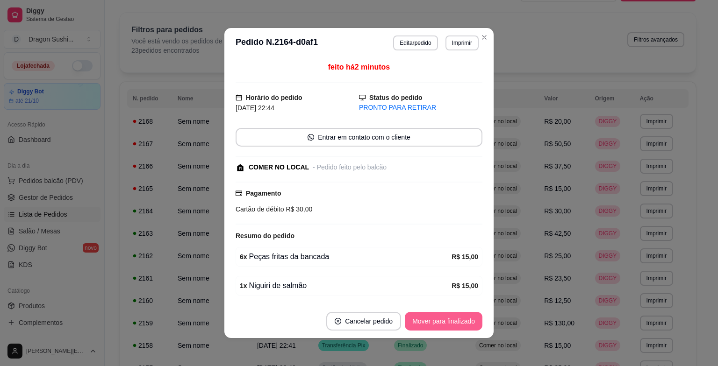
click at [425, 323] on button "Mover para finalizado" at bounding box center [444, 321] width 78 height 19
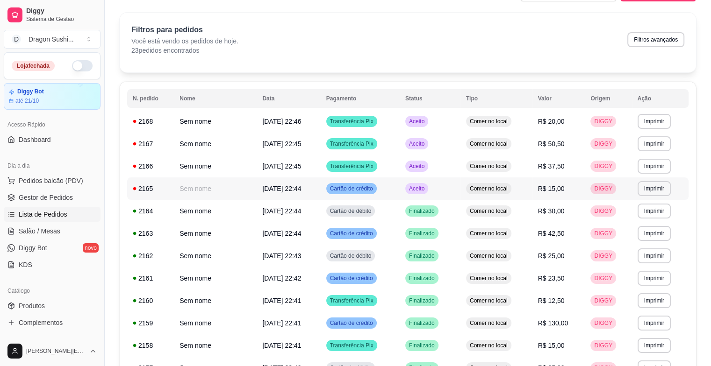
click at [426, 190] on span "Aceito" at bounding box center [416, 188] width 19 height 7
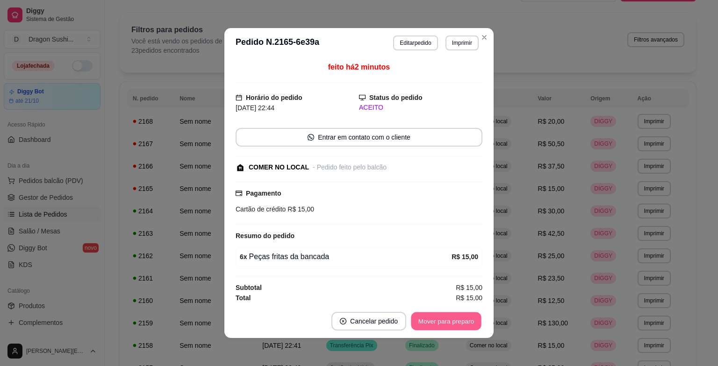
click at [443, 320] on button "Mover para preparo" at bounding box center [446, 322] width 70 height 18
click at [443, 320] on div "Mover para preparo" at bounding box center [446, 321] width 72 height 19
click at [443, 320] on button "Mover para retirada disponível" at bounding box center [430, 321] width 103 height 19
click at [443, 320] on div "Mover para retirada disponível" at bounding box center [430, 321] width 103 height 19
click at [443, 320] on button "Mover para finalizado" at bounding box center [443, 322] width 75 height 18
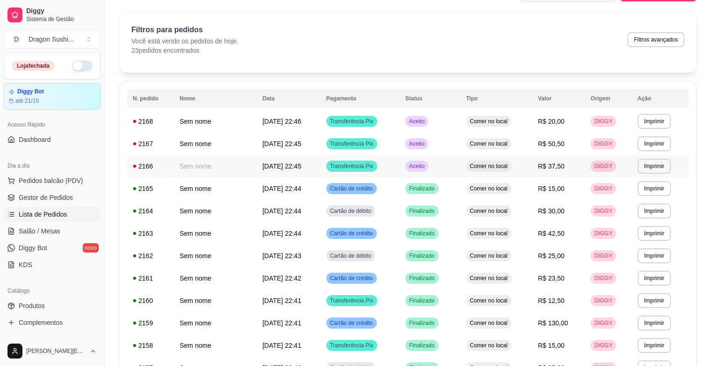
click at [426, 168] on span "Aceito" at bounding box center [416, 166] width 19 height 7
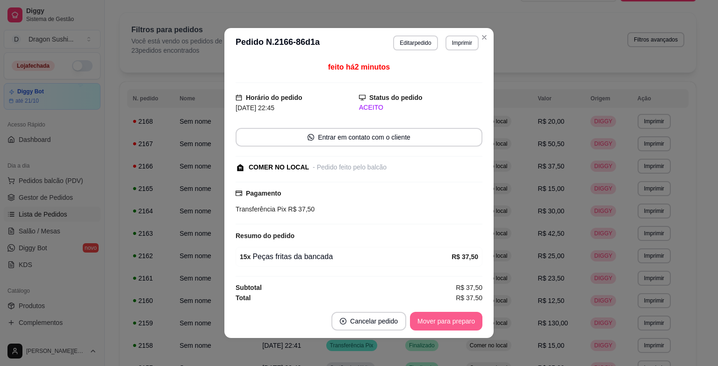
click at [460, 319] on button "Mover para preparo" at bounding box center [446, 321] width 72 height 19
click at [460, 319] on div "Mover para preparo" at bounding box center [440, 321] width 86 height 19
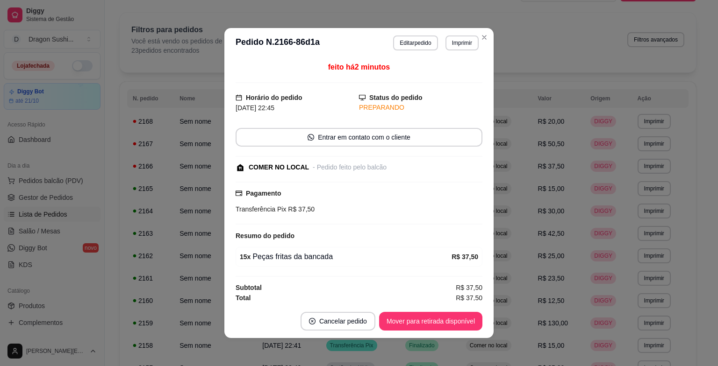
click at [460, 319] on button "Mover para retirada disponível" at bounding box center [430, 321] width 103 height 19
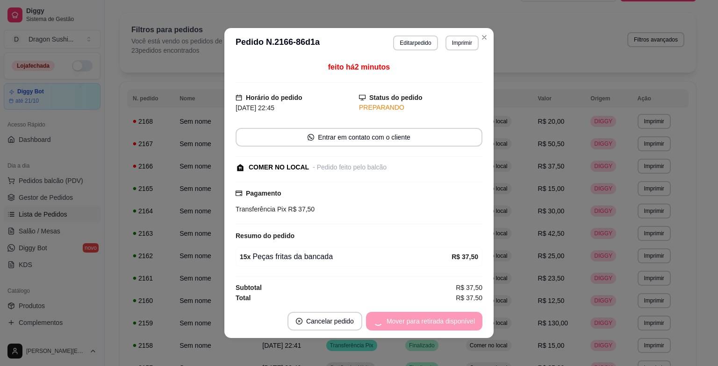
click at [460, 319] on div "Mover para retirada disponível" at bounding box center [424, 321] width 116 height 19
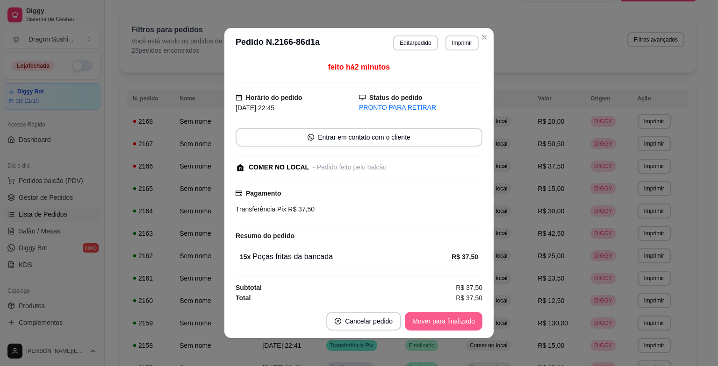
click at [460, 319] on button "Mover para finalizado" at bounding box center [444, 321] width 78 height 19
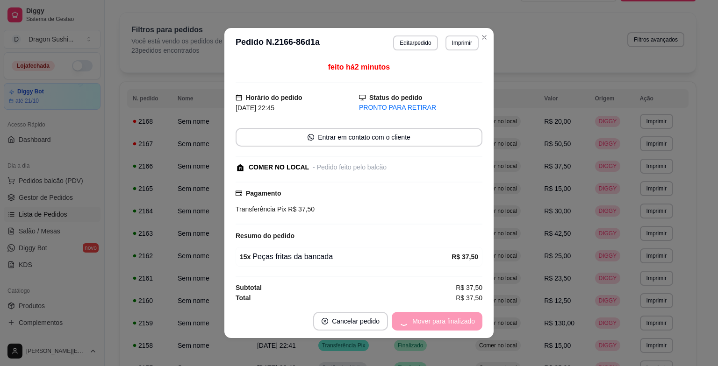
click at [460, 319] on footer "Cancelar pedido Mover para finalizado" at bounding box center [358, 322] width 269 height 34
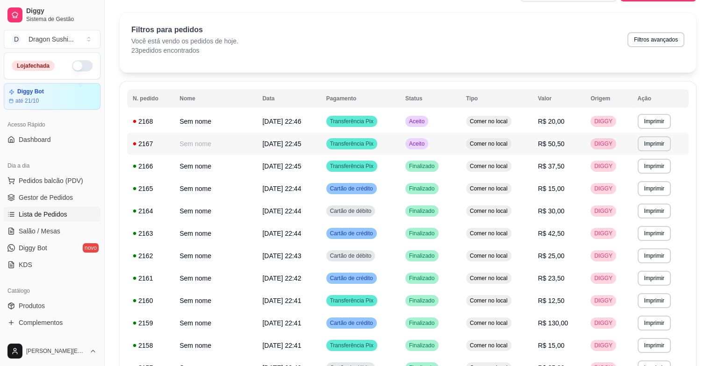
click at [460, 143] on td "Aceito" at bounding box center [430, 144] width 61 height 22
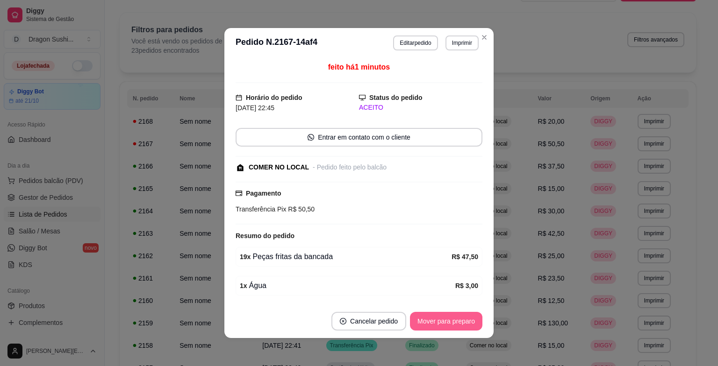
click at [455, 314] on button "Mover para preparo" at bounding box center [446, 321] width 72 height 19
click at [455, 314] on div "Mover para preparo" at bounding box center [440, 321] width 86 height 19
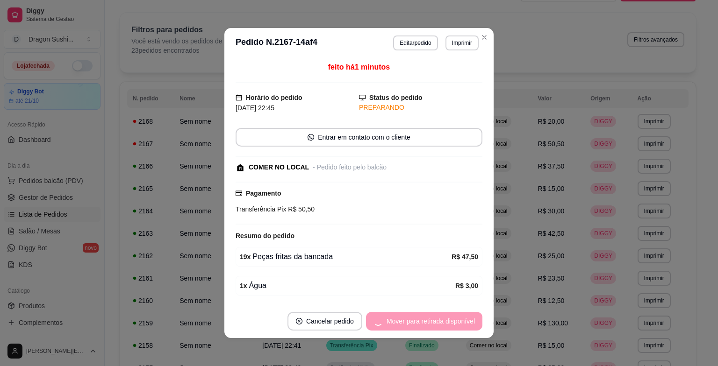
click at [455, 314] on div "Mover para retirada disponível" at bounding box center [424, 321] width 116 height 19
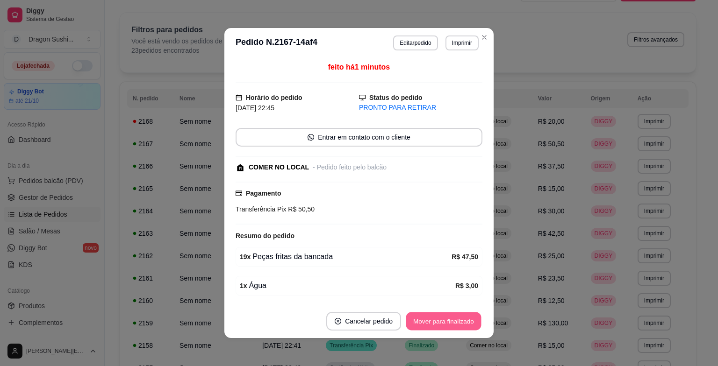
click at [455, 314] on button "Mover para finalizado" at bounding box center [443, 322] width 75 height 18
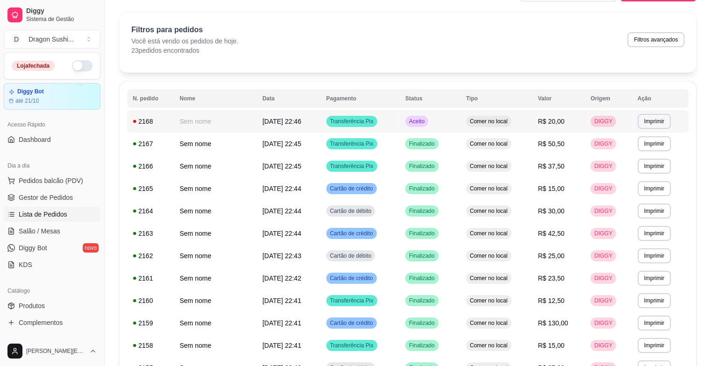
click at [428, 116] on div "Aceito" at bounding box center [416, 121] width 23 height 11
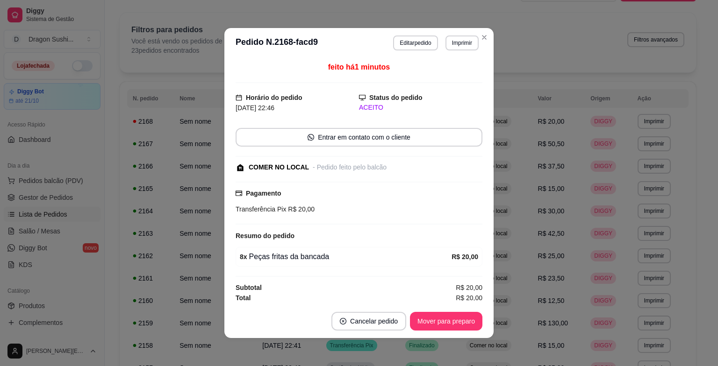
click at [426, 331] on footer "Cancelar pedido Mover para preparo" at bounding box center [358, 322] width 269 height 34
click at [426, 321] on button "Mover para preparo" at bounding box center [446, 321] width 72 height 19
click at [426, 321] on div "Mover para preparo" at bounding box center [440, 321] width 86 height 19
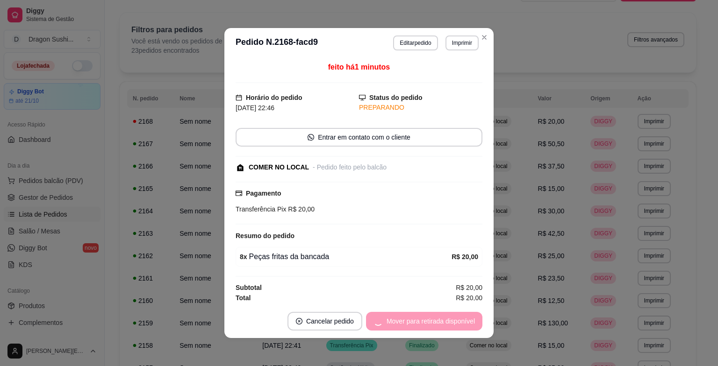
click at [426, 321] on div "Mover para retirada disponível" at bounding box center [424, 321] width 116 height 19
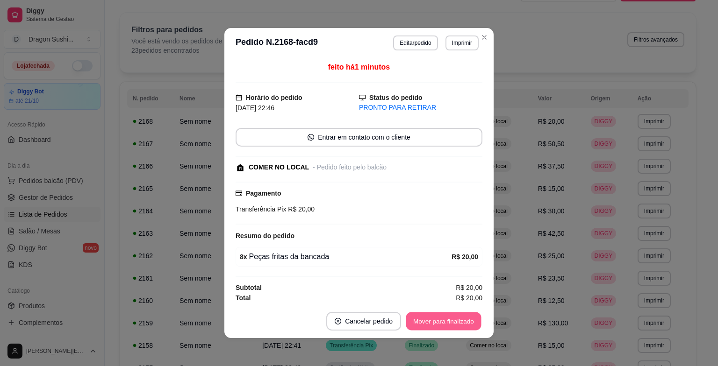
click at [426, 321] on button "Mover para finalizado" at bounding box center [443, 322] width 75 height 18
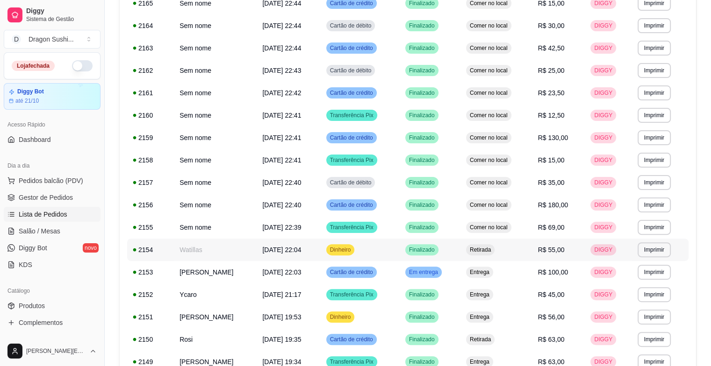
scroll to position [212, 0]
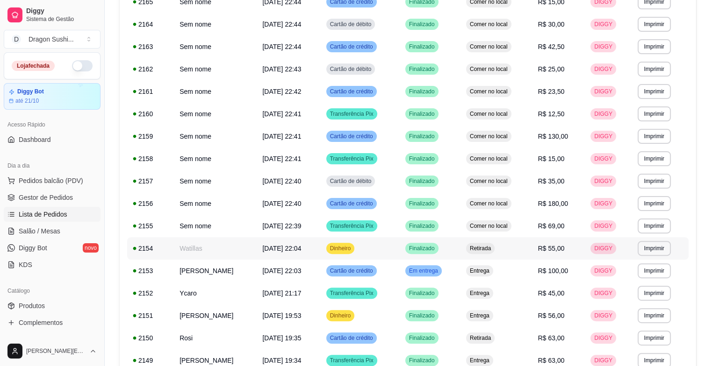
click at [440, 267] on span "Em entrega" at bounding box center [423, 270] width 33 height 7
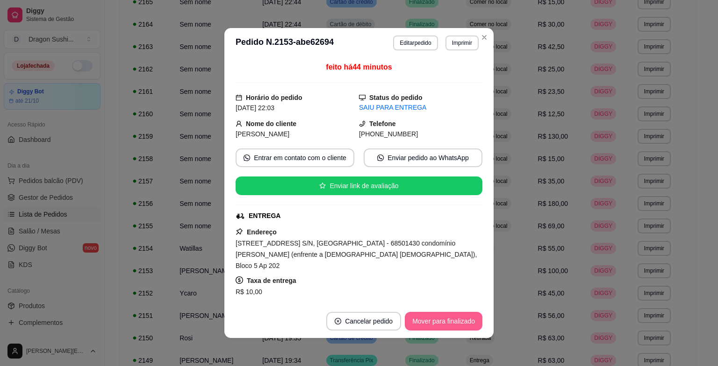
click at [451, 325] on button "Mover para finalizado" at bounding box center [444, 321] width 78 height 19
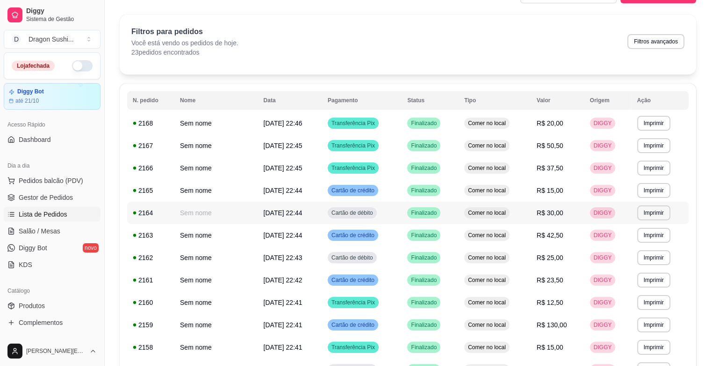
scroll to position [0, 0]
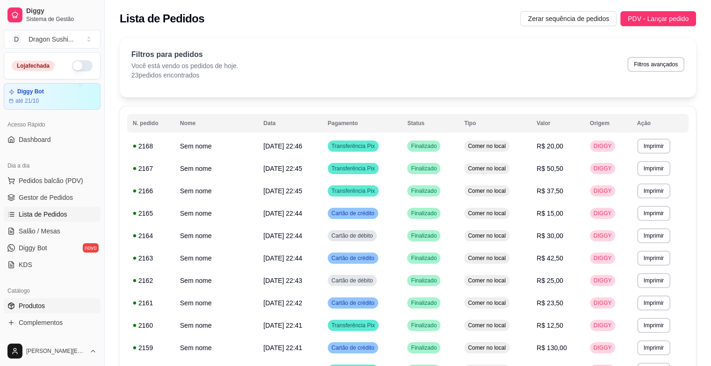
click at [39, 308] on span "Produtos" at bounding box center [32, 305] width 26 height 9
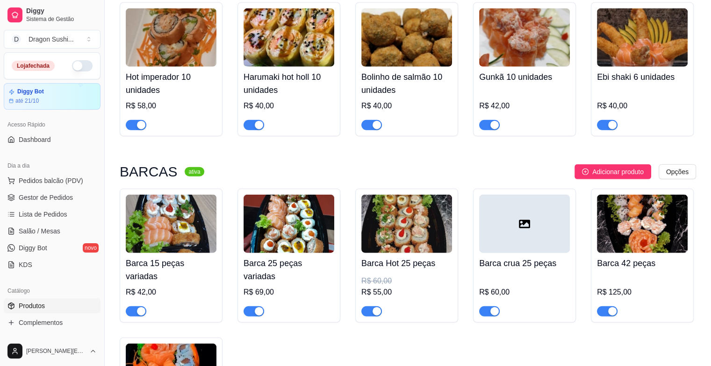
scroll to position [2337, 0]
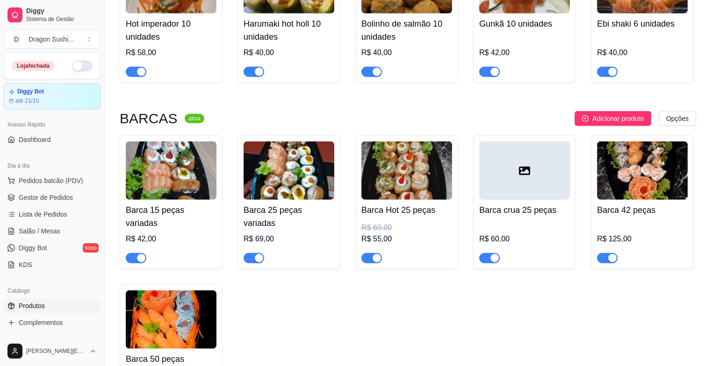
click at [402, 172] on img at bounding box center [406, 171] width 91 height 58
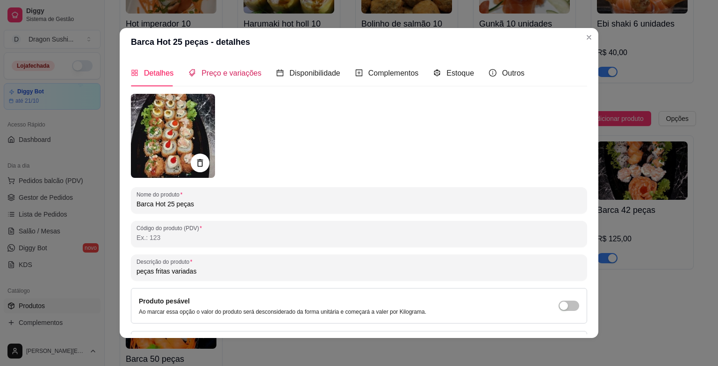
click at [220, 72] on span "Preço e variações" at bounding box center [231, 73] width 60 height 8
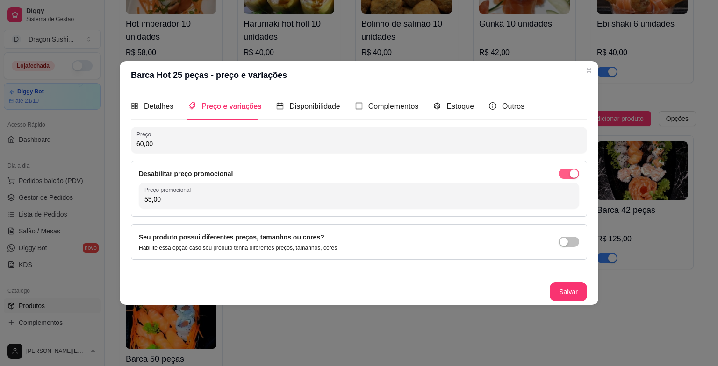
click at [566, 170] on span "button" at bounding box center [569, 174] width 21 height 10
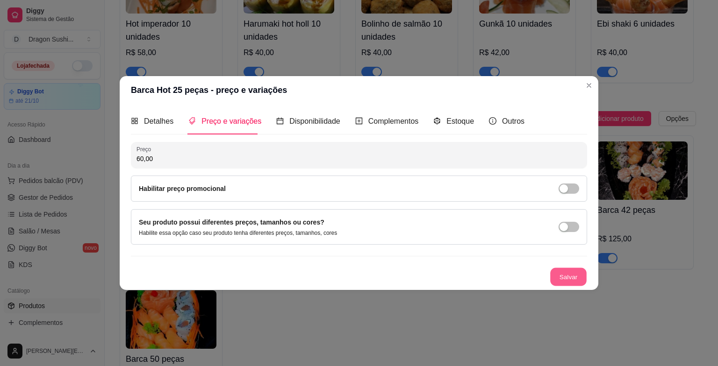
click at [572, 277] on button "Salvar" at bounding box center [568, 277] width 36 height 18
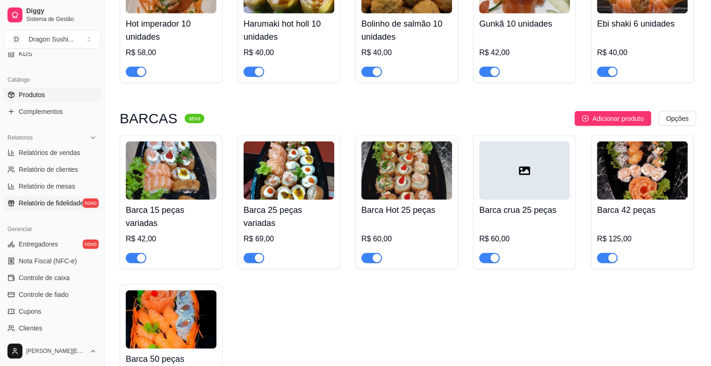
scroll to position [306, 0]
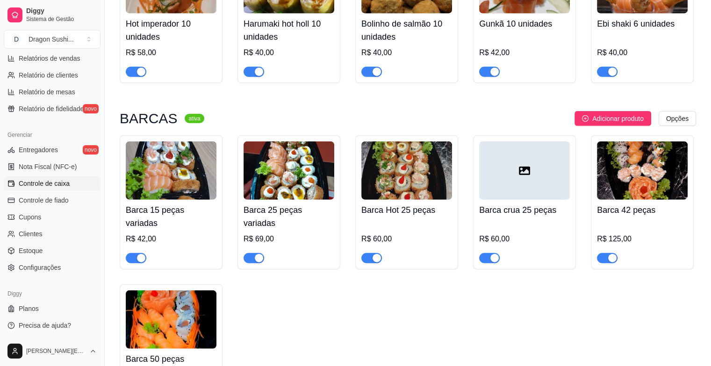
click at [42, 187] on span "Controle de caixa" at bounding box center [44, 183] width 51 height 9
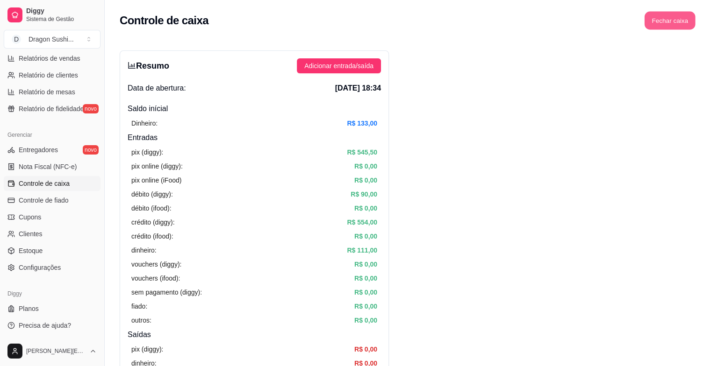
click at [690, 24] on button "Fechar caixa" at bounding box center [670, 21] width 51 height 18
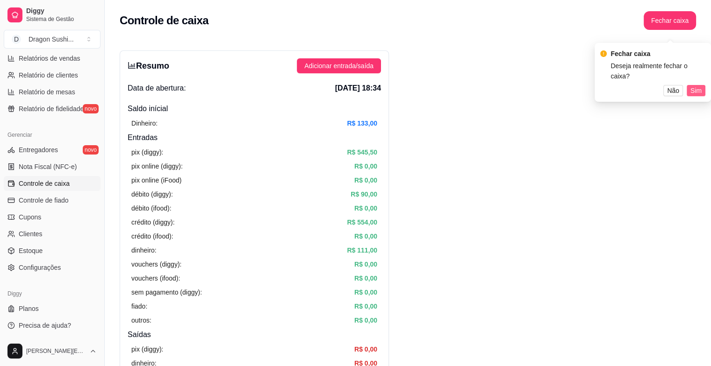
click at [690, 85] on button "Sim" at bounding box center [696, 90] width 19 height 11
